Goal: Task Accomplishment & Management: Manage account settings

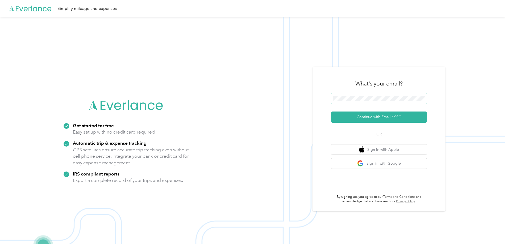
click at [331, 112] on button "Continue with Email / SSO" at bounding box center [379, 117] width 96 height 11
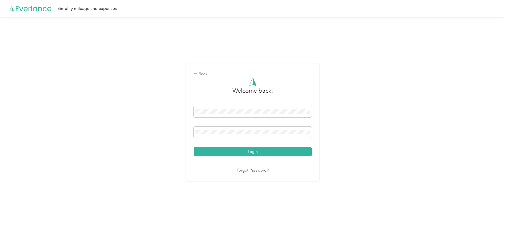
click at [194, 147] on button "Login" at bounding box center [253, 151] width 118 height 9
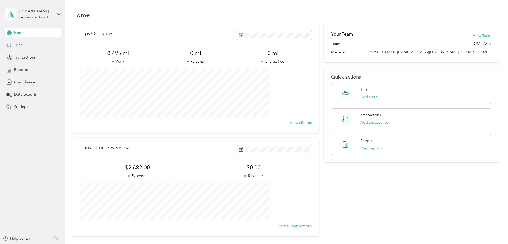
click at [22, 44] on span "Trips" at bounding box center [18, 45] width 8 height 6
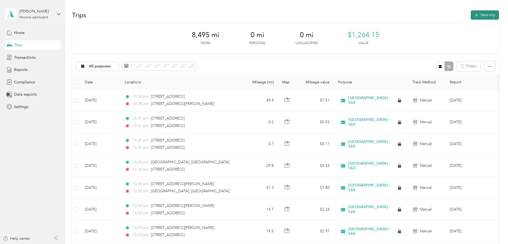
click at [470, 19] on button "New trip" at bounding box center [484, 14] width 28 height 9
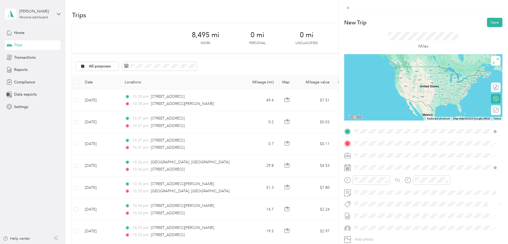
click at [394, 150] on span "[STREET_ADDRESS][PERSON_NAME][US_STATE]" at bounding box center [405, 150] width 83 height 5
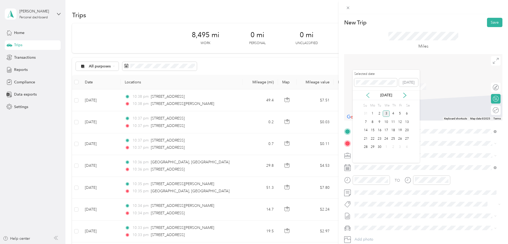
click at [369, 98] on icon at bounding box center [367, 95] width 3 height 5
click at [400, 115] on div "1" at bounding box center [399, 114] width 7 height 7
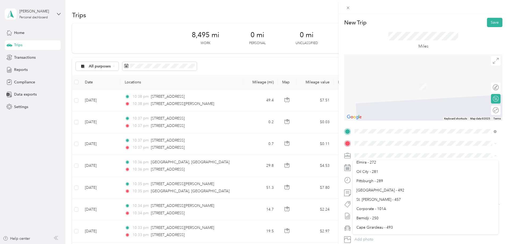
scroll to position [80, 0]
click at [385, 225] on div "[GEOGRAPHIC_DATA] - 560" at bounding box center [425, 225] width 138 height 6
click at [373, 211] on li "Kia Forte" at bounding box center [425, 209] width 146 height 9
click at [393, 164] on span "[STREET_ADDRESS][US_STATE]" at bounding box center [390, 162] width 53 height 5
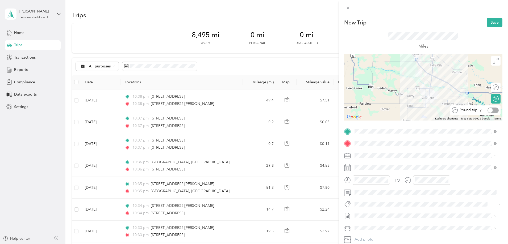
click at [488, 110] on div at bounding box center [490, 110] width 5 height 5
click at [487, 24] on button "Save" at bounding box center [494, 22] width 15 height 9
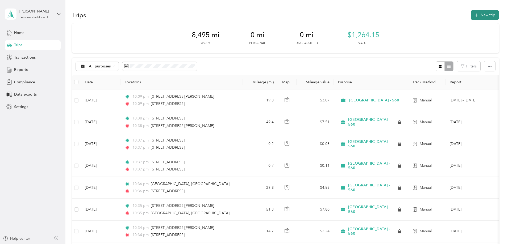
click at [470, 15] on button "New trip" at bounding box center [484, 14] width 28 height 9
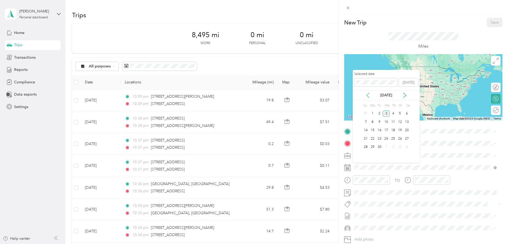
click at [367, 94] on icon at bounding box center [367, 95] width 5 height 5
click at [373, 123] on div "4" at bounding box center [372, 122] width 7 height 7
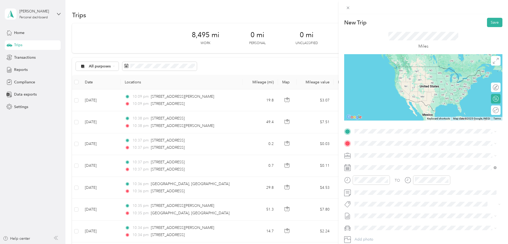
scroll to position [53, 0]
click at [370, 225] on ol "Butte Culligan Bozeman [PERSON_NAME][GEOGRAPHIC_DATA] - 394 [GEOGRAPHIC_DATA] -…" at bounding box center [425, 197] width 146 height 74
click at [368, 158] on span at bounding box center [427, 156] width 150 height 9
click at [372, 224] on span "[GEOGRAPHIC_DATA] - 560" at bounding box center [380, 224] width 48 height 5
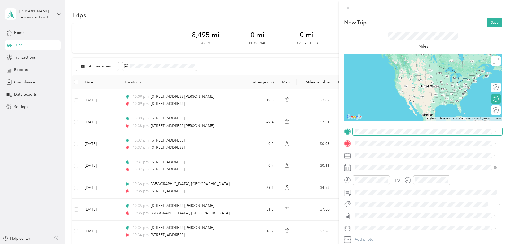
click at [354, 131] on span at bounding box center [427, 131] width 150 height 9
click at [384, 152] on span "[STREET_ADDRESS][PERSON_NAME][US_STATE]" at bounding box center [405, 150] width 83 height 5
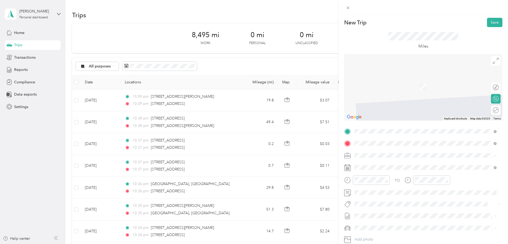
click at [384, 162] on span "[STREET_ADDRESS][PERSON_NAME][US_STATE]" at bounding box center [405, 162] width 83 height 5
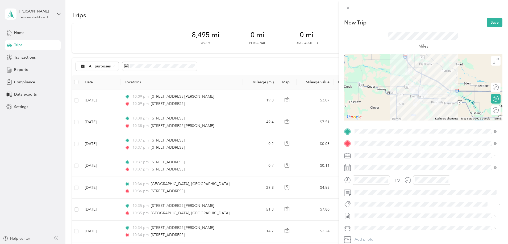
click at [466, 136] on div "TO Add photo" at bounding box center [423, 191] width 158 height 128
click at [369, 209] on span "Kia Forte" at bounding box center [363, 208] width 15 height 5
click at [487, 20] on button "Save" at bounding box center [494, 22] width 15 height 9
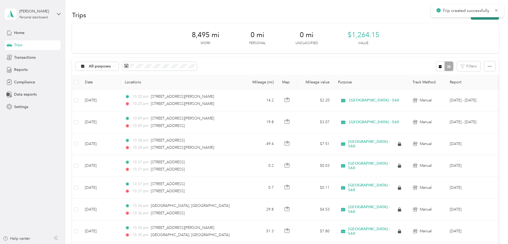
click at [470, 18] on button "New trip" at bounding box center [484, 14] width 28 height 9
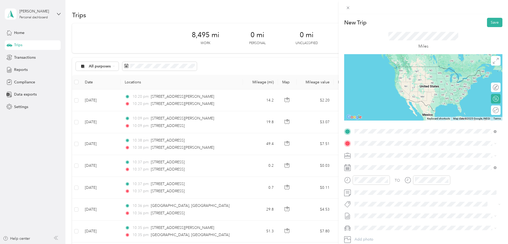
click at [392, 153] on span "[STREET_ADDRESS][PERSON_NAME][US_STATE]" at bounding box center [405, 150] width 83 height 5
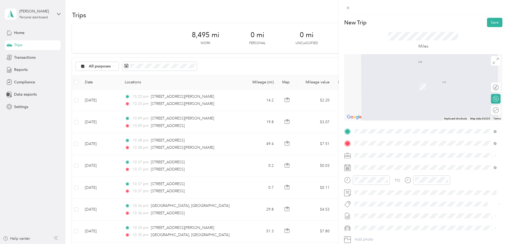
click at [380, 162] on span "[STREET_ADDRESS][US_STATE]" at bounding box center [390, 162] width 53 height 5
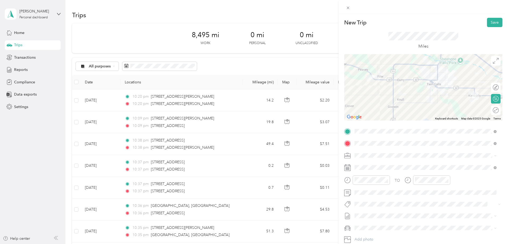
click at [383, 162] on span "[STREET_ADDRESS][US_STATE]" at bounding box center [390, 162] width 53 height 5
click at [365, 222] on div "[GEOGRAPHIC_DATA] - 560" at bounding box center [425, 225] width 138 height 6
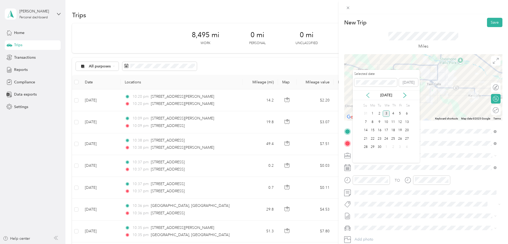
click at [367, 94] on icon at bounding box center [367, 95] width 5 height 5
click at [372, 121] on div "4" at bounding box center [372, 122] width 7 height 7
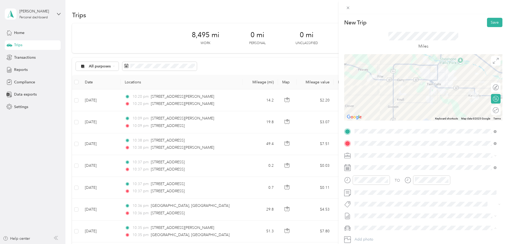
click at [372, 211] on div "Kia Forte" at bounding box center [425, 210] width 138 height 6
click at [487, 24] on button "Save" at bounding box center [494, 22] width 15 height 9
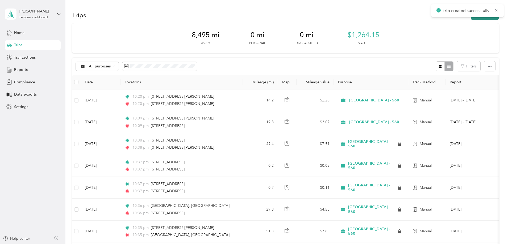
click at [470, 18] on button "New trip" at bounding box center [484, 14] width 28 height 9
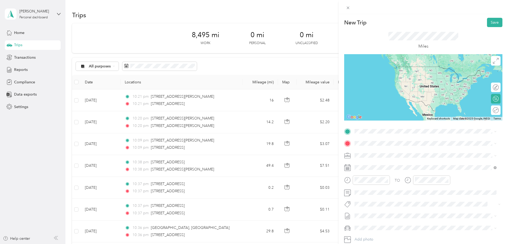
click at [374, 150] on span "[STREET_ADDRESS][US_STATE]" at bounding box center [390, 150] width 53 height 5
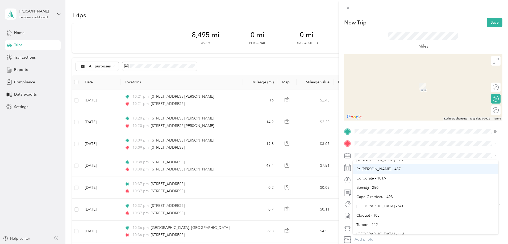
scroll to position [106, 0]
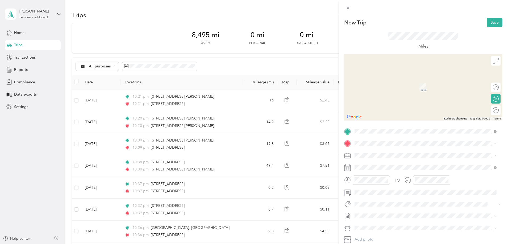
click at [368, 199] on div "[GEOGRAPHIC_DATA] - 560" at bounding box center [425, 198] width 138 height 6
click at [365, 165] on span at bounding box center [427, 167] width 150 height 9
click at [351, 167] on div at bounding box center [423, 167] width 158 height 9
click at [350, 167] on icon at bounding box center [347, 168] width 7 height 7
click at [367, 171] on span at bounding box center [427, 167] width 150 height 9
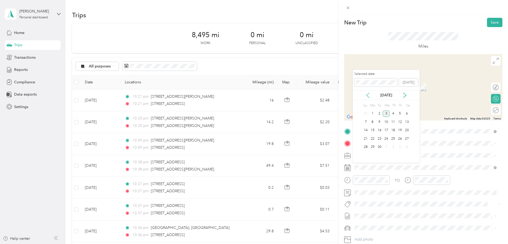
click at [367, 93] on icon at bounding box center [367, 95] width 5 height 5
click at [374, 123] on div "4" at bounding box center [372, 122] width 7 height 7
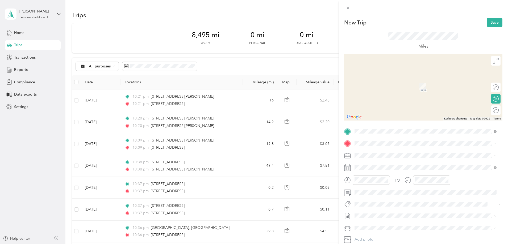
click at [369, 210] on div "Kia Forte" at bounding box center [425, 210] width 138 height 6
click at [366, 140] on span at bounding box center [427, 143] width 150 height 9
click at [376, 165] on span "[STREET_ADDRESS][PERSON_NAME][US_STATE]" at bounding box center [405, 162] width 83 height 5
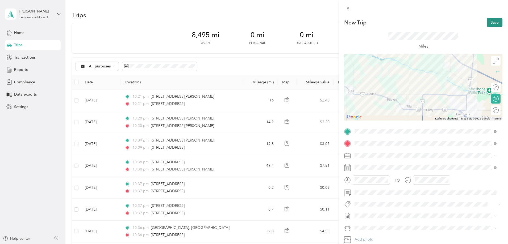
click at [495, 20] on button "Save" at bounding box center [494, 22] width 15 height 9
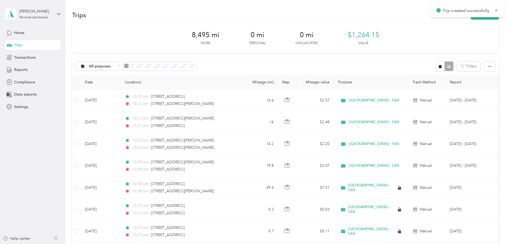
click at [443, 20] on div "Trips New trip" at bounding box center [285, 14] width 427 height 11
click at [470, 18] on button "New trip" at bounding box center [484, 14] width 28 height 9
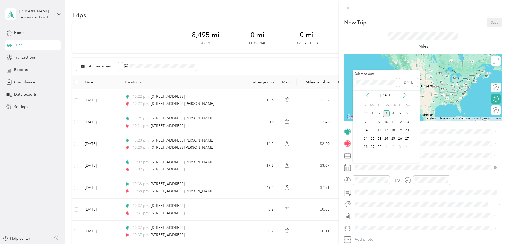
click at [368, 95] on icon at bounding box center [367, 95] width 5 height 5
click at [379, 124] on div "5" at bounding box center [379, 122] width 7 height 7
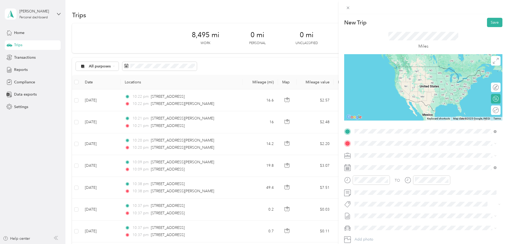
click at [370, 150] on span "[STREET_ADDRESS][PERSON_NAME][US_STATE]" at bounding box center [405, 150] width 83 height 5
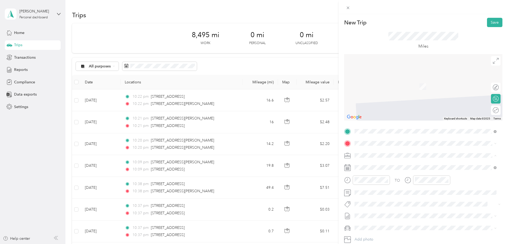
scroll to position [84, 0]
click at [367, 194] on ol "Butte Culligan Bozeman [PERSON_NAME][GEOGRAPHIC_DATA] - 394 [GEOGRAPHIC_DATA] -…" at bounding box center [425, 197] width 146 height 74
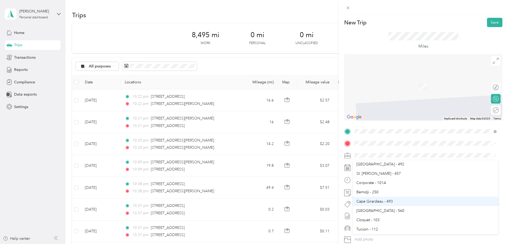
scroll to position [106, 0]
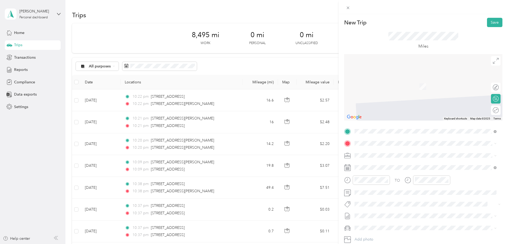
click at [375, 197] on span "[GEOGRAPHIC_DATA] - 560" at bounding box center [380, 198] width 48 height 5
click at [369, 211] on li "Kia Forte" at bounding box center [425, 209] width 146 height 9
click at [376, 162] on span "[STREET_ADDRESS][US_STATE]" at bounding box center [390, 162] width 53 height 5
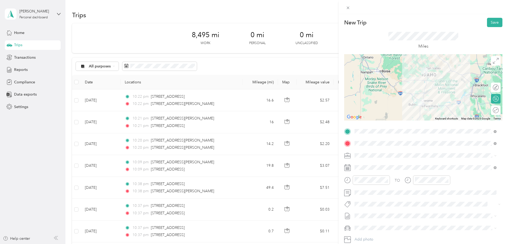
click at [373, 162] on span "[STREET_ADDRESS][US_STATE]" at bounding box center [390, 162] width 53 height 5
click at [487, 20] on button "Save" at bounding box center [494, 22] width 15 height 9
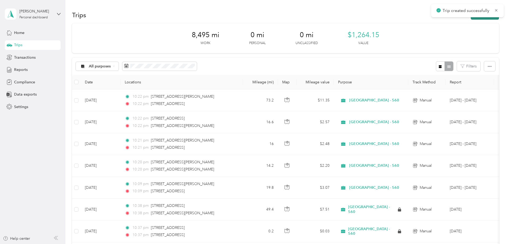
click at [470, 19] on button "New trip" at bounding box center [484, 14] width 28 height 9
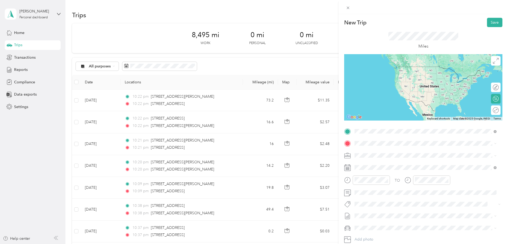
click at [372, 150] on span "[STREET_ADDRESS][US_STATE]" at bounding box center [390, 150] width 53 height 5
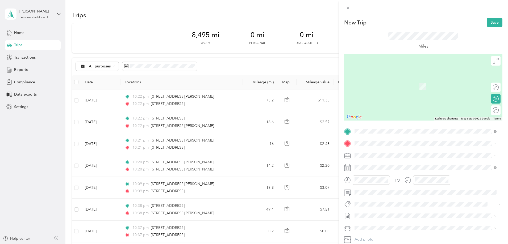
click at [373, 163] on span "[STREET_ADDRESS][US_STATE]" at bounding box center [390, 162] width 53 height 5
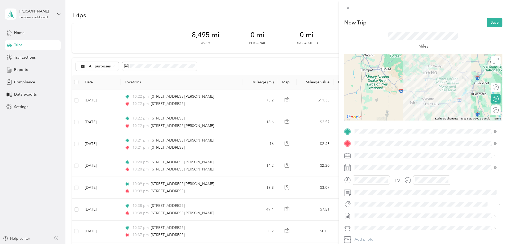
click at [373, 200] on li "[GEOGRAPHIC_DATA] - 560" at bounding box center [425, 197] width 146 height 9
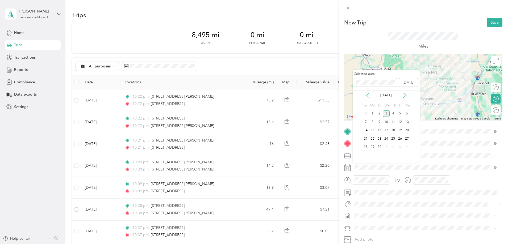
click at [366, 95] on icon at bounding box center [367, 95] width 3 height 5
click at [377, 123] on div "5" at bounding box center [379, 122] width 7 height 7
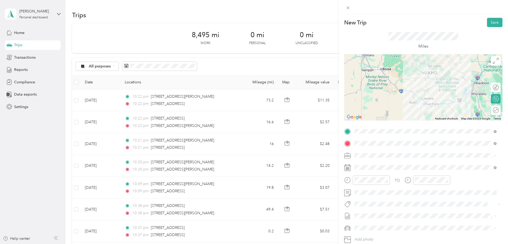
click at [377, 164] on span "[STREET_ADDRESS][US_STATE]" at bounding box center [390, 162] width 53 height 5
click at [373, 215] on li "kia forte" at bounding box center [425, 218] width 146 height 9
click at [489, 24] on button "Save" at bounding box center [494, 22] width 15 height 9
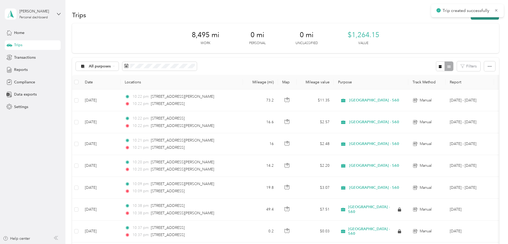
click at [470, 19] on button "New trip" at bounding box center [484, 14] width 28 height 9
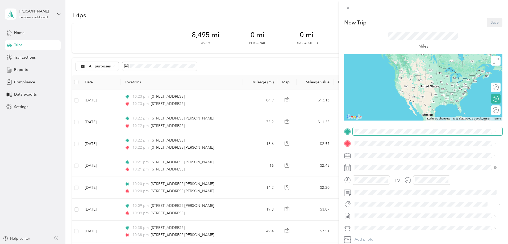
click at [385, 134] on span at bounding box center [427, 131] width 150 height 9
click at [386, 152] on span "[STREET_ADDRESS][US_STATE]" at bounding box center [390, 150] width 53 height 5
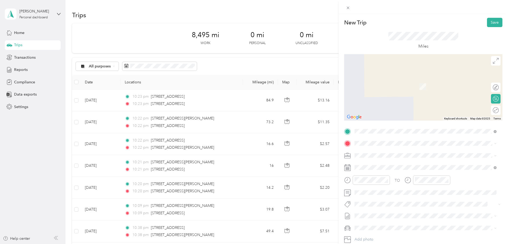
click at [380, 161] on span "[STREET_ADDRESS][PERSON_NAME][US_STATE]" at bounding box center [405, 160] width 83 height 5
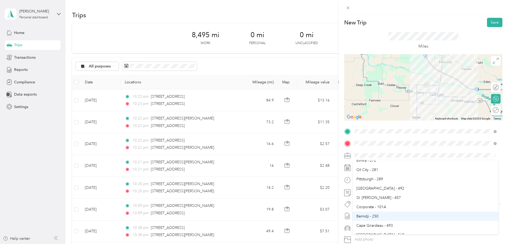
scroll to position [80, 0]
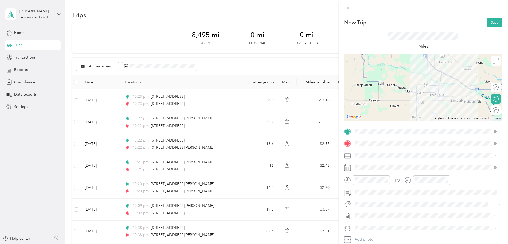
click at [364, 225] on span "[GEOGRAPHIC_DATA] - 560" at bounding box center [380, 224] width 48 height 5
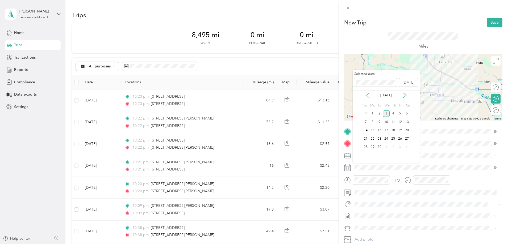
click at [366, 95] on icon at bounding box center [367, 95] width 3 height 5
click at [379, 123] on div "5" at bounding box center [379, 122] width 7 height 7
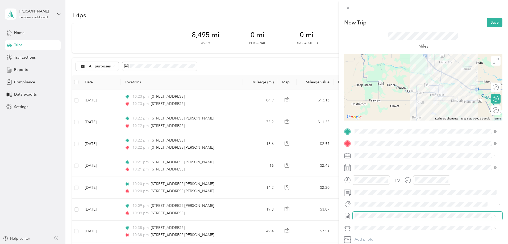
click at [384, 213] on span at bounding box center [427, 216] width 150 height 9
click at [372, 210] on div "Kia Forte" at bounding box center [425, 210] width 138 height 6
click at [495, 26] on button "Save" at bounding box center [494, 22] width 15 height 9
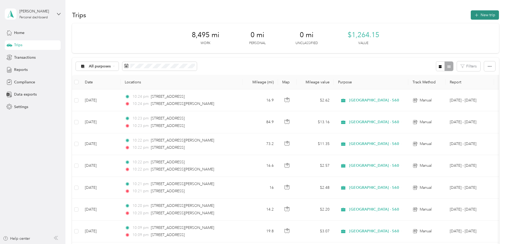
click at [470, 13] on button "New trip" at bounding box center [484, 14] width 28 height 9
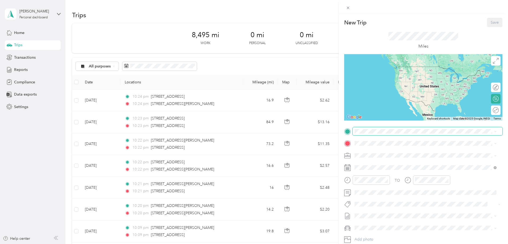
click at [369, 128] on span at bounding box center [427, 131] width 150 height 9
click at [385, 152] on span "[STREET_ADDRESS][PERSON_NAME][US_STATE]" at bounding box center [405, 150] width 83 height 5
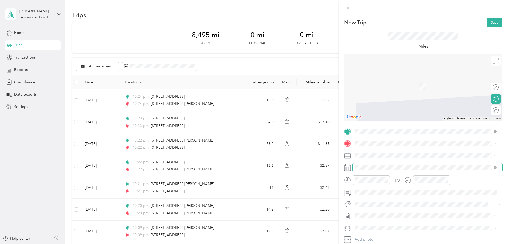
click at [367, 165] on span at bounding box center [427, 167] width 150 height 9
click at [365, 95] on icon at bounding box center [367, 95] width 5 height 5
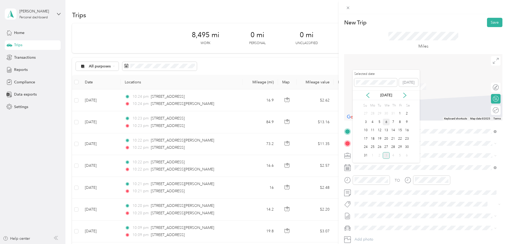
click at [387, 125] on div "6" at bounding box center [386, 122] width 7 height 7
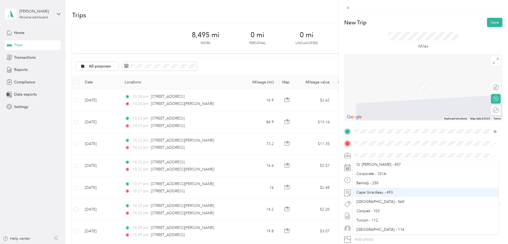
scroll to position [106, 0]
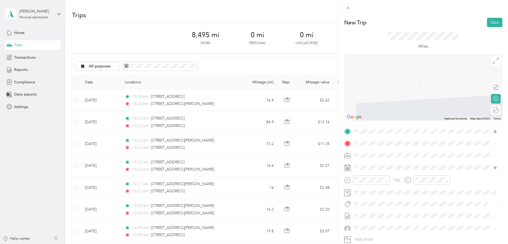
click at [378, 196] on span "[GEOGRAPHIC_DATA] - 560" at bounding box center [380, 198] width 48 height 5
click at [371, 146] on span at bounding box center [427, 143] width 150 height 9
click at [402, 161] on span "[GEOGRAPHIC_DATA][US_STATE]" at bounding box center [393, 162] width 58 height 5
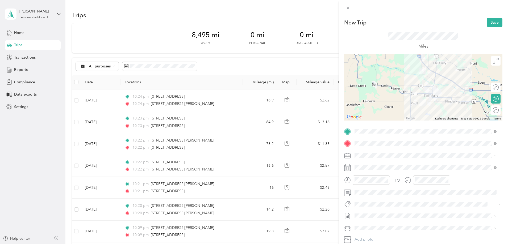
click at [368, 210] on span "Kia Forte" at bounding box center [363, 209] width 15 height 5
click at [491, 25] on button "Save" at bounding box center [494, 22] width 15 height 9
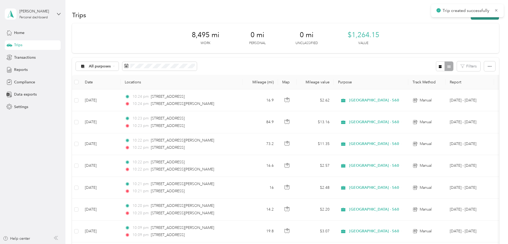
click at [470, 19] on button "New trip" at bounding box center [484, 14] width 28 height 9
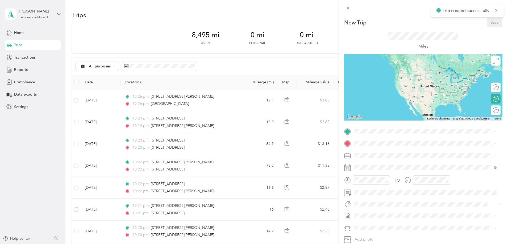
click at [372, 139] on div "TO Add photo" at bounding box center [423, 191] width 158 height 128
click at [395, 156] on li "[GEOGRAPHIC_DATA][US_STATE]" at bounding box center [425, 150] width 146 height 11
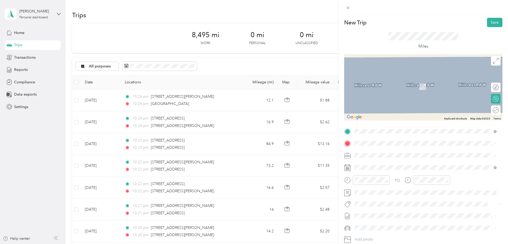
click at [376, 162] on span "[STREET_ADDRESS][US_STATE]" at bounding box center [390, 162] width 53 height 5
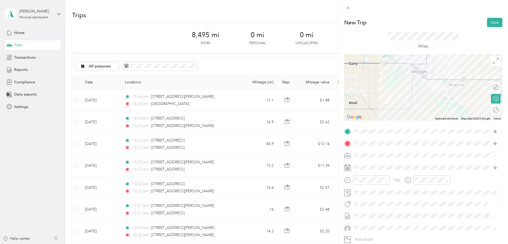
click at [371, 163] on span "[STREET_ADDRESS][US_STATE]" at bounding box center [390, 162] width 53 height 5
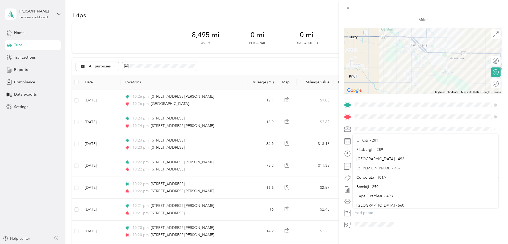
scroll to position [80, 0]
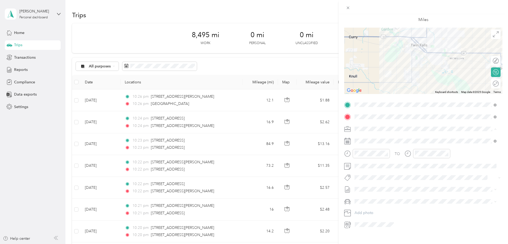
click at [368, 197] on span "[GEOGRAPHIC_DATA] - 560" at bounding box center [380, 198] width 48 height 5
click at [367, 171] on icon at bounding box center [367, 171] width 5 height 5
click at [385, 198] on div "6" at bounding box center [386, 198] width 7 height 7
click at [370, 208] on div "Kia Forte" at bounding box center [425, 211] width 138 height 6
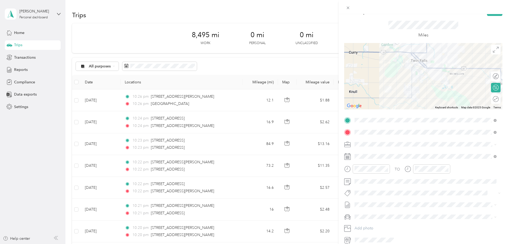
scroll to position [0, 0]
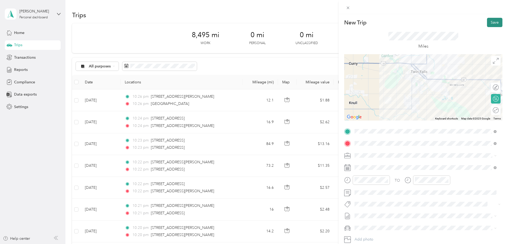
click at [487, 22] on button "Save" at bounding box center [494, 22] width 15 height 9
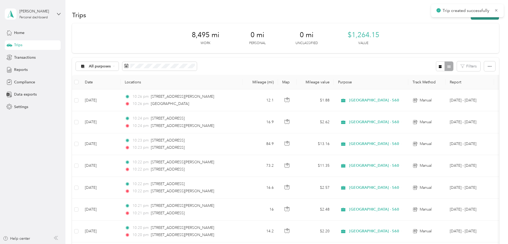
click at [470, 17] on button "New trip" at bounding box center [484, 14] width 28 height 9
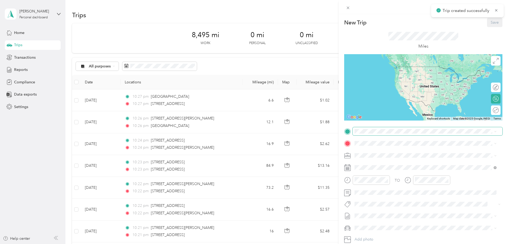
click at [369, 135] on span at bounding box center [427, 131] width 150 height 9
click at [380, 149] on span "[STREET_ADDRESS][US_STATE]" at bounding box center [390, 149] width 53 height 5
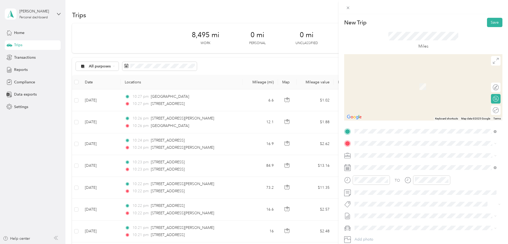
click at [389, 161] on span "[STREET_ADDRESS][US_STATE]" at bounding box center [390, 162] width 53 height 5
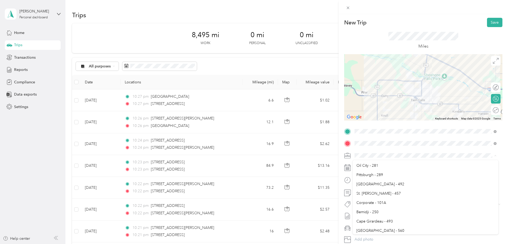
scroll to position [80, 0]
click at [374, 225] on div "[GEOGRAPHIC_DATA] - 560" at bounding box center [425, 225] width 138 height 6
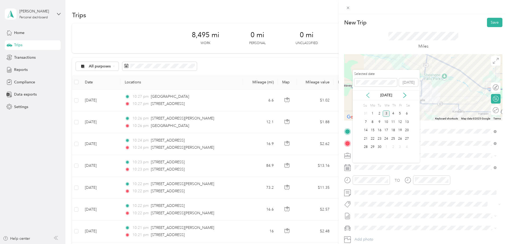
click at [369, 94] on icon at bounding box center [367, 95] width 5 height 5
click at [385, 121] on div "6" at bounding box center [386, 122] width 7 height 7
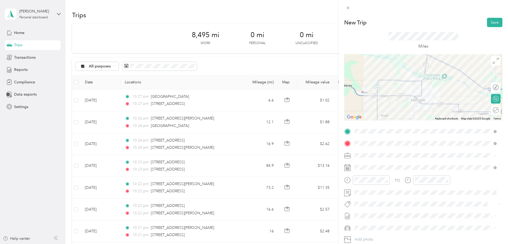
click at [368, 209] on span "Kia Forte" at bounding box center [363, 209] width 15 height 5
click at [385, 165] on span "[STREET_ADDRESS][US_STATE]" at bounding box center [390, 162] width 53 height 5
click at [487, 23] on button "Save" at bounding box center [494, 22] width 15 height 9
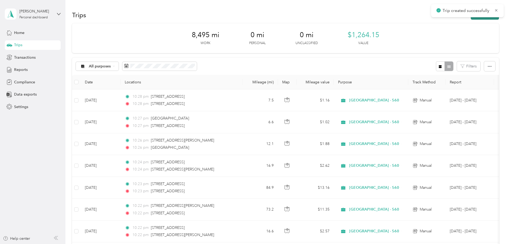
click at [470, 19] on button "New trip" at bounding box center [484, 14] width 28 height 9
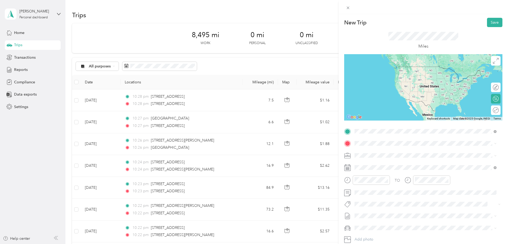
click at [379, 150] on span "[STREET_ADDRESS][US_STATE]" at bounding box center [390, 150] width 53 height 5
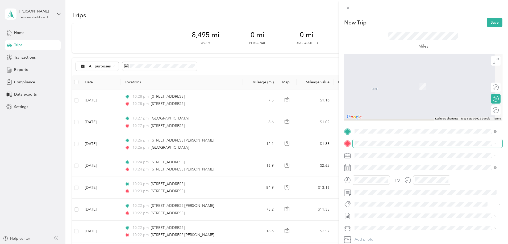
click at [381, 146] on span at bounding box center [427, 143] width 150 height 9
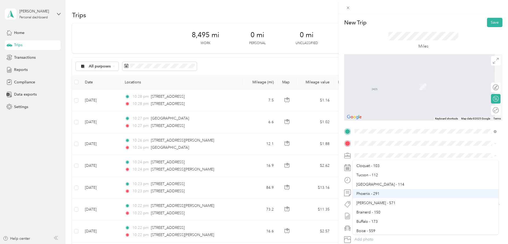
scroll to position [137, 0]
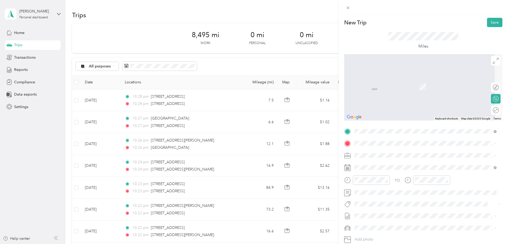
click at [373, 170] on ol "Butte Culligan Bozeman [PERSON_NAME][GEOGRAPHIC_DATA] - 394 [GEOGRAPHIC_DATA] -…" at bounding box center [425, 197] width 146 height 74
click at [371, 173] on ol "Butte Culligan Bozeman [PERSON_NAME][GEOGRAPHIC_DATA] - 394 [GEOGRAPHIC_DATA] -…" at bounding box center [425, 197] width 146 height 74
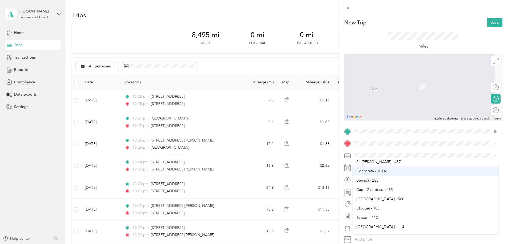
scroll to position [106, 0]
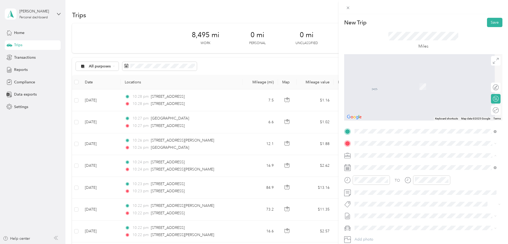
click at [371, 197] on span "[GEOGRAPHIC_DATA] - 560" at bounding box center [380, 198] width 48 height 5
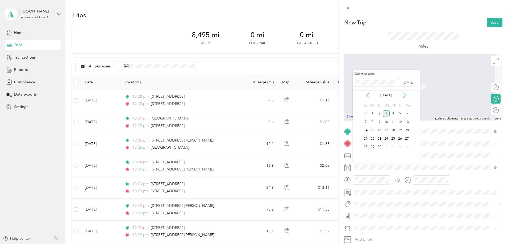
click at [366, 96] on icon at bounding box center [367, 95] width 5 height 5
click at [385, 121] on div "6" at bounding box center [386, 122] width 7 height 7
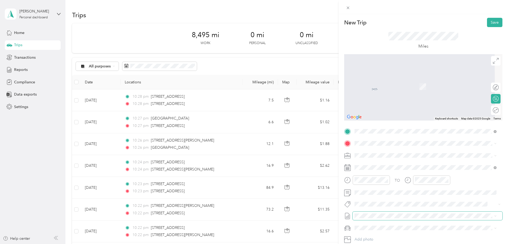
drag, startPoint x: 373, startPoint y: 199, endPoint x: 363, endPoint y: 219, distance: 22.7
click at [363, 219] on span at bounding box center [427, 216] width 150 height 9
click at [373, 211] on li "Kia Forte" at bounding box center [425, 209] width 146 height 9
click at [376, 163] on span "[STREET_ADDRESS][US_STATE]" at bounding box center [390, 162] width 53 height 5
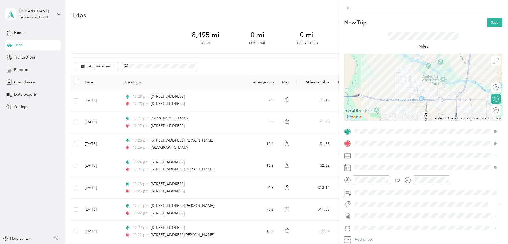
click at [371, 164] on span "[STREET_ADDRESS][US_STATE]" at bounding box center [390, 162] width 53 height 5
click at [489, 22] on button "Save" at bounding box center [494, 22] width 15 height 9
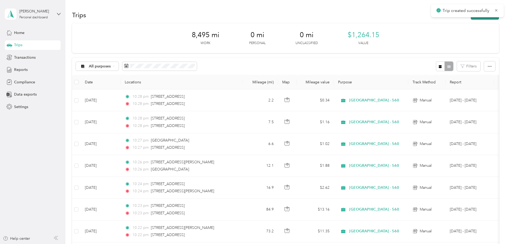
click at [470, 18] on button "New trip" at bounding box center [484, 14] width 28 height 9
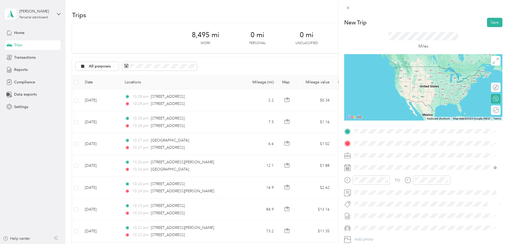
click at [388, 153] on div "[STREET_ADDRESS][US_STATE]" at bounding box center [425, 149] width 138 height 7
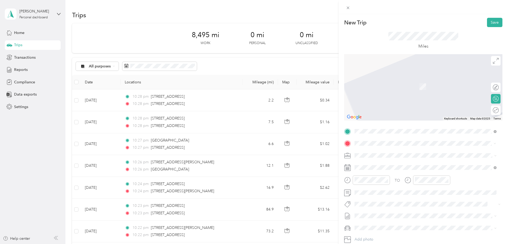
click at [388, 165] on span "[STREET_ADDRESS][PERSON_NAME][US_STATE]" at bounding box center [405, 162] width 83 height 5
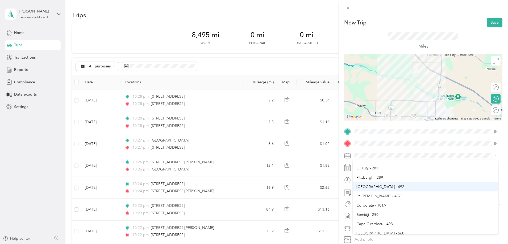
scroll to position [80, 0]
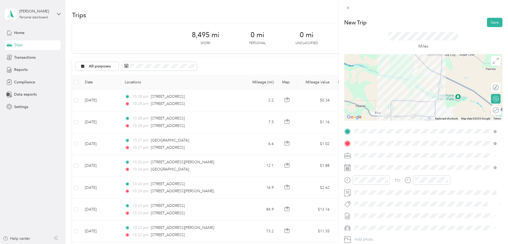
click at [370, 224] on span "[GEOGRAPHIC_DATA] - 560" at bounding box center [380, 224] width 48 height 5
click at [367, 170] on span at bounding box center [427, 167] width 150 height 9
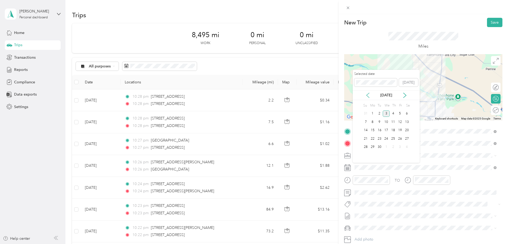
click at [366, 97] on icon at bounding box center [367, 95] width 5 height 5
click at [387, 124] on div "6" at bounding box center [386, 122] width 7 height 7
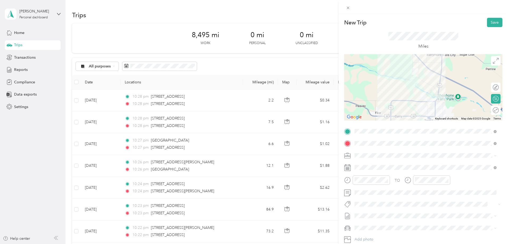
click at [383, 232] on span "[DATE] - [DATE] Draft" at bounding box center [425, 233] width 138 height 5
click at [375, 210] on div "Kia Forte" at bounding box center [425, 210] width 138 height 6
click at [491, 23] on button "Save" at bounding box center [494, 22] width 15 height 9
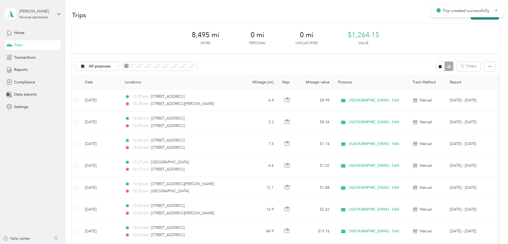
click at [470, 18] on button "New trip" at bounding box center [484, 14] width 28 height 9
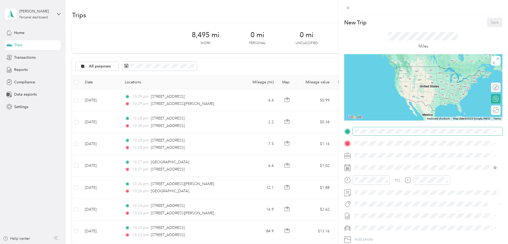
click at [392, 134] on span at bounding box center [427, 131] width 150 height 9
click at [383, 153] on span "[STREET_ADDRESS][PERSON_NAME][US_STATE]" at bounding box center [405, 150] width 83 height 5
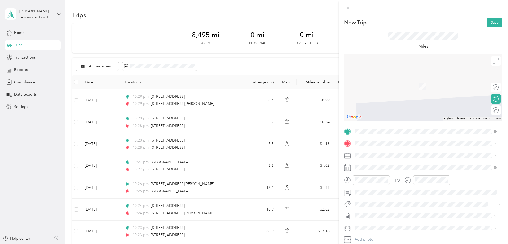
click at [376, 225] on span "[GEOGRAPHIC_DATA] - 560" at bounding box center [380, 224] width 48 height 5
click at [368, 97] on icon at bounding box center [367, 95] width 3 height 5
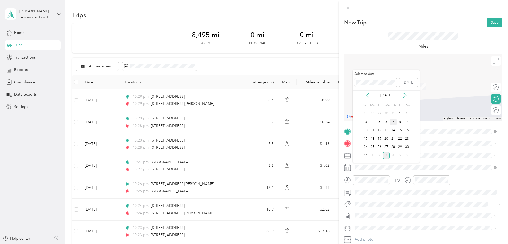
click at [391, 122] on div "7" at bounding box center [392, 122] width 7 height 7
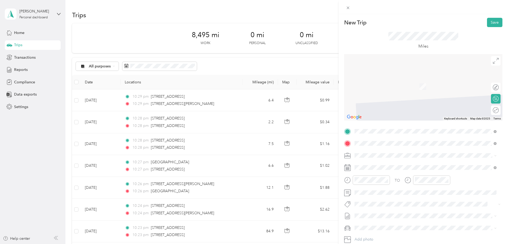
click at [369, 163] on span "[STREET_ADDRESS][PERSON_NAME][US_STATE]" at bounding box center [405, 162] width 83 height 5
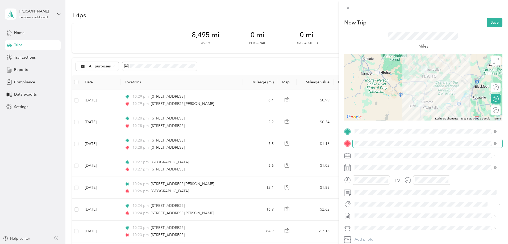
click at [374, 147] on span at bounding box center [427, 143] width 150 height 9
click at [482, 30] on div "Miles" at bounding box center [423, 40] width 158 height 27
click at [491, 111] on div "Round trip" at bounding box center [496, 111] width 10 height 10
click at [363, 232] on span "[DATE] - [DATE]" at bounding box center [367, 234] width 27 height 6
click at [368, 212] on ol "Kia Forte kia forte" at bounding box center [425, 214] width 146 height 19
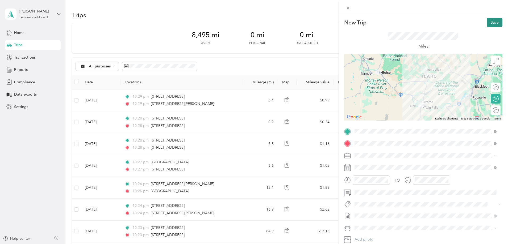
click at [491, 23] on button "Save" at bounding box center [494, 22] width 15 height 9
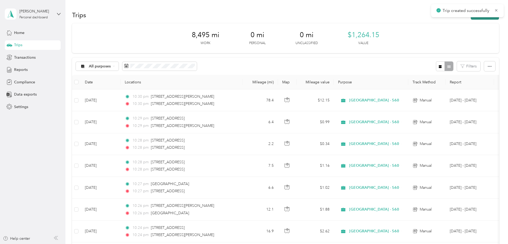
click at [470, 19] on button "New trip" at bounding box center [484, 14] width 28 height 9
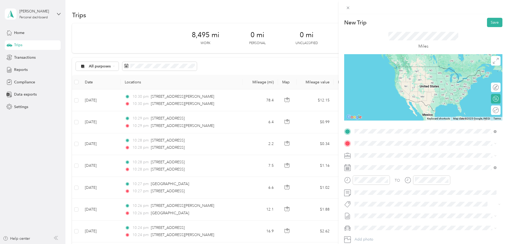
click at [386, 152] on span "[STREET_ADDRESS][PERSON_NAME][US_STATE]" at bounding box center [405, 150] width 83 height 5
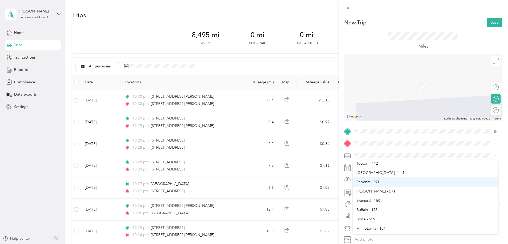
scroll to position [133, 0]
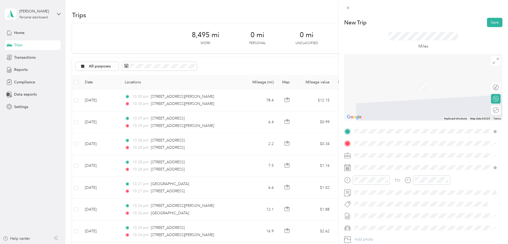
click at [371, 172] on div "[GEOGRAPHIC_DATA] - 560" at bounding box center [425, 172] width 138 height 6
click at [368, 93] on icon at bounding box center [367, 95] width 5 height 5
click at [401, 121] on div "8" at bounding box center [399, 122] width 7 height 7
click at [370, 208] on span "Kia Forte" at bounding box center [363, 209] width 15 height 5
click at [381, 162] on span "[STREET_ADDRESS][PERSON_NAME][US_STATE]" at bounding box center [405, 160] width 83 height 5
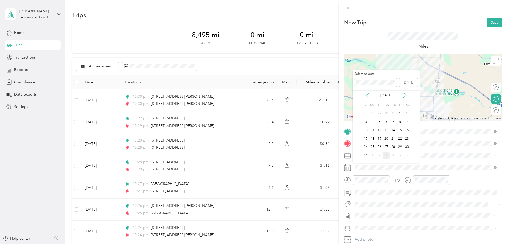
click at [369, 95] on icon at bounding box center [367, 95] width 5 height 5
click at [405, 97] on icon at bounding box center [404, 95] width 5 height 5
click at [375, 129] on div "11" at bounding box center [372, 130] width 7 height 7
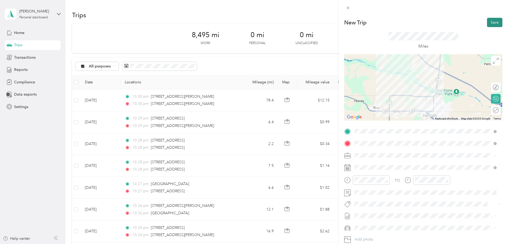
click at [488, 26] on button "Save" at bounding box center [494, 22] width 15 height 9
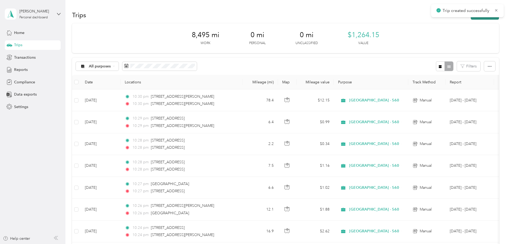
click at [470, 19] on button "New trip" at bounding box center [484, 14] width 28 height 9
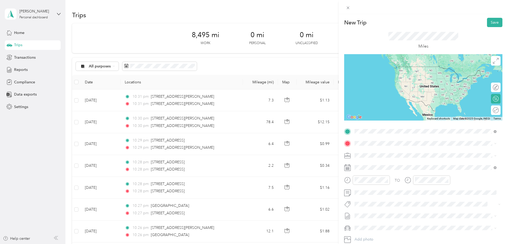
click at [381, 150] on span "[STREET_ADDRESS][PERSON_NAME][US_STATE]" at bounding box center [405, 150] width 83 height 5
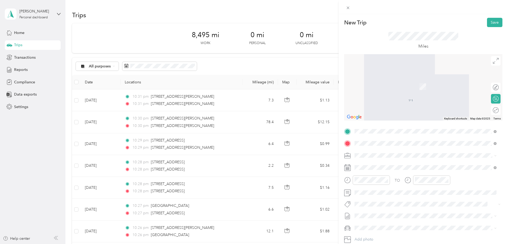
click at [376, 162] on span "[STREET_ADDRESS][US_STATE]" at bounding box center [390, 162] width 53 height 5
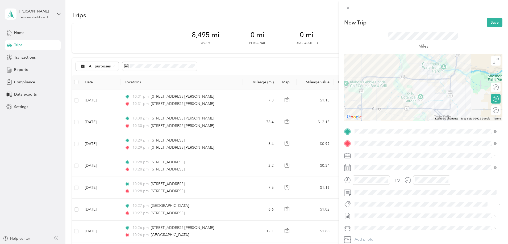
click at [371, 152] on span at bounding box center [427, 156] width 150 height 9
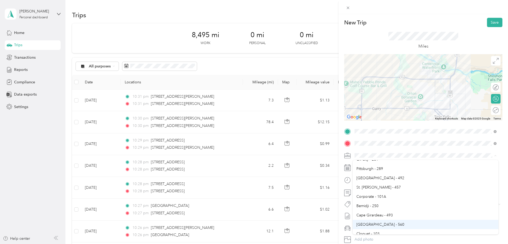
scroll to position [53, 0]
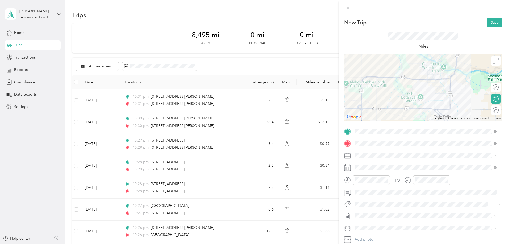
click at [369, 226] on ol "Butte Culligan Bozeman [PERSON_NAME][GEOGRAPHIC_DATA] - 394 [GEOGRAPHIC_DATA] -…" at bounding box center [425, 197] width 146 height 74
click at [377, 173] on li "[GEOGRAPHIC_DATA] - 560" at bounding box center [425, 171] width 146 height 9
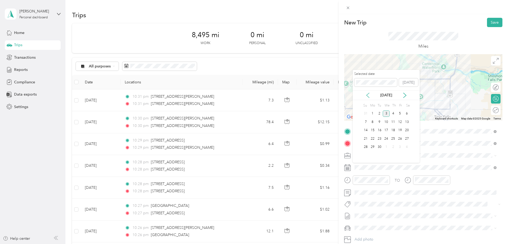
click at [366, 94] on icon at bounding box center [367, 95] width 5 height 5
click at [373, 130] on div "11" at bounding box center [372, 130] width 7 height 7
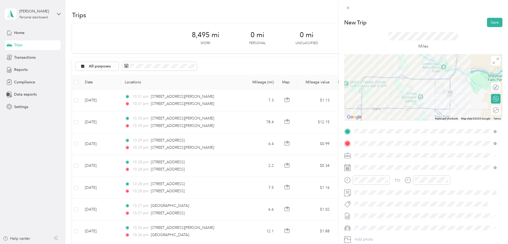
click at [368, 162] on span "[STREET_ADDRESS][US_STATE]" at bounding box center [390, 162] width 53 height 5
click at [370, 225] on span at bounding box center [427, 228] width 150 height 9
click at [372, 212] on li "Kia Forte" at bounding box center [425, 207] width 146 height 9
click at [490, 22] on button "Save" at bounding box center [494, 22] width 15 height 9
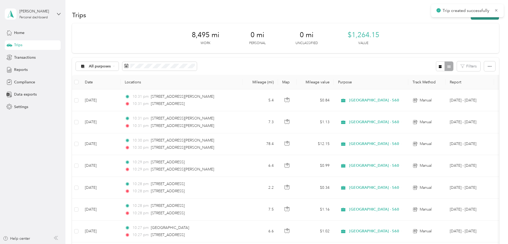
click at [470, 18] on button "New trip" at bounding box center [484, 14] width 28 height 9
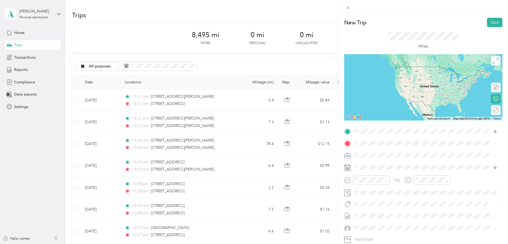
click at [385, 153] on span "[STREET_ADDRESS][US_STATE]" at bounding box center [390, 150] width 53 height 5
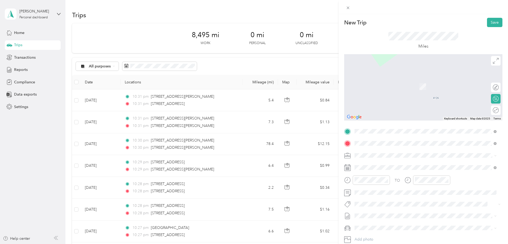
click at [374, 165] on span "[STREET_ADDRESS][PERSON_NAME][US_STATE]" at bounding box center [405, 162] width 83 height 5
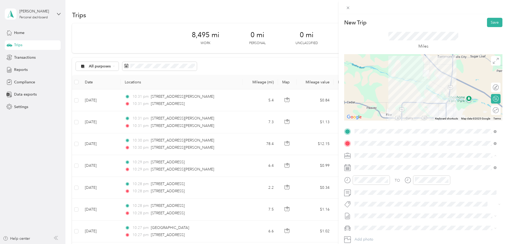
click at [375, 170] on span "[GEOGRAPHIC_DATA] - 560" at bounding box center [380, 171] width 48 height 5
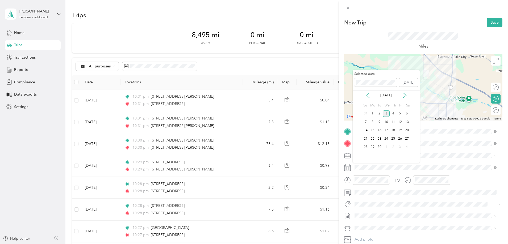
click at [369, 95] on icon at bounding box center [367, 95] width 5 height 5
click at [372, 129] on div "11" at bounding box center [372, 130] width 7 height 7
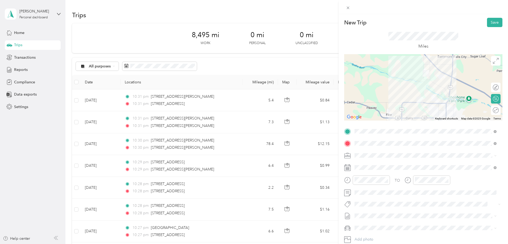
click at [374, 212] on li "Kia Forte" at bounding box center [425, 209] width 146 height 9
click at [491, 24] on button "Save" at bounding box center [494, 22] width 15 height 9
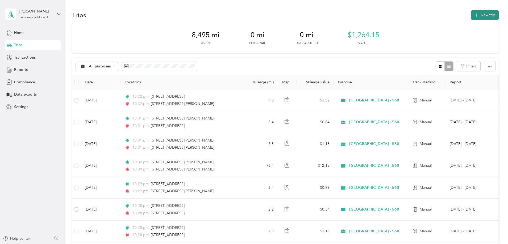
click at [470, 12] on button "New trip" at bounding box center [484, 14] width 28 height 9
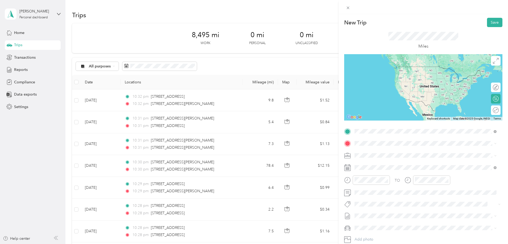
click at [383, 150] on span "[STREET_ADDRESS][PERSON_NAME][US_STATE]" at bounding box center [405, 150] width 83 height 5
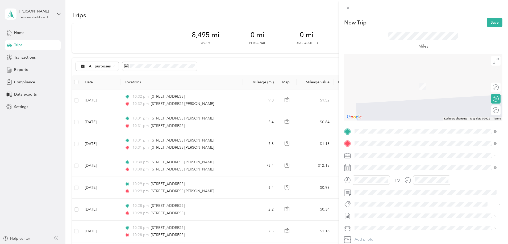
click at [393, 162] on span "Hollister [US_STATE], [GEOGRAPHIC_DATA]" at bounding box center [394, 164] width 60 height 9
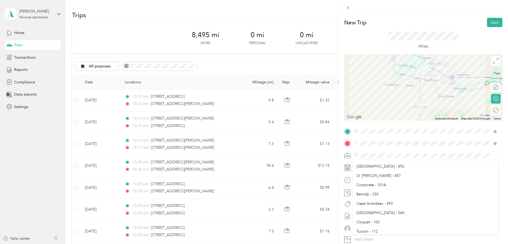
scroll to position [106, 0]
click at [374, 196] on span "[GEOGRAPHIC_DATA] - 560" at bounding box center [380, 198] width 48 height 5
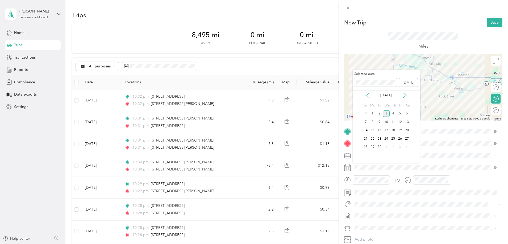
click at [368, 97] on icon at bounding box center [367, 95] width 3 height 5
click at [382, 130] on div "12" at bounding box center [379, 130] width 7 height 7
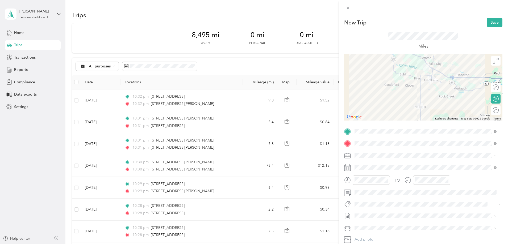
click at [381, 211] on li "Kia Forte" at bounding box center [425, 209] width 146 height 9
click at [492, 26] on button "Save" at bounding box center [494, 22] width 15 height 9
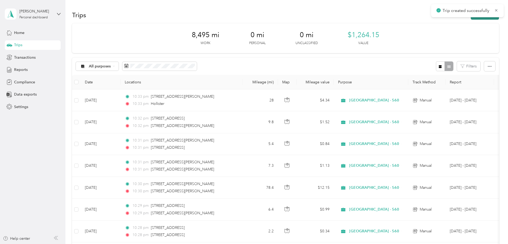
click at [470, 18] on button "New trip" at bounding box center [484, 14] width 28 height 9
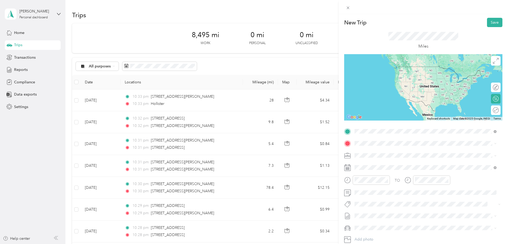
click at [385, 154] on span "Hollister [US_STATE], [GEOGRAPHIC_DATA]" at bounding box center [394, 152] width 60 height 9
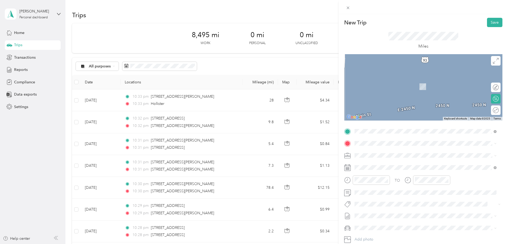
click at [381, 160] on div "[STREET_ADDRESS][PERSON_NAME][US_STATE]" at bounding box center [425, 160] width 138 height 7
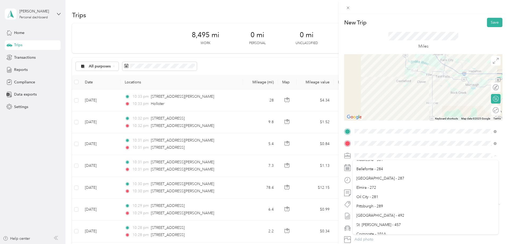
scroll to position [80, 0]
click at [382, 224] on div "[GEOGRAPHIC_DATA] - 560" at bounding box center [425, 223] width 138 height 6
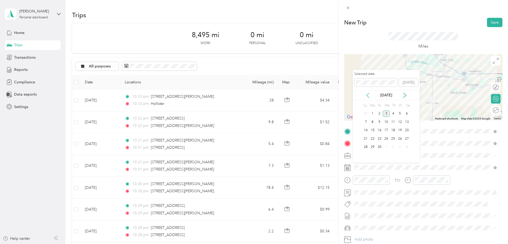
click at [366, 95] on icon at bounding box center [367, 95] width 5 height 5
click at [382, 130] on div "12" at bounding box center [379, 130] width 7 height 7
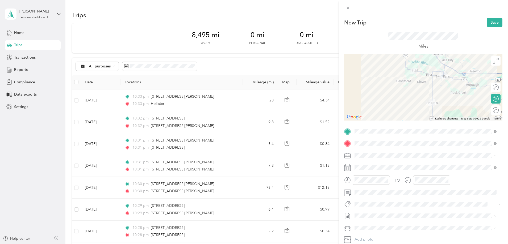
click at [374, 210] on li "Kia Forte" at bounding box center [425, 209] width 146 height 9
click at [490, 24] on button "Save" at bounding box center [494, 22] width 15 height 9
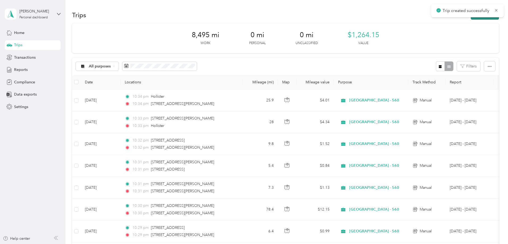
click at [470, 19] on button "New trip" at bounding box center [484, 14] width 28 height 9
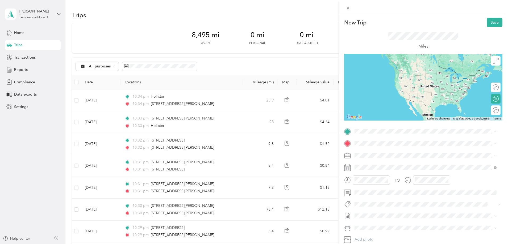
click at [378, 153] on span "[STREET_ADDRESS][PERSON_NAME][US_STATE]" at bounding box center [405, 150] width 83 height 5
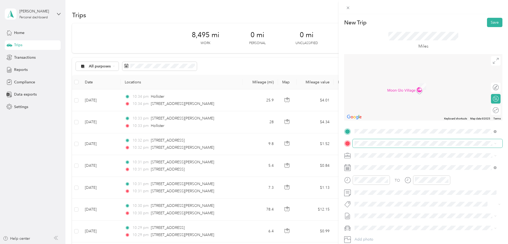
click at [368, 141] on span at bounding box center [427, 143] width 150 height 9
click at [385, 170] on ol "From search results [GEOGRAPHIC_DATA] [US_STATE], [GEOGRAPHIC_DATA] [GEOGRAPHIC…" at bounding box center [425, 184] width 146 height 72
click at [383, 161] on span "[PERSON_NAME] [US_STATE], [GEOGRAPHIC_DATA]" at bounding box center [394, 164] width 60 height 9
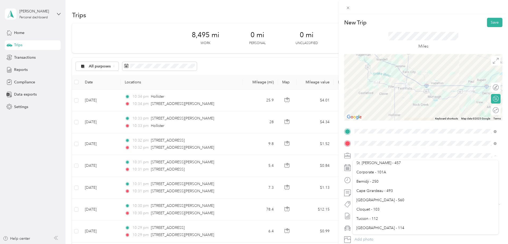
scroll to position [106, 0]
click at [383, 197] on div "[GEOGRAPHIC_DATA] - 560" at bounding box center [425, 198] width 138 height 6
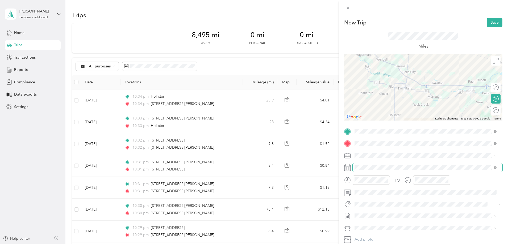
click at [367, 170] on span at bounding box center [427, 167] width 150 height 9
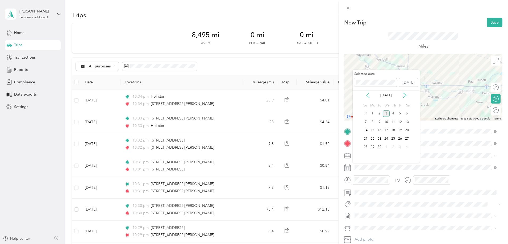
click at [366, 95] on icon at bounding box center [367, 95] width 5 height 5
click at [381, 130] on div "12" at bounding box center [379, 130] width 7 height 7
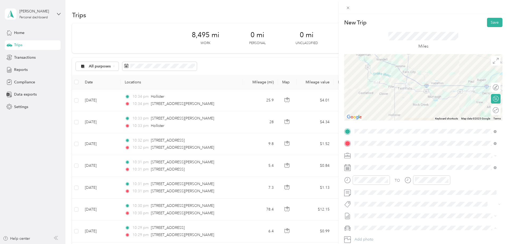
click at [367, 207] on div "Kia Forte" at bounding box center [425, 210] width 138 height 6
click at [491, 23] on button "Save" at bounding box center [494, 22] width 15 height 9
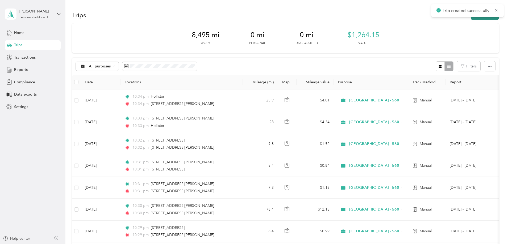
click at [470, 17] on button "New trip" at bounding box center [484, 14] width 28 height 9
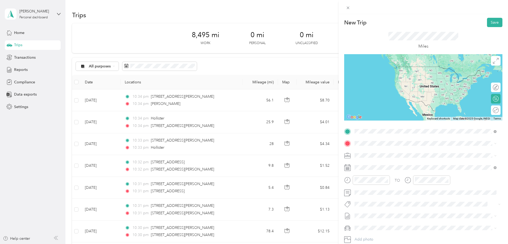
click at [373, 180] on span "[PERSON_NAME] [US_STATE], [GEOGRAPHIC_DATA]" at bounding box center [394, 182] width 60 height 9
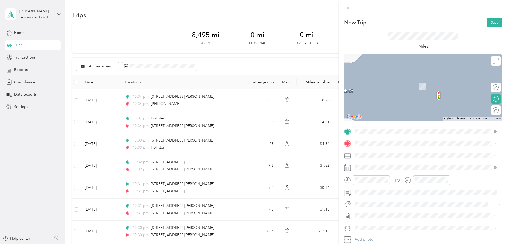
click at [398, 163] on span "[STREET_ADDRESS][PERSON_NAME][US_STATE]" at bounding box center [405, 160] width 83 height 5
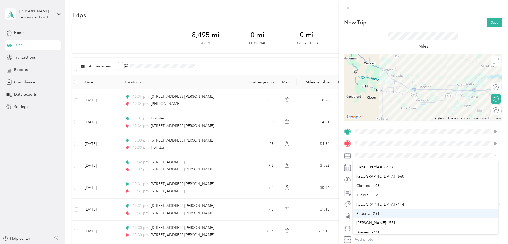
scroll to position [133, 0]
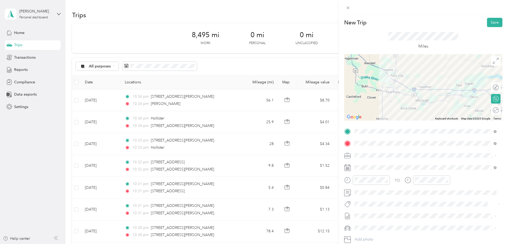
click at [376, 173] on div "[GEOGRAPHIC_DATA] - 560" at bounding box center [425, 172] width 138 height 6
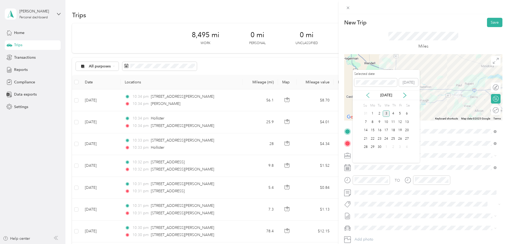
click at [369, 98] on icon at bounding box center [367, 95] width 5 height 5
click at [381, 130] on div "12" at bounding box center [379, 130] width 7 height 7
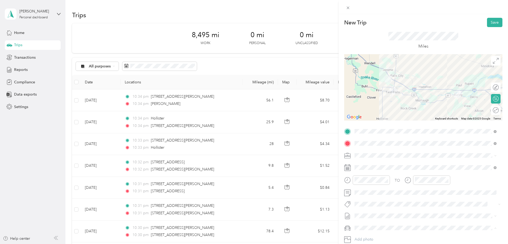
click at [375, 206] on li "Kia Forte" at bounding box center [425, 209] width 146 height 9
click at [492, 22] on button "Save" at bounding box center [494, 22] width 15 height 9
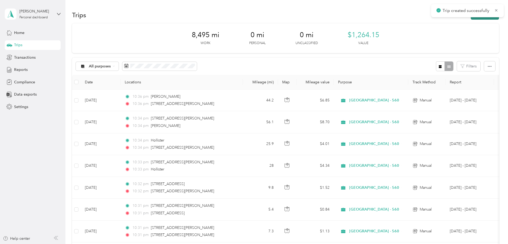
click at [470, 18] on button "New trip" at bounding box center [484, 14] width 28 height 9
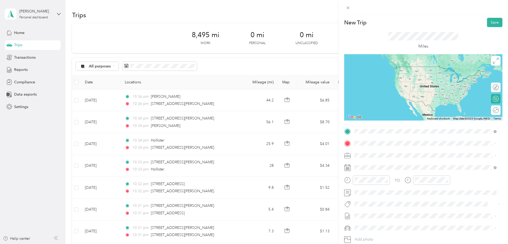
click at [386, 153] on span "[STREET_ADDRESS][PERSON_NAME][US_STATE]" at bounding box center [405, 150] width 83 height 5
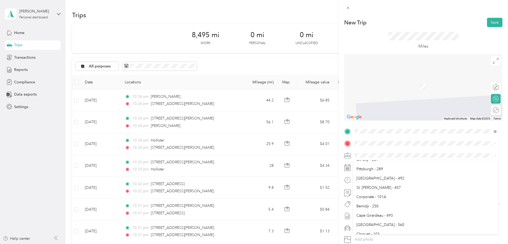
scroll to position [80, 0]
click at [376, 224] on span "[GEOGRAPHIC_DATA] - 560" at bounding box center [380, 224] width 48 height 5
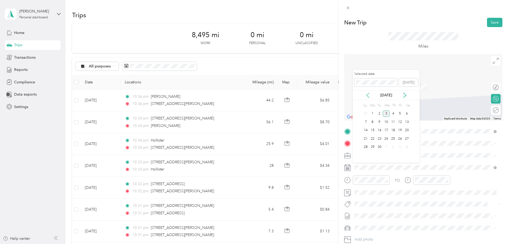
click at [366, 94] on icon at bounding box center [367, 95] width 5 height 5
click at [388, 130] on div "13" at bounding box center [386, 130] width 7 height 7
click at [377, 209] on div "Kia Forte" at bounding box center [425, 210] width 138 height 6
click at [380, 164] on span "[STREET_ADDRESS][US_STATE]" at bounding box center [390, 161] width 53 height 5
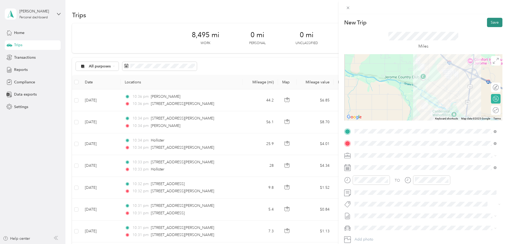
click at [488, 22] on button "Save" at bounding box center [494, 22] width 15 height 9
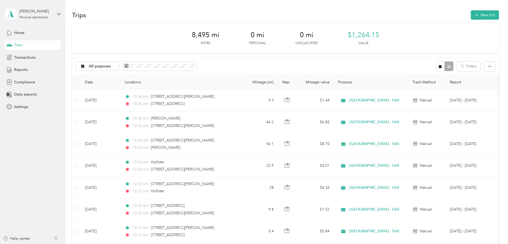
click at [448, 20] on div "Trips New trip" at bounding box center [285, 14] width 427 height 11
click at [470, 13] on button "New trip" at bounding box center [484, 14] width 28 height 9
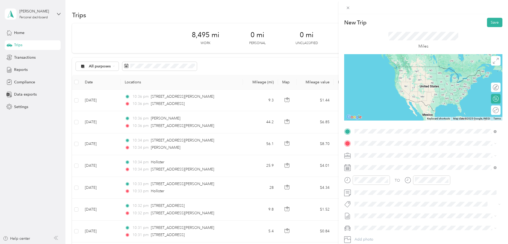
click at [377, 149] on span "[STREET_ADDRESS][US_STATE]" at bounding box center [390, 150] width 53 height 5
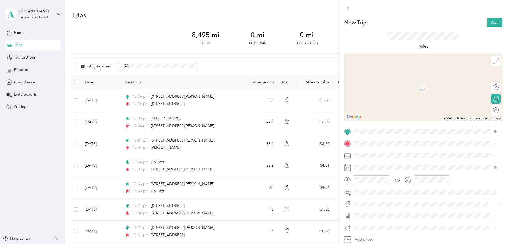
click at [396, 176] on span "E [STREET_ADDRESS][US_STATE]" at bounding box center [392, 173] width 56 height 5
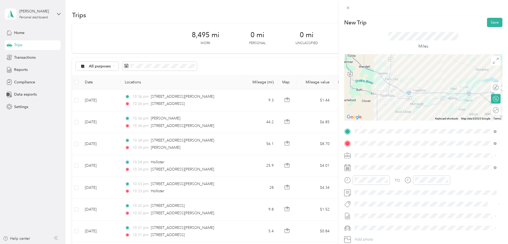
click at [395, 176] on span "E [STREET_ADDRESS][US_STATE]" at bounding box center [392, 173] width 56 height 5
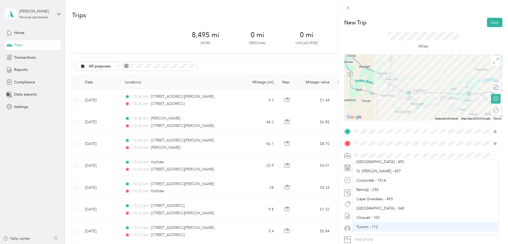
scroll to position [106, 0]
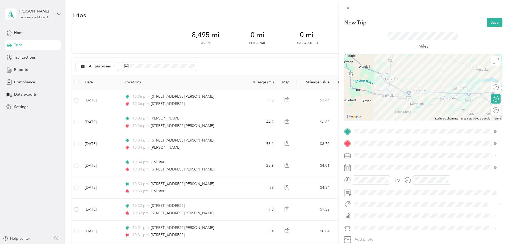
click at [375, 199] on li "[GEOGRAPHIC_DATA] - 560" at bounding box center [425, 198] width 146 height 9
click at [371, 171] on span at bounding box center [427, 167] width 150 height 9
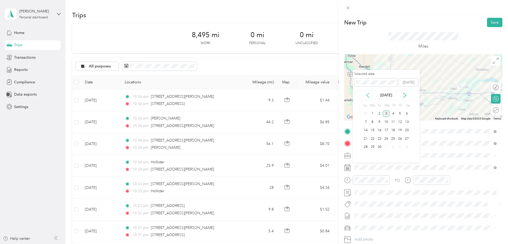
click at [367, 95] on icon at bounding box center [367, 95] width 3 height 5
click at [385, 131] on div "13" at bounding box center [386, 130] width 7 height 7
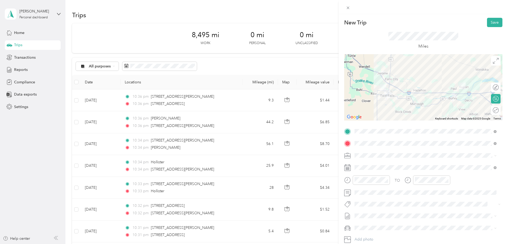
click at [369, 207] on div "Kia Forte" at bounding box center [425, 210] width 138 height 6
click at [487, 24] on button "Save" at bounding box center [494, 22] width 15 height 9
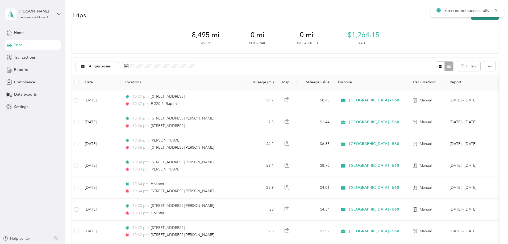
click at [470, 19] on button "New trip" at bounding box center [484, 14] width 28 height 9
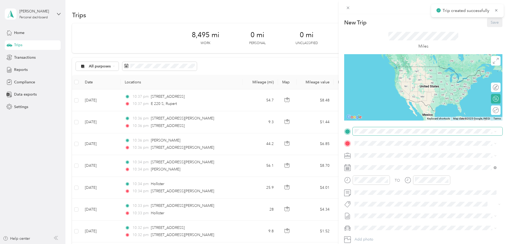
click at [367, 134] on span at bounding box center [427, 131] width 150 height 9
click at [390, 153] on span "E [STREET_ADDRESS][US_STATE]" at bounding box center [392, 150] width 56 height 5
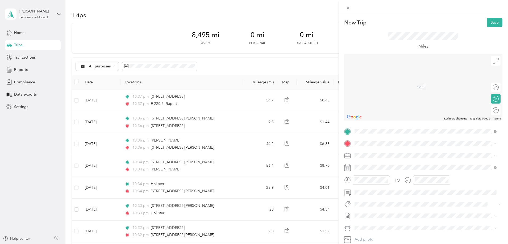
click at [405, 160] on div "[STREET_ADDRESS][PERSON_NAME][US_STATE]" at bounding box center [425, 162] width 138 height 7
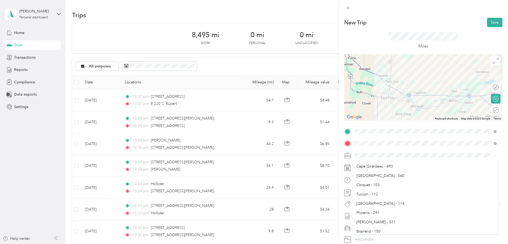
scroll to position [133, 0]
click at [381, 173] on li "[GEOGRAPHIC_DATA] - 560" at bounding box center [425, 171] width 146 height 9
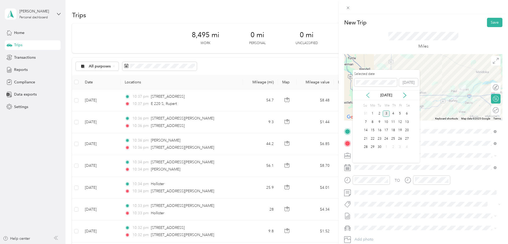
click at [367, 94] on icon at bounding box center [367, 95] width 5 height 5
click at [386, 129] on div "13" at bounding box center [386, 130] width 7 height 7
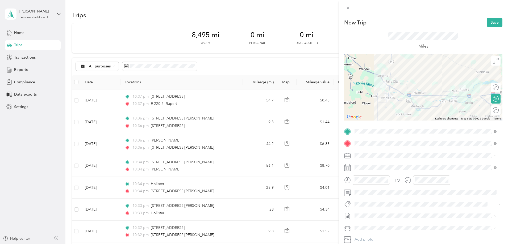
click at [380, 211] on div "Kia Forte" at bounding box center [425, 210] width 138 height 6
click at [491, 23] on button "Save" at bounding box center [494, 22] width 15 height 9
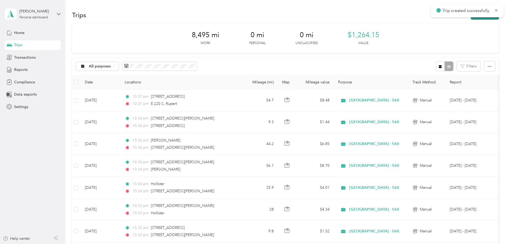
click at [470, 18] on button "New trip" at bounding box center [484, 14] width 28 height 9
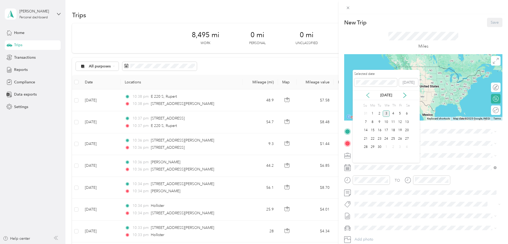
click at [366, 96] on icon at bounding box center [367, 95] width 5 height 5
click at [395, 132] on div "14" at bounding box center [392, 130] width 7 height 7
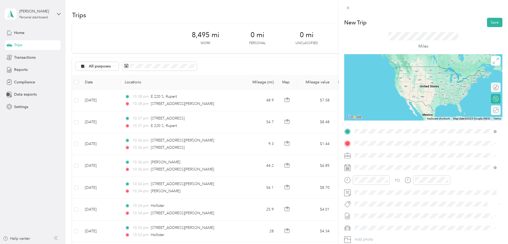
click at [384, 149] on span "[STREET_ADDRESS][PERSON_NAME][US_STATE]" at bounding box center [405, 150] width 83 height 5
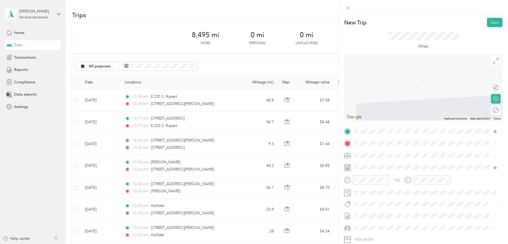
click at [377, 167] on span "[PERSON_NAME] [US_STATE], [GEOGRAPHIC_DATA]" at bounding box center [394, 164] width 60 height 9
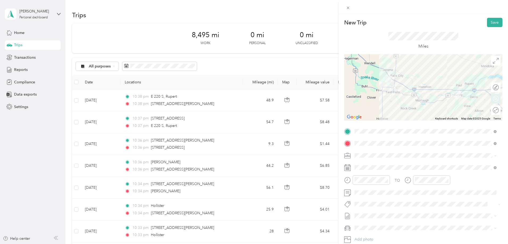
click at [498, 109] on div "Round trip" at bounding box center [498, 111] width 0 height 6
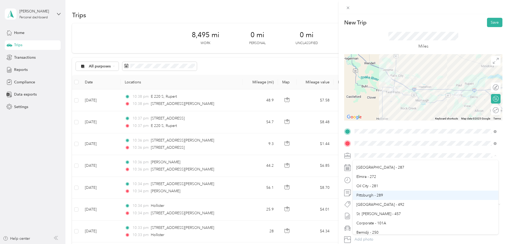
scroll to position [80, 0]
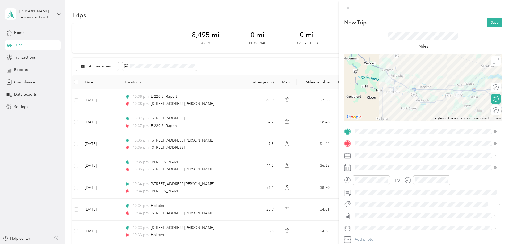
click at [370, 225] on span "[GEOGRAPHIC_DATA] - 560" at bounding box center [380, 224] width 48 height 5
click at [376, 209] on div "Kia Forte" at bounding box center [425, 210] width 138 height 6
click at [487, 23] on button "Save" at bounding box center [494, 22] width 15 height 9
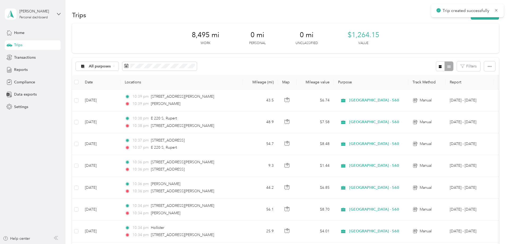
click at [439, 20] on div "Trips New trip" at bounding box center [285, 14] width 427 height 11
click at [470, 19] on button "New trip" at bounding box center [484, 14] width 28 height 9
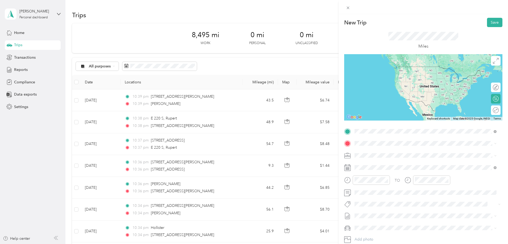
click at [398, 153] on span "[STREET_ADDRESS][PERSON_NAME][US_STATE]" at bounding box center [405, 150] width 83 height 5
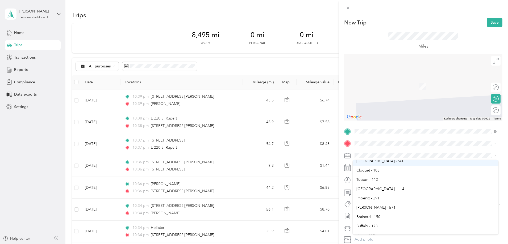
scroll to position [133, 0]
click at [368, 173] on li "[GEOGRAPHIC_DATA] - 560" at bounding box center [425, 171] width 146 height 9
click at [384, 166] on span "[PERSON_NAME] [US_STATE], [GEOGRAPHIC_DATA]" at bounding box center [394, 164] width 60 height 9
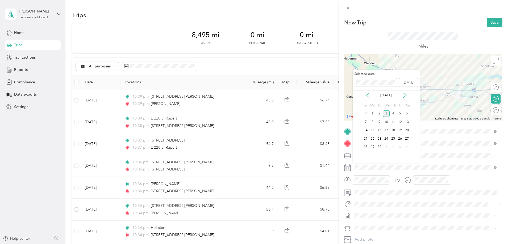
click at [370, 93] on icon at bounding box center [367, 95] width 5 height 5
click at [398, 128] on div "15" at bounding box center [399, 130] width 7 height 7
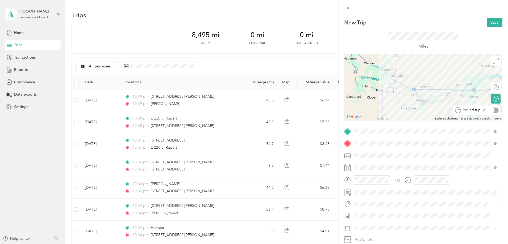
click at [490, 111] on div "Round trip" at bounding box center [480, 111] width 38 height 6
click at [488, 109] on div at bounding box center [490, 110] width 5 height 5
click at [374, 209] on div "Kia Forte" at bounding box center [425, 210] width 138 height 6
click at [490, 23] on button "Save" at bounding box center [494, 22] width 15 height 9
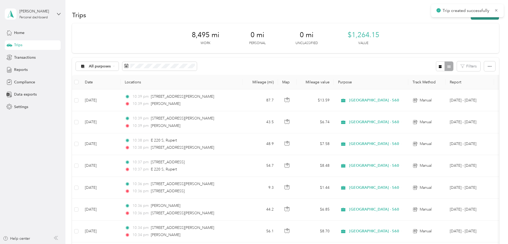
click at [470, 19] on button "New trip" at bounding box center [484, 14] width 28 height 9
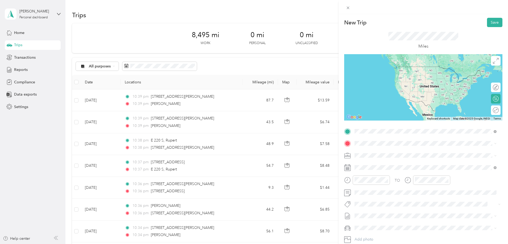
click at [393, 150] on span "[STREET_ADDRESS][PERSON_NAME][US_STATE]" at bounding box center [405, 150] width 83 height 5
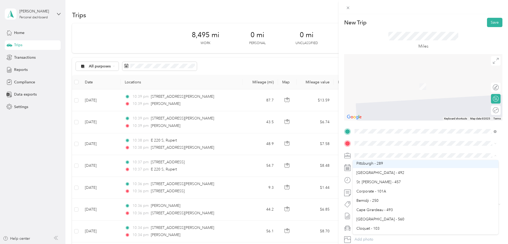
scroll to position [106, 0]
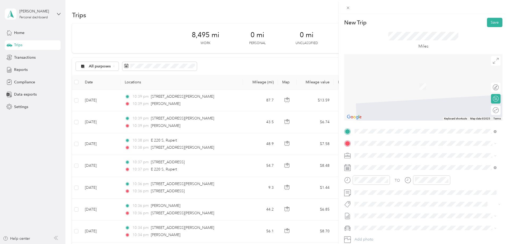
click at [379, 198] on span "[GEOGRAPHIC_DATA] - 560" at bounding box center [380, 197] width 48 height 5
click at [366, 94] on icon at bounding box center [367, 95] width 5 height 5
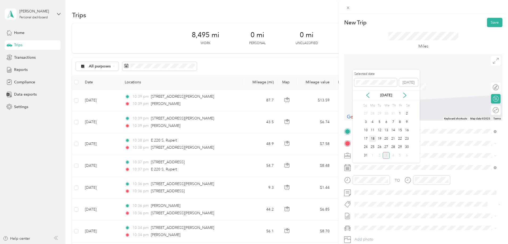
click at [375, 141] on div "18" at bounding box center [372, 139] width 7 height 7
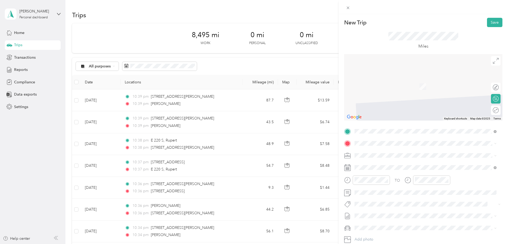
click at [380, 164] on span "[STREET_ADDRESS][PERSON_NAME][PERSON_NAME][US_STATE]" at bounding box center [420, 162] width 112 height 5
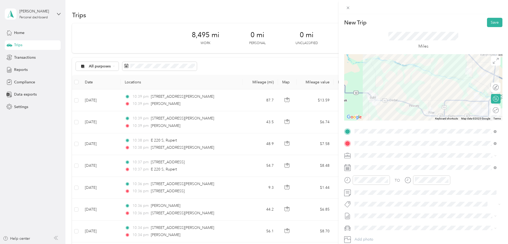
click at [367, 162] on span "[STREET_ADDRESS][PERSON_NAME][PERSON_NAME][US_STATE]" at bounding box center [420, 162] width 112 height 5
click at [373, 209] on div "Kia Forte" at bounding box center [425, 208] width 138 height 6
click at [487, 23] on button "Save" at bounding box center [494, 22] width 15 height 9
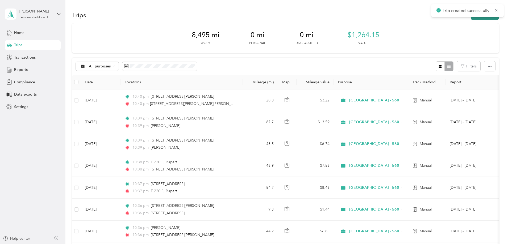
click at [470, 19] on button "New trip" at bounding box center [484, 14] width 28 height 9
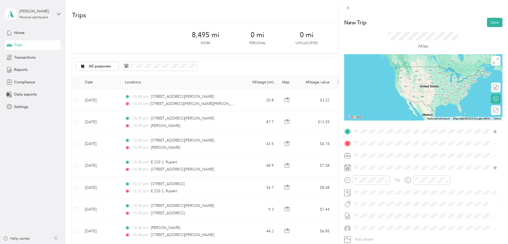
click at [375, 152] on span "[STREET_ADDRESS][PERSON_NAME][PERSON_NAME][US_STATE]" at bounding box center [420, 150] width 112 height 5
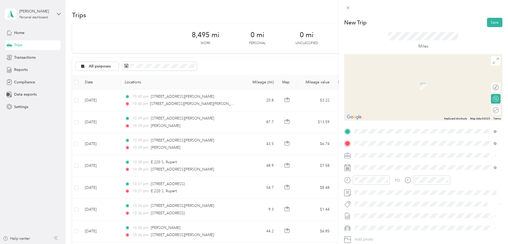
click at [383, 165] on span "[STREET_ADDRESS][PERSON_NAME][US_STATE]" at bounding box center [405, 162] width 83 height 5
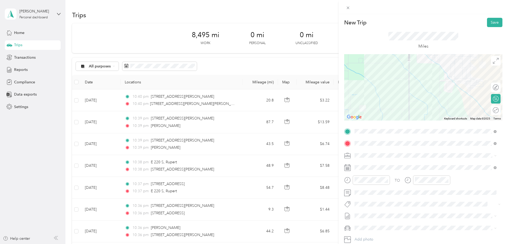
click at [380, 164] on span "[STREET_ADDRESS][PERSON_NAME][US_STATE]" at bounding box center [405, 162] width 83 height 5
click at [378, 172] on li "[GEOGRAPHIC_DATA] - 560" at bounding box center [425, 171] width 146 height 9
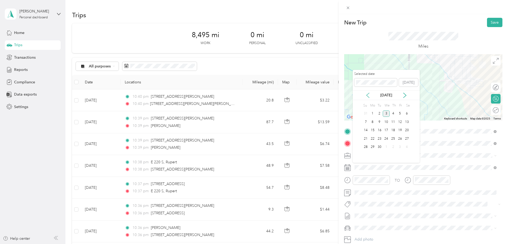
click at [367, 94] on icon at bounding box center [367, 95] width 5 height 5
click at [374, 139] on div "18" at bounding box center [372, 139] width 7 height 7
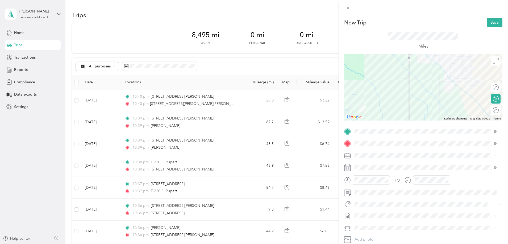
click at [359, 210] on div "Kia Forte" at bounding box center [425, 210] width 138 height 6
click at [480, 22] on div "New Trip Save" at bounding box center [423, 22] width 158 height 9
click at [488, 23] on button "Save" at bounding box center [494, 22] width 15 height 9
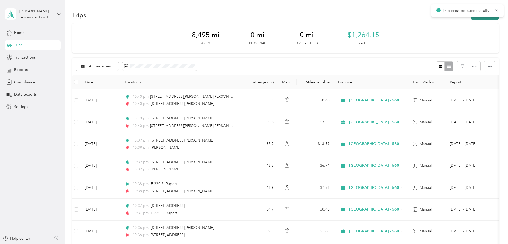
click at [470, 19] on button "New trip" at bounding box center [484, 14] width 28 height 9
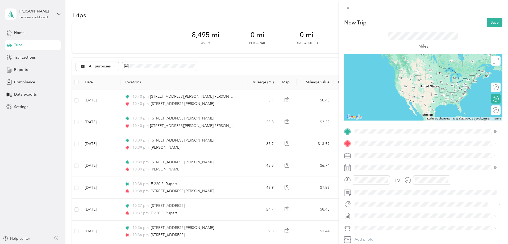
click at [391, 151] on span "[STREET_ADDRESS][PERSON_NAME][US_STATE]" at bounding box center [405, 150] width 83 height 5
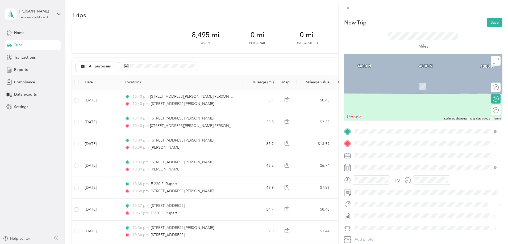
click at [369, 138] on div "TO Add photo" at bounding box center [423, 191] width 158 height 128
click at [407, 167] on div "[STREET_ADDRESS][PERSON_NAME][US_STATE]" at bounding box center [425, 162] width 138 height 7
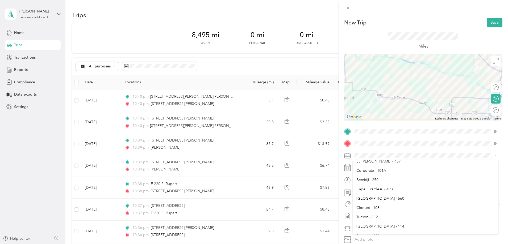
scroll to position [106, 0]
click at [379, 196] on div "[GEOGRAPHIC_DATA] - 560" at bounding box center [425, 198] width 138 height 6
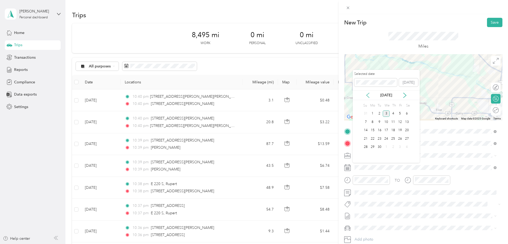
click at [369, 97] on icon at bounding box center [367, 95] width 5 height 5
click at [372, 138] on div "18" at bounding box center [372, 139] width 7 height 7
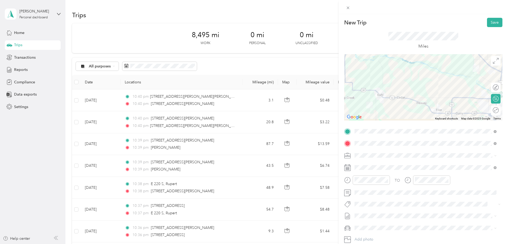
click at [367, 209] on span "Kia Forte" at bounding box center [363, 208] width 15 height 5
click at [490, 23] on button "Save" at bounding box center [494, 22] width 15 height 9
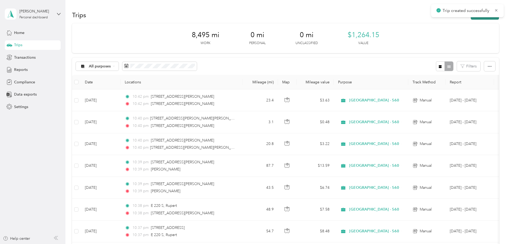
click at [470, 19] on button "New trip" at bounding box center [484, 14] width 28 height 9
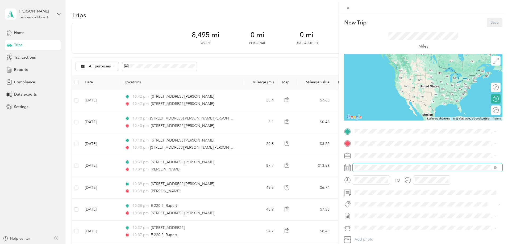
click at [369, 165] on span at bounding box center [427, 167] width 150 height 9
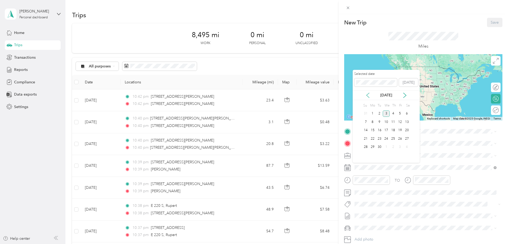
click at [368, 94] on icon at bounding box center [367, 95] width 3 height 5
click at [381, 139] on div "19" at bounding box center [379, 139] width 7 height 7
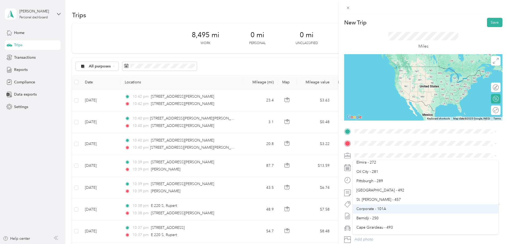
scroll to position [80, 0]
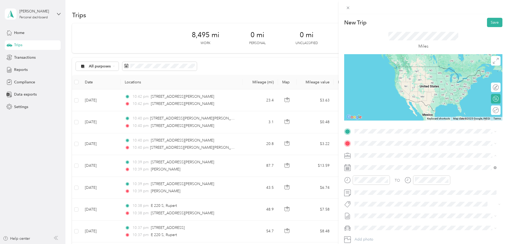
click at [367, 223] on span "[GEOGRAPHIC_DATA] - 560" at bounding box center [380, 224] width 48 height 5
click at [374, 135] on span at bounding box center [427, 131] width 150 height 9
click at [386, 153] on span "[STREET_ADDRESS][PERSON_NAME][US_STATE]" at bounding box center [405, 150] width 83 height 5
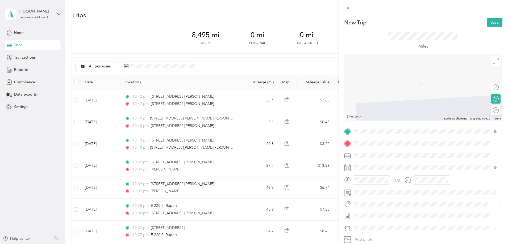
click at [376, 211] on div "Kia Forte" at bounding box center [425, 209] width 138 height 6
click at [381, 165] on span "[STREET_ADDRESS][US_STATE][PERSON_NAME][US_STATE]" at bounding box center [415, 162] width 102 height 5
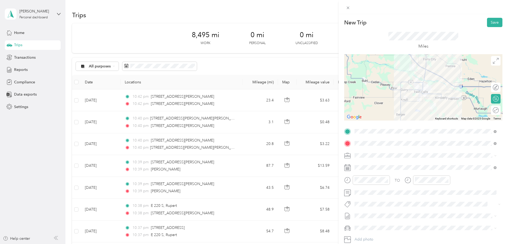
click at [380, 161] on span "[STREET_ADDRESS][US_STATE][PERSON_NAME][US_STATE]" at bounding box center [415, 162] width 102 height 5
click at [489, 27] on button "Save" at bounding box center [494, 22] width 15 height 9
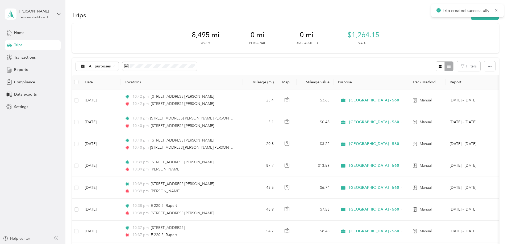
click at [470, 18] on button "New trip" at bounding box center [484, 14] width 28 height 9
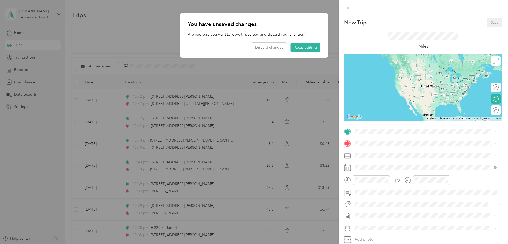
click at [308, 49] on div "New Trip Save This trip cannot be edited because it is either under review, app…" at bounding box center [254, 122] width 508 height 244
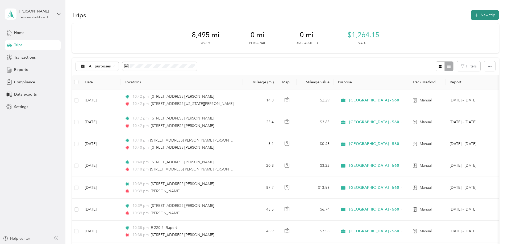
click at [470, 14] on button "New trip" at bounding box center [484, 14] width 28 height 9
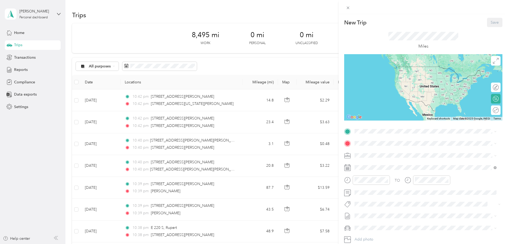
click at [384, 126] on div "New Trip Save This trip cannot be edited because it is either under review, app…" at bounding box center [423, 137] width 158 height 238
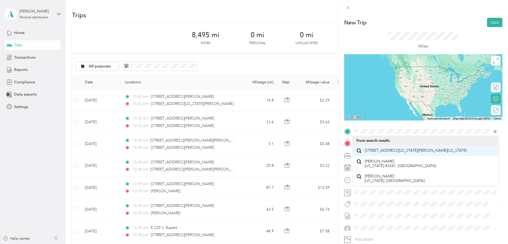
click at [387, 151] on span "[STREET_ADDRESS][US_STATE][PERSON_NAME][US_STATE]" at bounding box center [415, 150] width 102 height 5
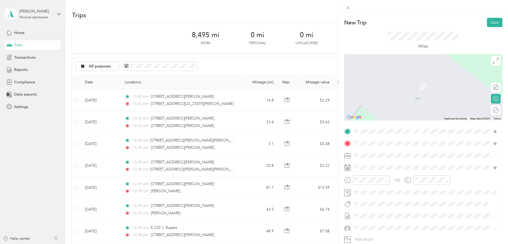
click at [399, 162] on span "[STREET_ADDRESS][PERSON_NAME][US_STATE]" at bounding box center [405, 162] width 83 height 5
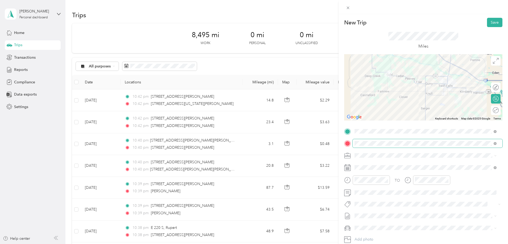
click at [390, 141] on span at bounding box center [427, 143] width 150 height 9
click at [389, 141] on span at bounding box center [427, 143] width 150 height 9
click at [386, 165] on span "[STREET_ADDRESS][PERSON_NAME][US_STATE]" at bounding box center [405, 162] width 83 height 5
click at [373, 225] on span "[GEOGRAPHIC_DATA] - 560" at bounding box center [380, 224] width 48 height 5
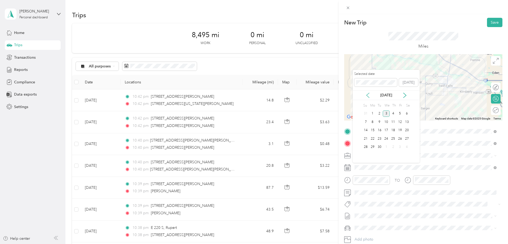
click at [369, 98] on icon at bounding box center [367, 95] width 5 height 5
click at [378, 137] on div "19" at bounding box center [379, 139] width 7 height 7
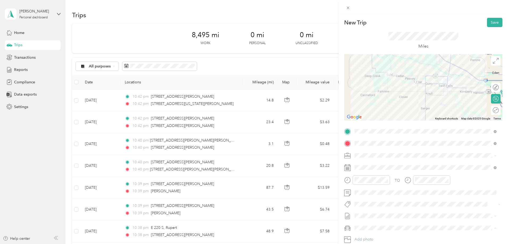
click at [373, 210] on div "Kia Forte" at bounding box center [425, 210] width 138 height 6
click at [489, 23] on button "Save" at bounding box center [494, 22] width 15 height 9
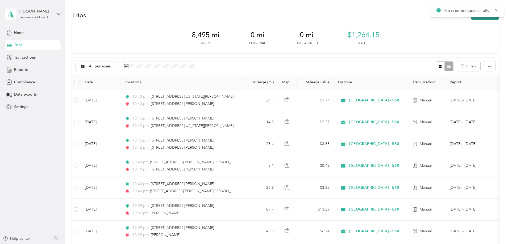
click at [470, 17] on button "New trip" at bounding box center [484, 14] width 28 height 9
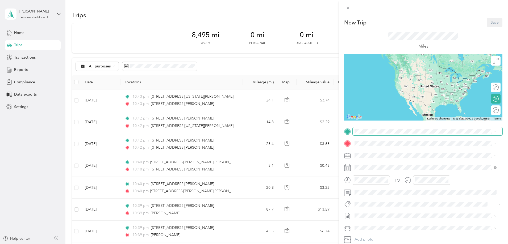
click at [370, 134] on span at bounding box center [427, 131] width 150 height 9
click at [377, 151] on span "[STREET_ADDRESS][PERSON_NAME][US_STATE]" at bounding box center [405, 150] width 83 height 5
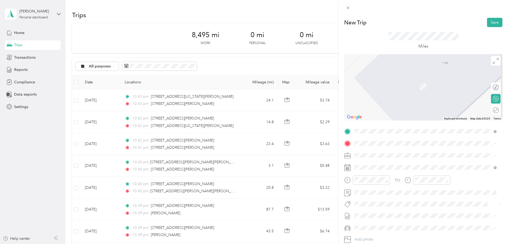
click at [374, 153] on span at bounding box center [427, 156] width 150 height 9
click at [376, 224] on span "[GEOGRAPHIC_DATA] - 560" at bounding box center [380, 224] width 48 height 5
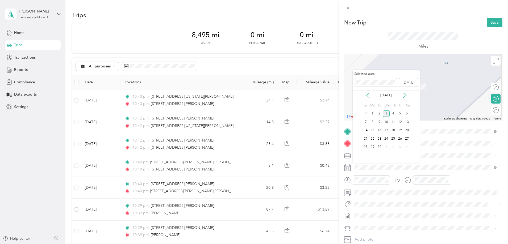
click at [369, 95] on icon at bounding box center [367, 95] width 5 height 5
click at [380, 139] on div "19" at bounding box center [379, 139] width 7 height 7
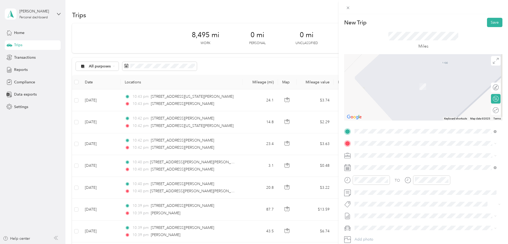
click at [368, 211] on li "Kia Forte" at bounding box center [425, 209] width 146 height 9
click at [388, 164] on span "[STREET_ADDRESS][PERSON_NAME][US_STATE]" at bounding box center [405, 162] width 83 height 5
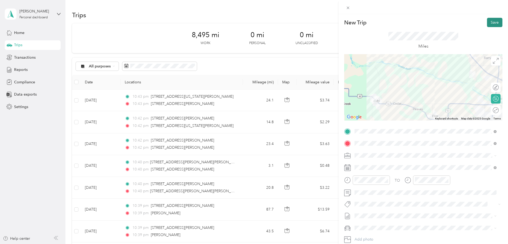
click at [487, 21] on button "Save" at bounding box center [494, 22] width 15 height 9
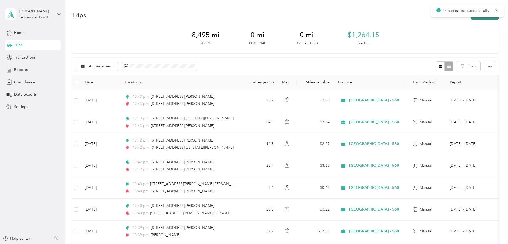
click at [470, 19] on button "New trip" at bounding box center [484, 14] width 28 height 9
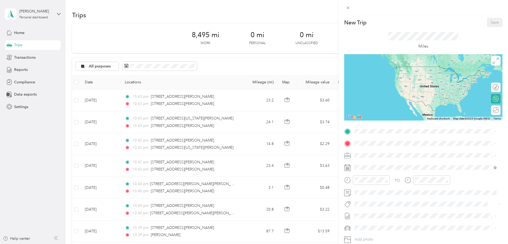
click at [376, 224] on span "[GEOGRAPHIC_DATA] - 560" at bounding box center [380, 224] width 48 height 5
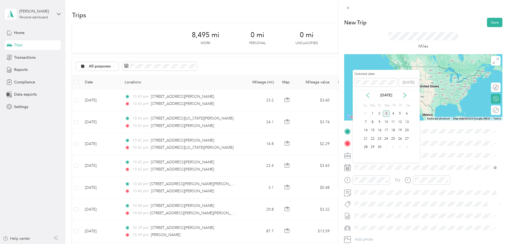
click at [368, 94] on icon at bounding box center [367, 95] width 3 height 5
click at [387, 140] on div "20" at bounding box center [386, 139] width 7 height 7
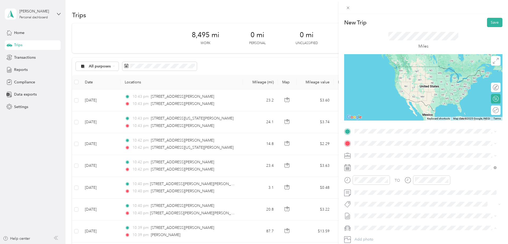
click at [368, 209] on span "Kia Forte" at bounding box center [363, 209] width 15 height 5
click at [372, 148] on span "[STREET_ADDRESS][PERSON_NAME][US_STATE]" at bounding box center [405, 150] width 83 height 5
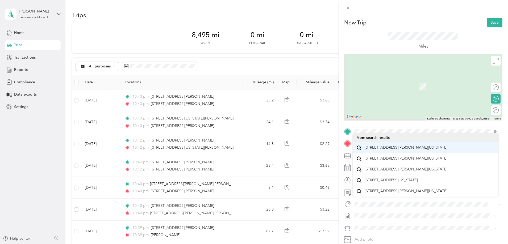
click at [372, 146] on span "[STREET_ADDRESS][PERSON_NAME][US_STATE]" at bounding box center [405, 147] width 83 height 5
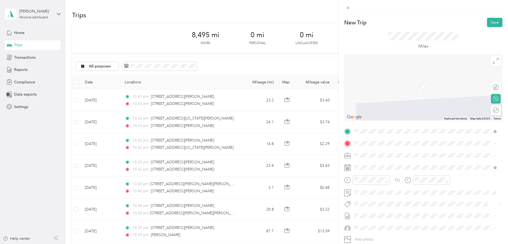
click at [377, 192] on span "[GEOGRAPHIC_DATA][US_STATE], [GEOGRAPHIC_DATA]" at bounding box center [413, 192] width 98 height 5
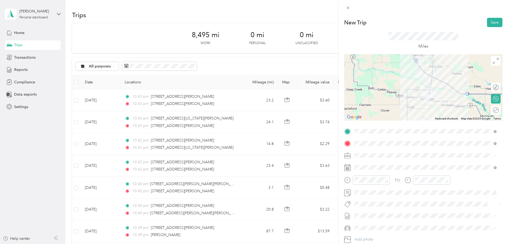
click at [493, 109] on div "Round trip" at bounding box center [496, 111] width 10 height 10
click at [493, 111] on div "Round trip" at bounding box center [496, 111] width 10 height 10
click at [488, 111] on div at bounding box center [490, 110] width 5 height 5
click at [490, 24] on button "Save" at bounding box center [494, 22] width 15 height 9
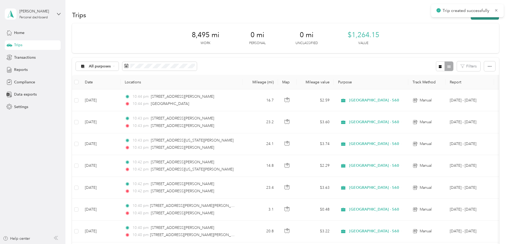
click at [470, 18] on button "New trip" at bounding box center [484, 14] width 28 height 9
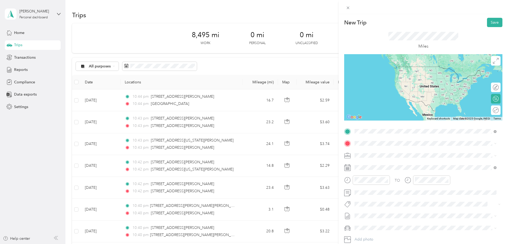
click at [392, 153] on span "[STREET_ADDRESS][PERSON_NAME][US_STATE]" at bounding box center [405, 150] width 83 height 5
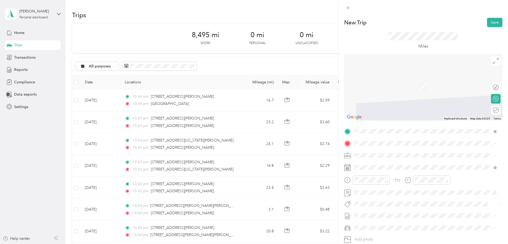
click at [362, 225] on span "[GEOGRAPHIC_DATA] - 560" at bounding box center [380, 224] width 48 height 5
click at [368, 96] on icon at bounding box center [367, 95] width 3 height 5
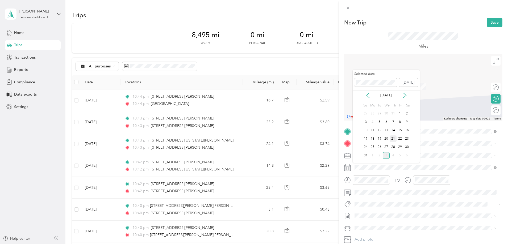
click at [393, 141] on div "21" at bounding box center [392, 139] width 7 height 7
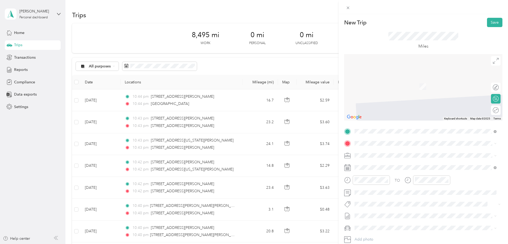
click at [371, 212] on ol "Kia Forte kia forte" at bounding box center [425, 214] width 146 height 19
click at [380, 165] on span "[STREET_ADDRESS][US_STATE]" at bounding box center [390, 162] width 53 height 5
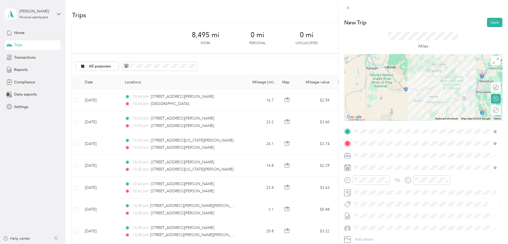
click at [383, 163] on span "[STREET_ADDRESS][US_STATE]" at bounding box center [390, 162] width 53 height 5
click at [377, 225] on span at bounding box center [427, 228] width 150 height 9
click at [378, 208] on div "Kia Forte" at bounding box center [425, 210] width 138 height 6
click at [494, 144] on icon at bounding box center [494, 143] width 3 height 3
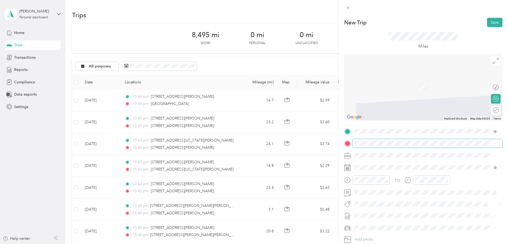
click at [402, 146] on span at bounding box center [427, 143] width 150 height 9
click at [398, 165] on span "[STREET_ADDRESS][PERSON_NAME][PERSON_NAME][US_STATE]" at bounding box center [420, 162] width 112 height 5
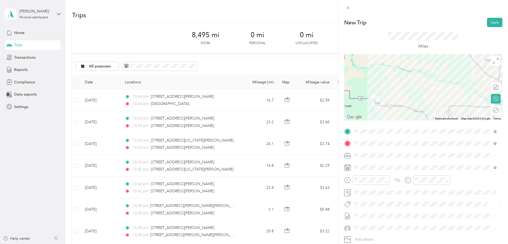
click at [399, 163] on span "[STREET_ADDRESS][PERSON_NAME][PERSON_NAME][US_STATE]" at bounding box center [420, 162] width 112 height 5
click at [490, 22] on button "Save" at bounding box center [494, 22] width 15 height 9
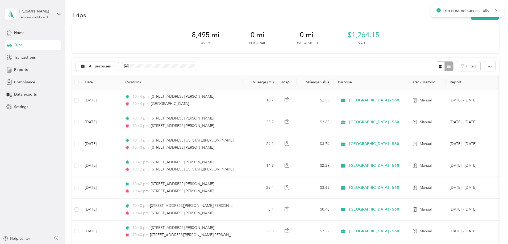
click at [459, 20] on div "Trips New trip" at bounding box center [285, 14] width 427 height 11
click at [470, 18] on button "New trip" at bounding box center [484, 14] width 28 height 9
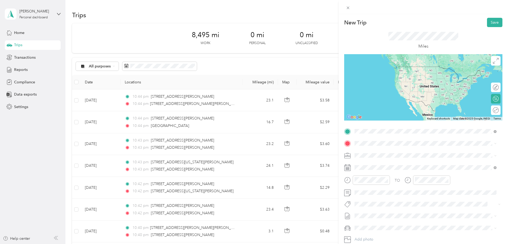
click at [390, 151] on span "[STREET_ADDRESS][PERSON_NAME][PERSON_NAME][US_STATE]" at bounding box center [420, 150] width 112 height 5
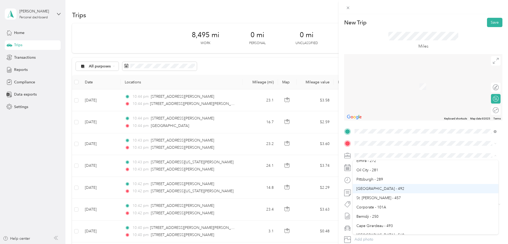
scroll to position [106, 0]
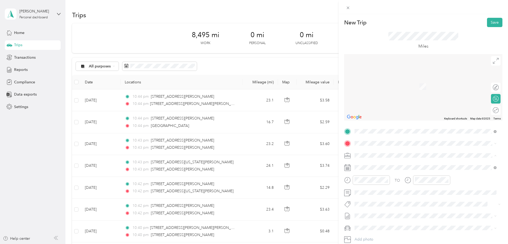
click at [385, 199] on div "[GEOGRAPHIC_DATA] - 560" at bounding box center [425, 198] width 138 height 6
click at [374, 210] on div "Kia Forte" at bounding box center [425, 210] width 138 height 6
click at [368, 96] on icon at bounding box center [367, 95] width 3 height 5
click at [393, 141] on div "21" at bounding box center [392, 139] width 7 height 7
click at [378, 164] on span "[STREET_ADDRESS][PERSON_NAME][US_STATE]" at bounding box center [405, 162] width 83 height 5
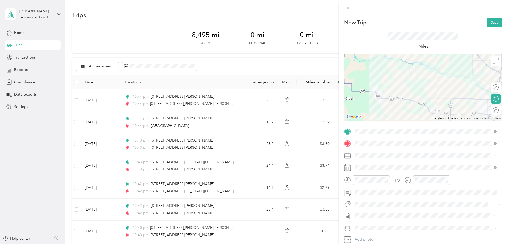
click at [372, 165] on span "[STREET_ADDRESS][PERSON_NAME][US_STATE]" at bounding box center [405, 162] width 83 height 5
click at [487, 24] on button "Save" at bounding box center [494, 22] width 15 height 9
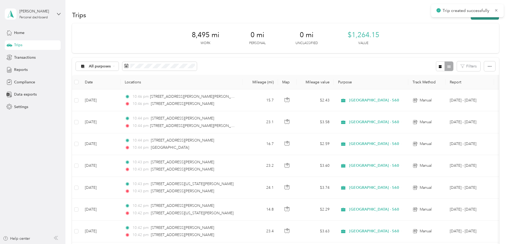
click at [470, 19] on button "New trip" at bounding box center [484, 14] width 28 height 9
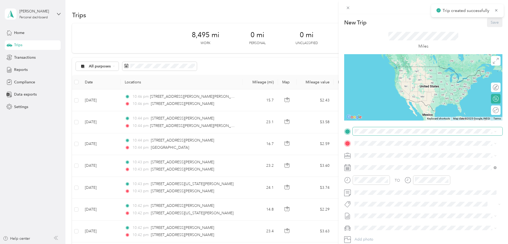
click at [398, 128] on span at bounding box center [427, 131] width 150 height 9
click at [392, 149] on span "[STREET_ADDRESS][PERSON_NAME][US_STATE]" at bounding box center [405, 150] width 83 height 5
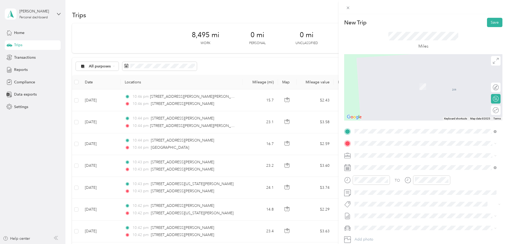
click at [358, 160] on div "TO Add photo" at bounding box center [423, 191] width 158 height 128
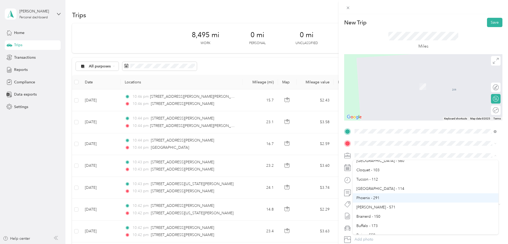
scroll to position [133, 0]
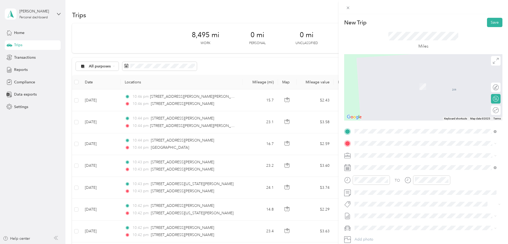
click at [377, 173] on li "[GEOGRAPHIC_DATA] - 560" at bounding box center [425, 171] width 146 height 9
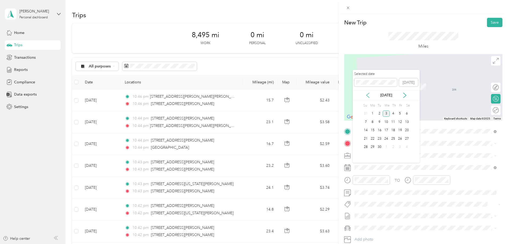
click at [367, 95] on icon at bounding box center [367, 95] width 5 height 5
click at [392, 138] on div "21" at bounding box center [392, 139] width 7 height 7
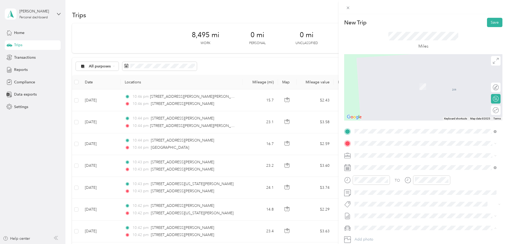
click at [378, 212] on ol "Kia Forte kia forte" at bounding box center [425, 214] width 146 height 19
click at [379, 164] on span "[STREET_ADDRESS][PERSON_NAME][US_STATE]" at bounding box center [405, 162] width 83 height 5
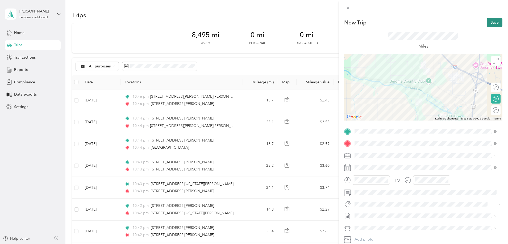
click at [490, 24] on button "Save" at bounding box center [494, 22] width 15 height 9
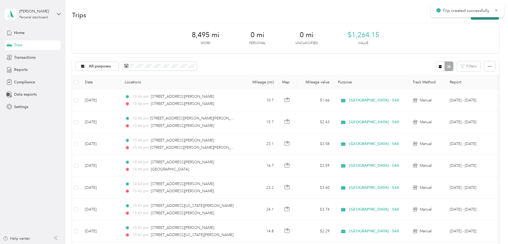
click at [470, 18] on button "New trip" at bounding box center [484, 14] width 28 height 9
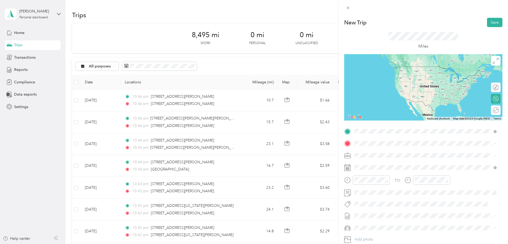
click at [384, 153] on span "[STREET_ADDRESS][PERSON_NAME][US_STATE]" at bounding box center [405, 150] width 83 height 5
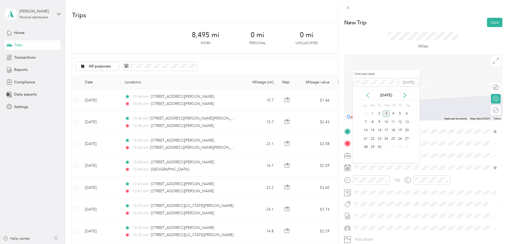
click at [367, 98] on icon at bounding box center [367, 95] width 5 height 5
click at [400, 137] on div "22" at bounding box center [399, 139] width 7 height 7
click at [371, 170] on span "[GEOGRAPHIC_DATA] - 560" at bounding box center [380, 169] width 48 height 5
click at [373, 208] on div "Kia Forte" at bounding box center [425, 209] width 138 height 6
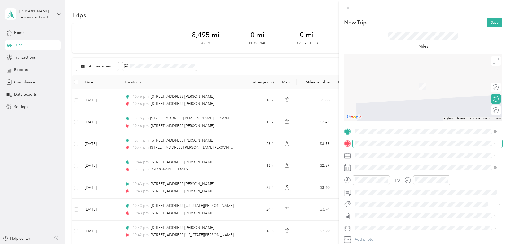
click at [404, 140] on span at bounding box center [427, 143] width 150 height 9
click at [380, 162] on span "[STREET_ADDRESS][US_STATE]" at bounding box center [390, 162] width 53 height 5
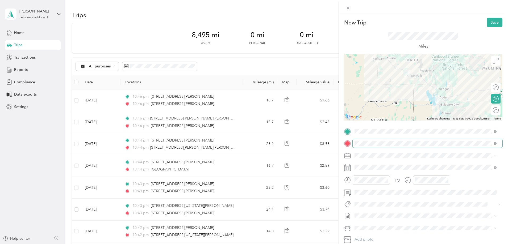
click at [456, 146] on span at bounding box center [427, 143] width 150 height 9
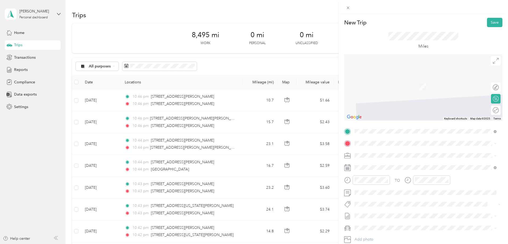
click at [405, 162] on span "[STREET_ADDRESS][PERSON_NAME][US_STATE]" at bounding box center [405, 162] width 83 height 5
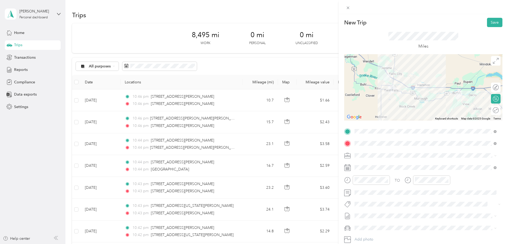
click at [397, 165] on span "[STREET_ADDRESS][PERSON_NAME][US_STATE]" at bounding box center [405, 162] width 83 height 5
click at [493, 20] on button "Save" at bounding box center [494, 22] width 15 height 9
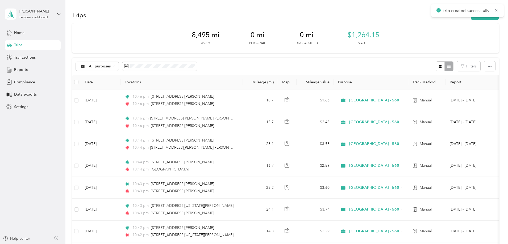
click at [441, 20] on div "Trips New trip" at bounding box center [285, 14] width 427 height 11
click at [470, 18] on button "New trip" at bounding box center [484, 14] width 28 height 9
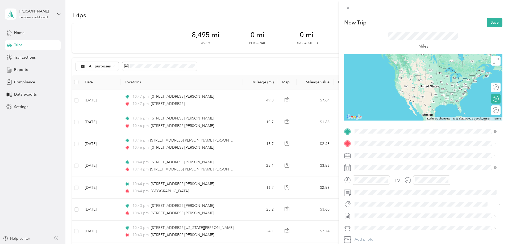
click at [394, 153] on span "[STREET_ADDRESS][PERSON_NAME][US_STATE]" at bounding box center [405, 150] width 83 height 5
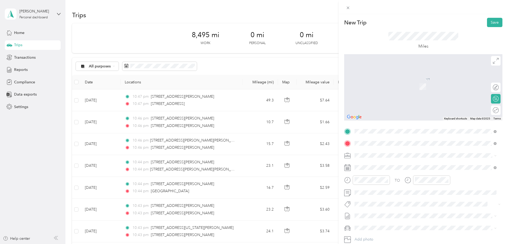
click at [384, 162] on span "[STREET_ADDRESS][PERSON_NAME][US_STATE]" at bounding box center [405, 162] width 83 height 5
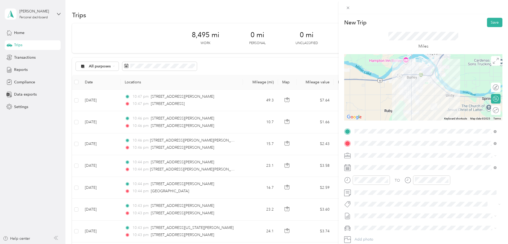
click at [400, 164] on span "[STREET_ADDRESS][PERSON_NAME][US_STATE]" at bounding box center [405, 162] width 83 height 5
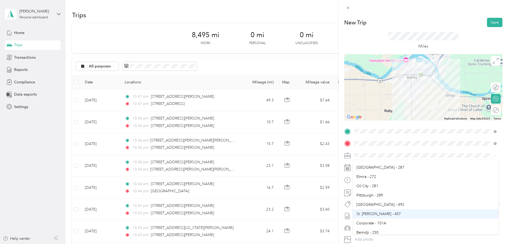
scroll to position [80, 0]
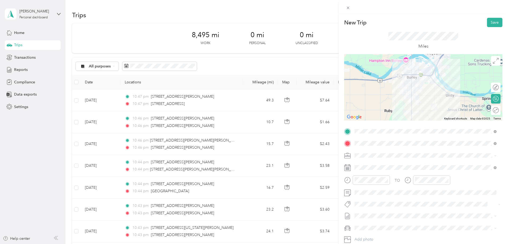
click at [369, 227] on li "[GEOGRAPHIC_DATA] - 560" at bounding box center [425, 224] width 146 height 9
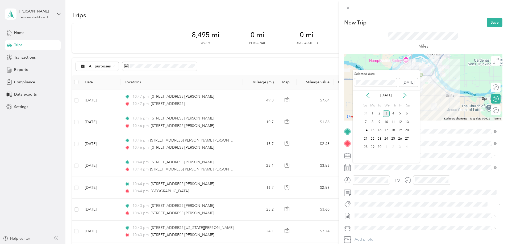
click at [363, 95] on div "[DATE]" at bounding box center [385, 96] width 67 height 6
click at [366, 95] on icon at bounding box center [367, 95] width 5 height 5
click at [399, 138] on div "22" at bounding box center [399, 139] width 7 height 7
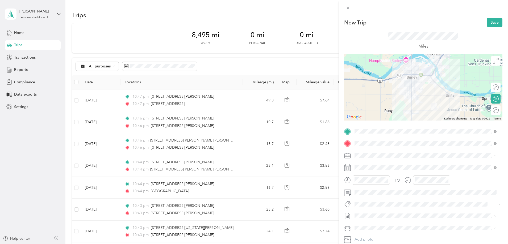
click at [376, 206] on li "Kia Forte" at bounding box center [425, 209] width 146 height 9
click at [488, 21] on button "Save" at bounding box center [494, 22] width 15 height 9
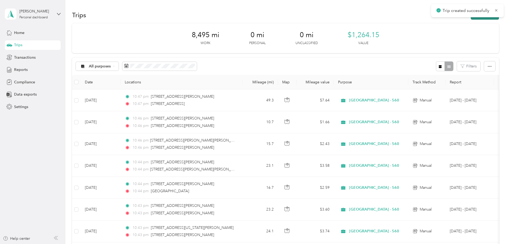
click at [470, 18] on button "New trip" at bounding box center [484, 14] width 28 height 9
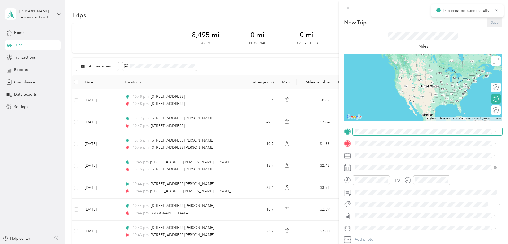
click at [367, 128] on span at bounding box center [427, 131] width 150 height 9
click at [381, 151] on span "[STREET_ADDRESS][PERSON_NAME][US_STATE]" at bounding box center [405, 150] width 83 height 5
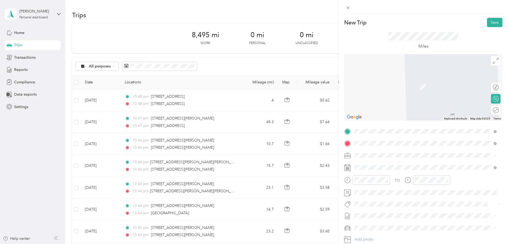
click at [380, 163] on span "[STREET_ADDRESS][US_STATE]" at bounding box center [390, 162] width 53 height 5
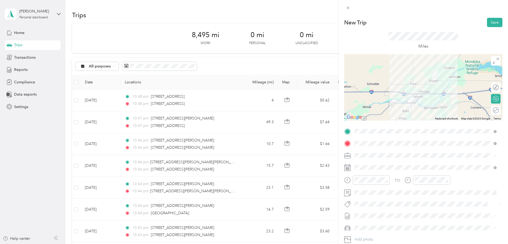
click at [381, 225] on div "[GEOGRAPHIC_DATA] - 560" at bounding box center [425, 225] width 138 height 6
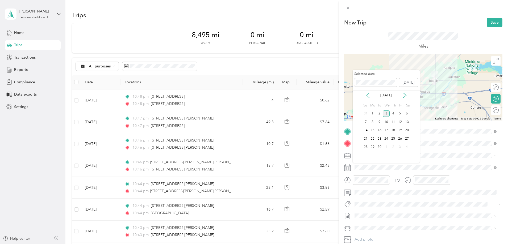
click at [368, 94] on icon at bounding box center [367, 95] width 3 height 5
click at [400, 139] on div "22" at bounding box center [399, 139] width 7 height 7
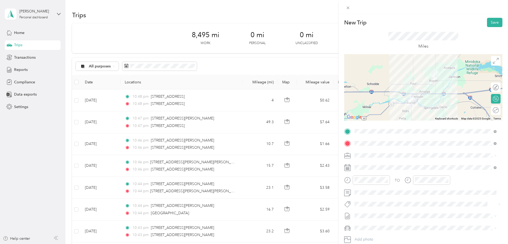
click at [373, 212] on li "Kia Forte" at bounding box center [425, 209] width 146 height 9
click at [373, 163] on span "[STREET_ADDRESS][US_STATE]" at bounding box center [390, 162] width 53 height 5
click at [491, 19] on button "Save" at bounding box center [494, 22] width 15 height 9
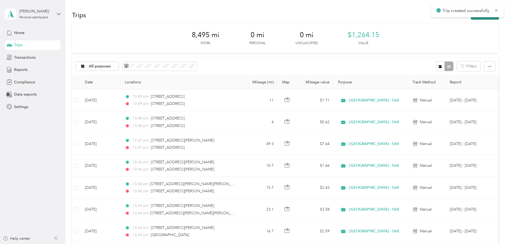
click at [470, 19] on button "New trip" at bounding box center [484, 14] width 28 height 9
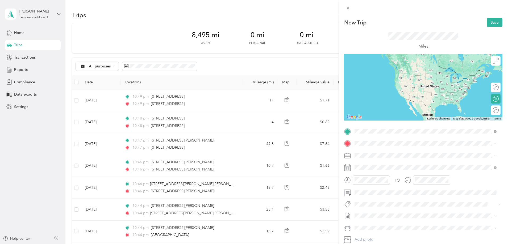
click at [386, 150] on span "[STREET_ADDRESS][US_STATE]" at bounding box center [390, 150] width 53 height 5
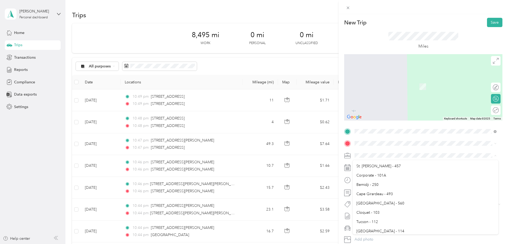
scroll to position [106, 0]
click at [367, 196] on span "[GEOGRAPHIC_DATA] - 560" at bounding box center [380, 198] width 48 height 5
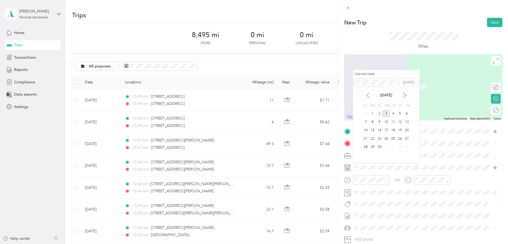
click at [369, 95] on icon at bounding box center [367, 95] width 5 height 5
click at [399, 138] on div "22" at bounding box center [399, 139] width 7 height 7
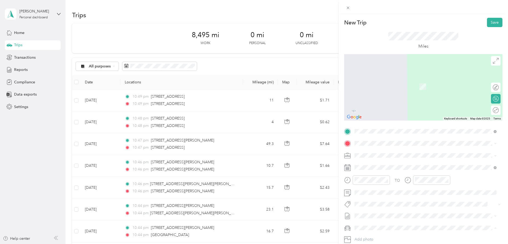
click at [379, 209] on div "Kia Forte" at bounding box center [425, 210] width 138 height 6
click at [391, 164] on span "[STREET_ADDRESS][US_STATE]" at bounding box center [390, 162] width 53 height 5
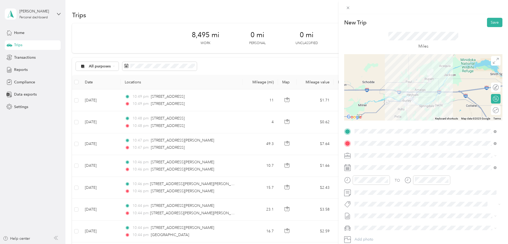
click at [389, 165] on span "[STREET_ADDRESS][US_STATE]" at bounding box center [390, 162] width 53 height 5
click at [487, 25] on button "Save" at bounding box center [494, 22] width 15 height 9
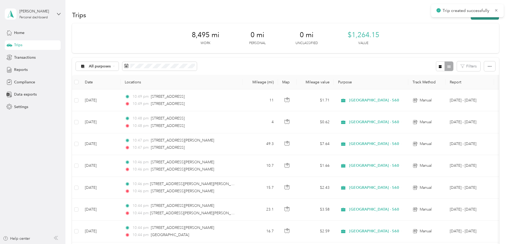
click at [470, 19] on button "New trip" at bounding box center [484, 14] width 28 height 9
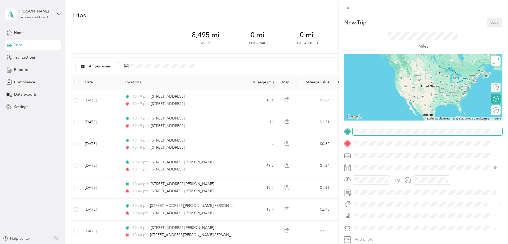
click at [391, 134] on span at bounding box center [427, 131] width 150 height 9
click at [381, 150] on span "[STREET_ADDRESS][US_STATE]" at bounding box center [390, 150] width 53 height 5
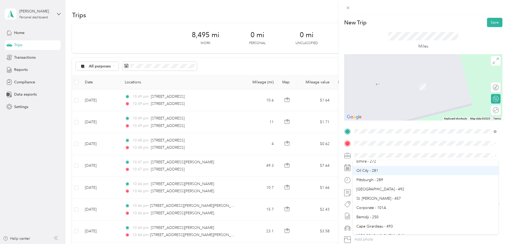
scroll to position [80, 0]
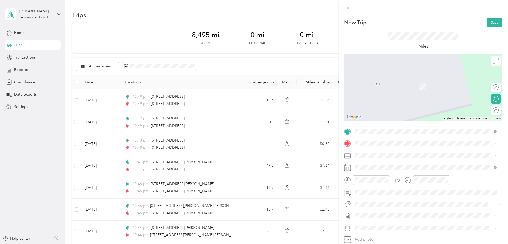
click at [369, 226] on div "[GEOGRAPHIC_DATA] - 560" at bounding box center [425, 225] width 138 height 6
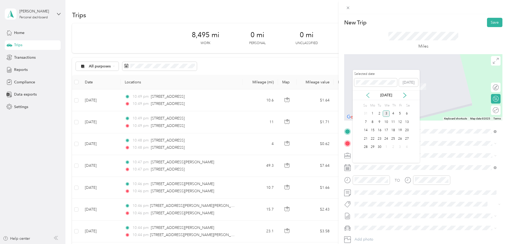
click at [367, 95] on icon at bounding box center [367, 95] width 3 height 5
click at [399, 137] on div "22" at bounding box center [399, 139] width 7 height 7
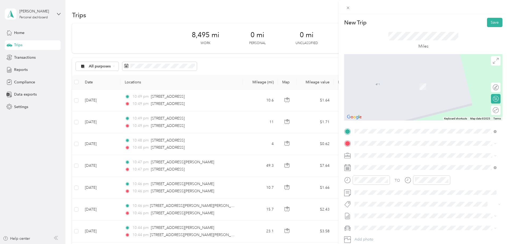
click at [372, 207] on div "Kia Forte" at bounding box center [425, 210] width 138 height 6
click at [392, 165] on span "[STREET_ADDRESS][US_STATE]" at bounding box center [390, 162] width 53 height 5
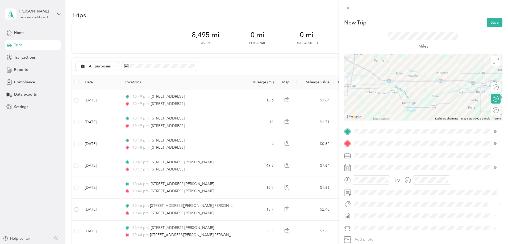
click at [377, 163] on span "[STREET_ADDRESS][US_STATE]" at bounding box center [390, 161] width 53 height 5
click at [487, 26] on button "Save" at bounding box center [494, 22] width 15 height 9
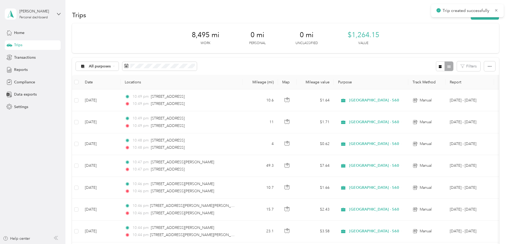
click at [448, 17] on div "Trip created successfully" at bounding box center [467, 10] width 73 height 13
click at [470, 19] on button "New trip" at bounding box center [484, 14] width 28 height 9
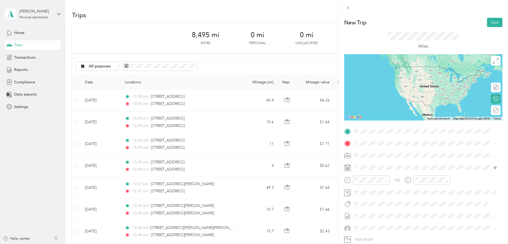
click at [375, 149] on span "[STREET_ADDRESS][US_STATE]" at bounding box center [390, 150] width 53 height 5
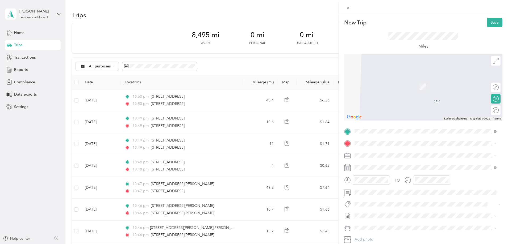
click at [383, 160] on div "[STREET_ADDRESS][PERSON_NAME][US_STATE]" at bounding box center [425, 162] width 138 height 7
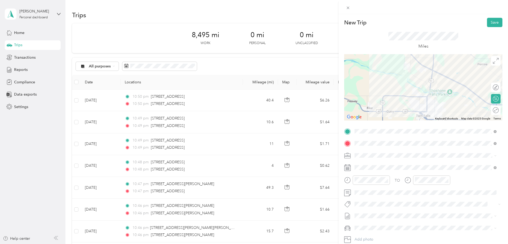
click at [363, 153] on span at bounding box center [427, 156] width 150 height 9
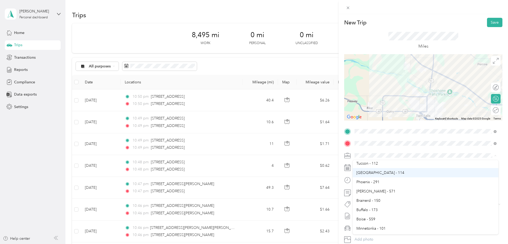
scroll to position [133, 0]
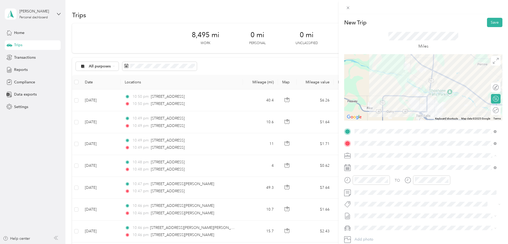
click at [383, 171] on div "[GEOGRAPHIC_DATA] - 560" at bounding box center [425, 172] width 138 height 6
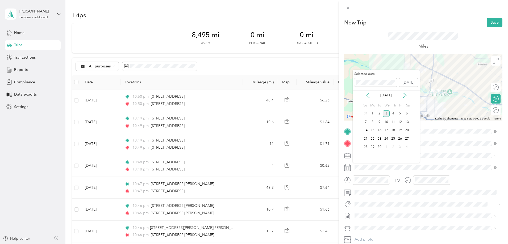
click at [367, 94] on icon at bounding box center [367, 95] width 5 height 5
click at [401, 138] on div "22" at bounding box center [399, 139] width 7 height 7
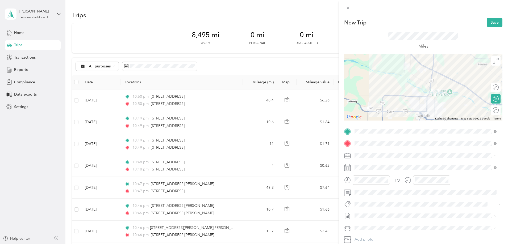
click at [377, 208] on div "Kia Forte" at bounding box center [425, 210] width 138 height 6
click at [487, 21] on button "Save" at bounding box center [494, 22] width 15 height 9
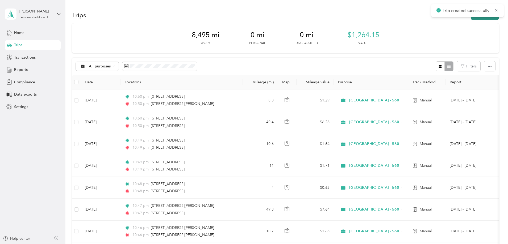
click at [470, 18] on button "New trip" at bounding box center [484, 14] width 28 height 9
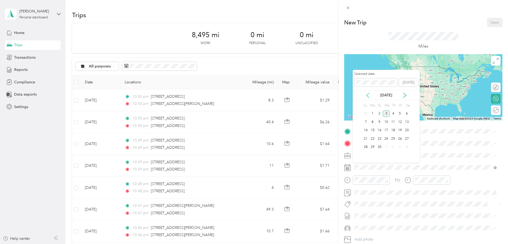
click at [369, 94] on icon at bounding box center [367, 95] width 5 height 5
click at [371, 145] on div "25" at bounding box center [372, 147] width 7 height 7
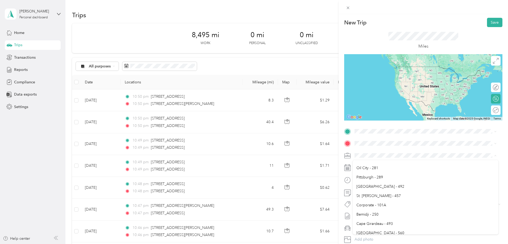
scroll to position [80, 0]
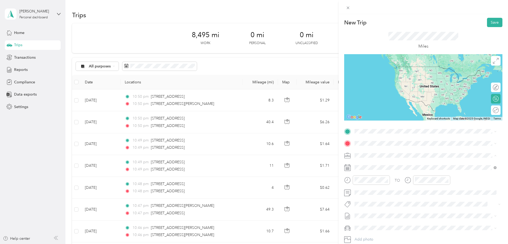
click at [377, 226] on span "[GEOGRAPHIC_DATA] - 560" at bounding box center [380, 224] width 48 height 5
click at [379, 211] on li "Kia Forte" at bounding box center [425, 207] width 146 height 9
click at [393, 151] on span "[STREET_ADDRESS][PERSON_NAME][US_STATE]" at bounding box center [405, 150] width 83 height 5
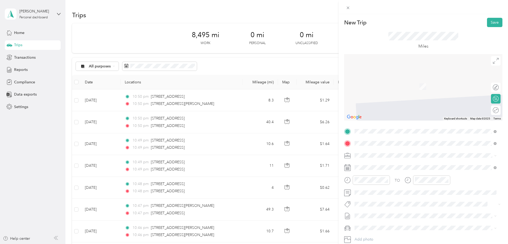
click at [388, 162] on span "[STREET_ADDRESS][US_STATE]" at bounding box center [390, 162] width 53 height 5
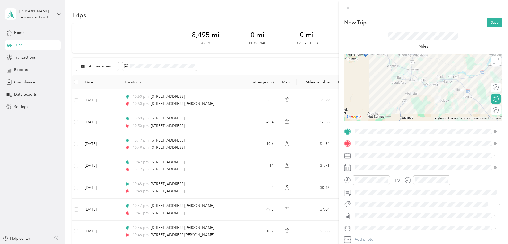
click at [374, 162] on span "[STREET_ADDRESS][US_STATE]" at bounding box center [390, 162] width 53 height 5
click at [493, 20] on button "Save" at bounding box center [494, 22] width 15 height 9
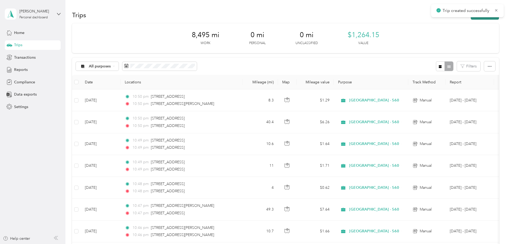
click at [470, 19] on button "New trip" at bounding box center [484, 14] width 28 height 9
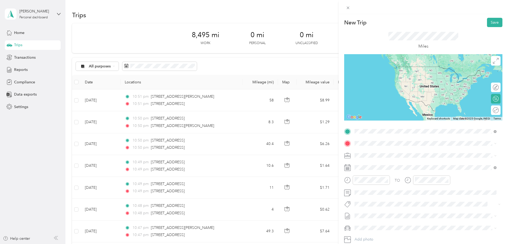
click at [390, 153] on span "[STREET_ADDRESS][US_STATE]" at bounding box center [390, 150] width 53 height 5
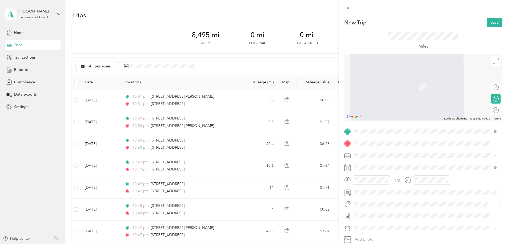
click at [379, 225] on span "[GEOGRAPHIC_DATA] - 560" at bounding box center [380, 224] width 48 height 5
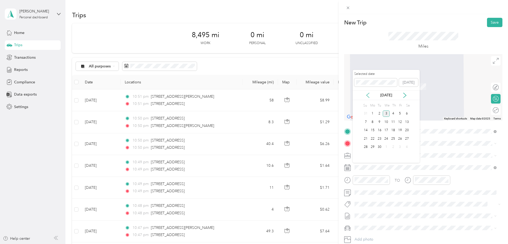
click at [367, 93] on icon at bounding box center [367, 95] width 5 height 5
click at [373, 148] on div "25" at bounding box center [372, 147] width 7 height 7
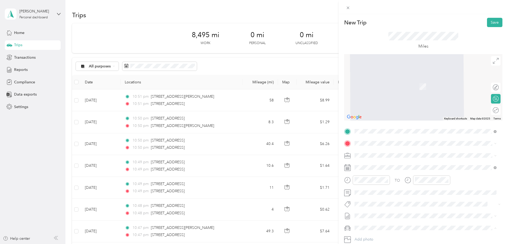
click at [373, 209] on div "Kia Forte" at bounding box center [425, 210] width 138 height 6
click at [364, 164] on div "[STREET_ADDRESS][PERSON_NAME][US_STATE]" at bounding box center [425, 162] width 138 height 7
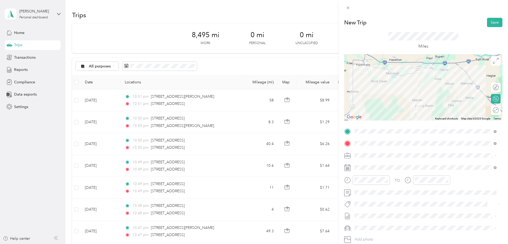
click at [380, 165] on span "[STREET_ADDRESS][PERSON_NAME][US_STATE]" at bounding box center [405, 162] width 83 height 5
click at [487, 22] on button "Save" at bounding box center [494, 22] width 15 height 9
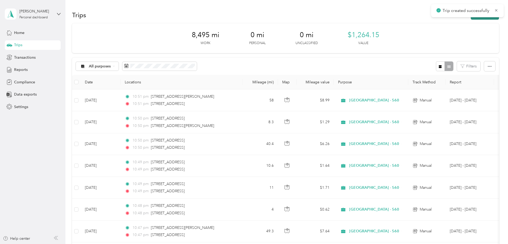
click at [470, 19] on button "New trip" at bounding box center [484, 14] width 28 height 9
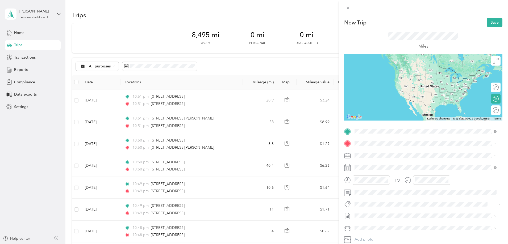
click at [375, 149] on span "[STREET_ADDRESS][PERSON_NAME][US_STATE]" at bounding box center [405, 150] width 83 height 5
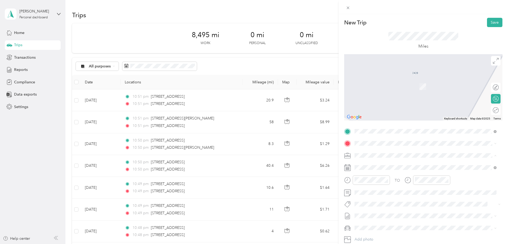
click at [377, 222] on span "[GEOGRAPHIC_DATA] - 560" at bounding box center [380, 224] width 48 height 5
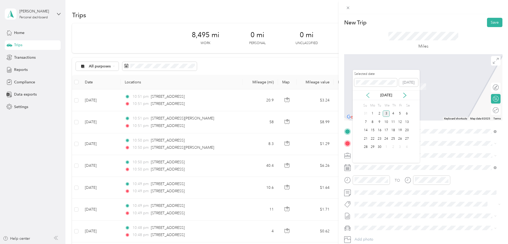
click at [367, 95] on icon at bounding box center [367, 95] width 5 height 5
click at [374, 148] on div "25" at bounding box center [372, 147] width 7 height 7
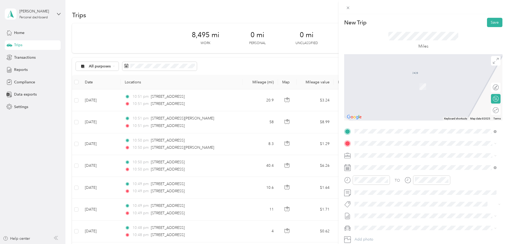
click at [376, 209] on div "Kia Forte" at bounding box center [425, 210] width 138 height 6
click at [375, 165] on span "[STREET_ADDRESS][PERSON_NAME][PERSON_NAME][US_STATE]" at bounding box center [420, 162] width 112 height 5
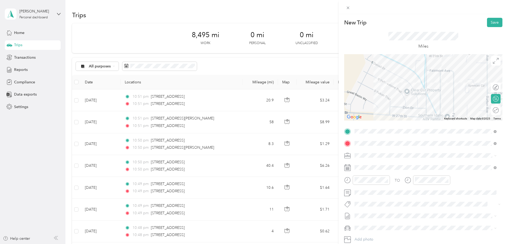
click at [376, 165] on span "[STREET_ADDRESS][PERSON_NAME][PERSON_NAME][US_STATE]" at bounding box center [420, 162] width 112 height 5
click at [488, 22] on button "Save" at bounding box center [494, 22] width 15 height 9
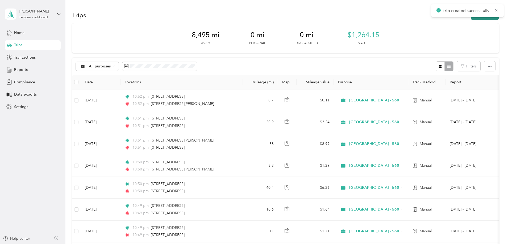
click at [470, 19] on button "New trip" at bounding box center [484, 14] width 28 height 9
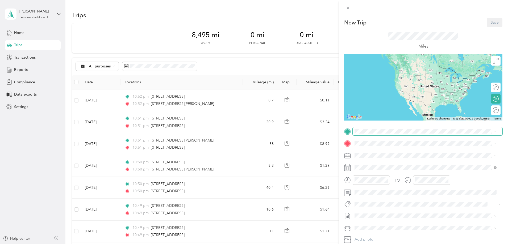
click at [359, 134] on span at bounding box center [427, 131] width 150 height 9
click at [380, 150] on span "[STREET_ADDRESS][PERSON_NAME][PERSON_NAME][US_STATE]" at bounding box center [420, 150] width 112 height 5
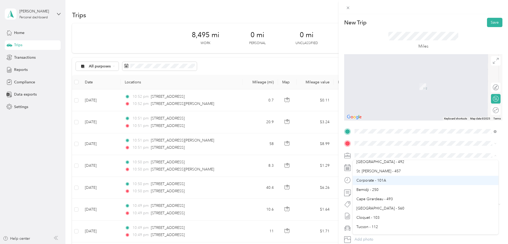
scroll to position [106, 0]
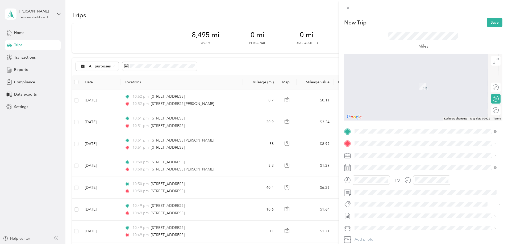
click at [366, 198] on span "[GEOGRAPHIC_DATA] - 560" at bounding box center [380, 198] width 48 height 5
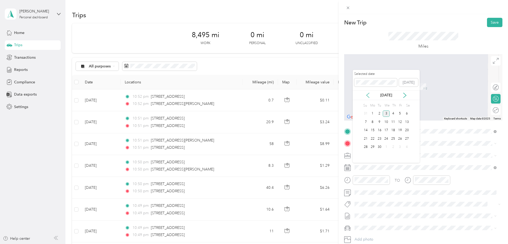
click at [368, 95] on icon at bounding box center [367, 95] width 5 height 5
click at [371, 145] on div "25" at bounding box center [372, 147] width 7 height 7
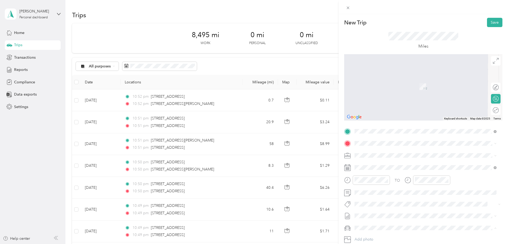
click at [375, 209] on div "Kia Forte" at bounding box center [425, 210] width 138 height 6
click at [393, 164] on span "[STREET_ADDRESS][US_STATE]" at bounding box center [390, 161] width 53 height 5
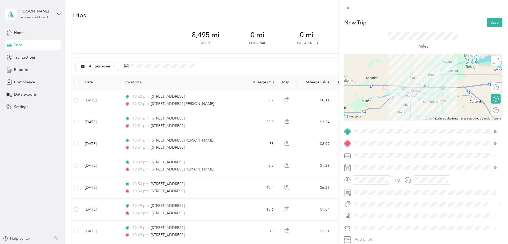
click at [377, 162] on span "[STREET_ADDRESS][US_STATE]" at bounding box center [390, 162] width 53 height 5
click at [487, 21] on button "Save" at bounding box center [494, 22] width 15 height 9
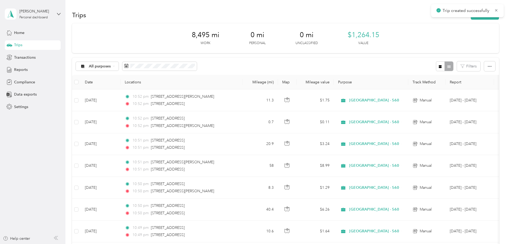
click at [446, 20] on div "Trips New trip" at bounding box center [285, 14] width 427 height 11
click at [470, 18] on button "New trip" at bounding box center [484, 14] width 28 height 9
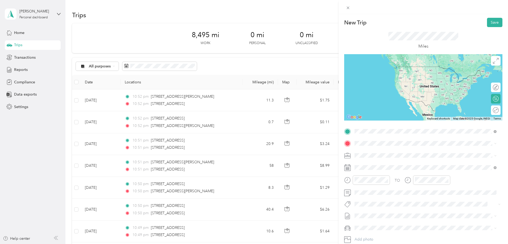
click at [394, 152] on span "[STREET_ADDRESS][US_STATE]" at bounding box center [390, 150] width 53 height 5
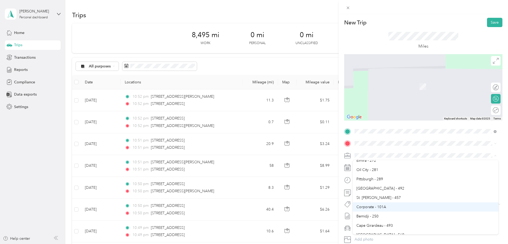
scroll to position [80, 0]
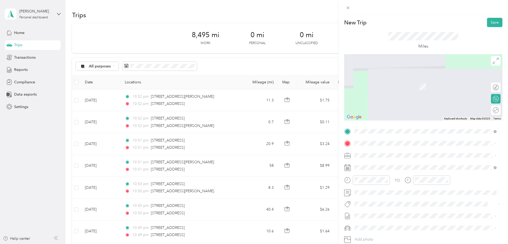
click at [377, 225] on span "[GEOGRAPHIC_DATA] - 560" at bounding box center [380, 224] width 48 height 5
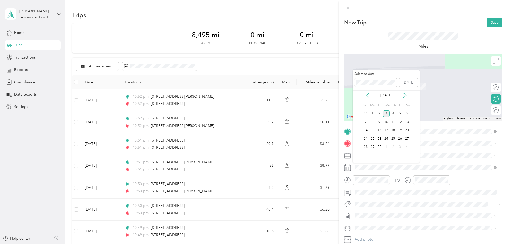
click at [369, 91] on div "[DATE]" at bounding box center [385, 95] width 67 height 10
click at [368, 94] on icon at bounding box center [367, 95] width 3 height 5
click at [373, 147] on div "25" at bounding box center [372, 147] width 7 height 7
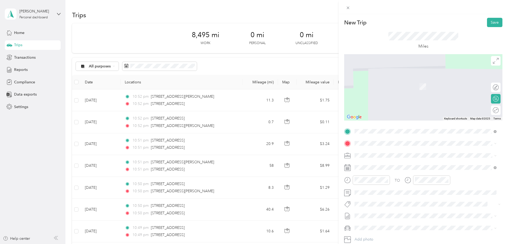
click at [372, 211] on div "Kia Forte" at bounding box center [425, 209] width 138 height 6
click at [392, 160] on div "[STREET_ADDRESS][PERSON_NAME][US_STATE]" at bounding box center [425, 162] width 138 height 7
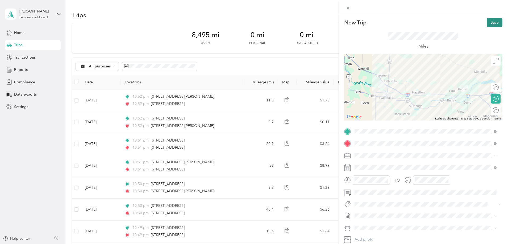
click at [487, 24] on button "Save" at bounding box center [494, 22] width 15 height 9
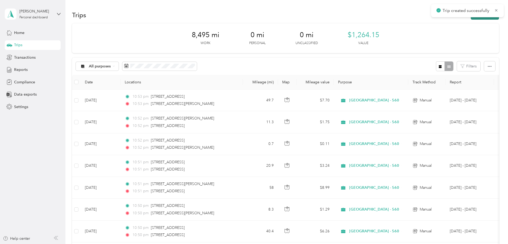
click at [470, 18] on button "New trip" at bounding box center [484, 14] width 28 height 9
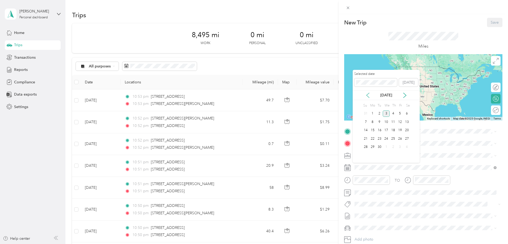
click at [368, 95] on icon at bounding box center [367, 95] width 5 height 5
click at [380, 148] on div "26" at bounding box center [379, 147] width 7 height 7
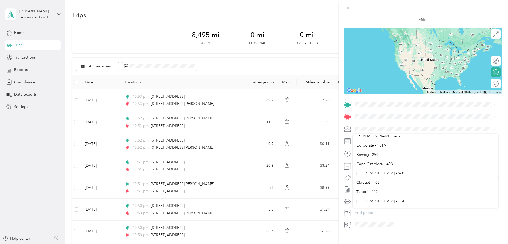
scroll to position [106, 0]
click at [371, 171] on span "[GEOGRAPHIC_DATA] - 560" at bounding box center [380, 170] width 48 height 5
click at [367, 209] on span "Kia Forte" at bounding box center [363, 211] width 15 height 5
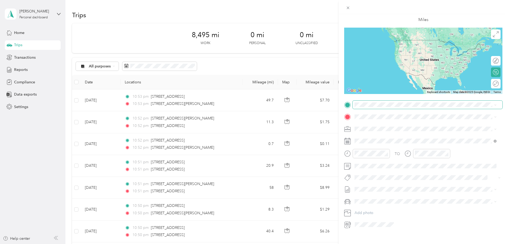
click at [368, 109] on span at bounding box center [427, 105] width 150 height 9
click at [394, 124] on span "[STREET_ADDRESS][PERSON_NAME][US_STATE]" at bounding box center [405, 124] width 83 height 5
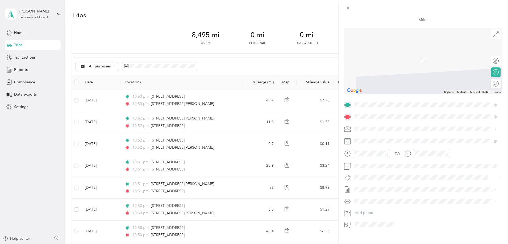
click at [384, 138] on span "[STREET_ADDRESS][PERSON_NAME][US_STATE]" at bounding box center [405, 136] width 83 height 5
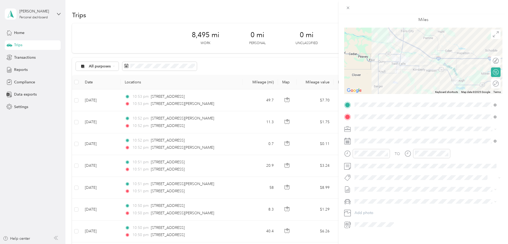
click at [399, 138] on span "[STREET_ADDRESS][PERSON_NAME][US_STATE]" at bounding box center [405, 136] width 83 height 5
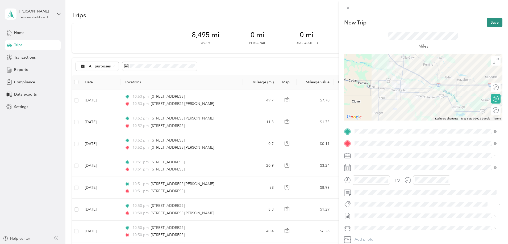
click at [491, 23] on button "Save" at bounding box center [494, 22] width 15 height 9
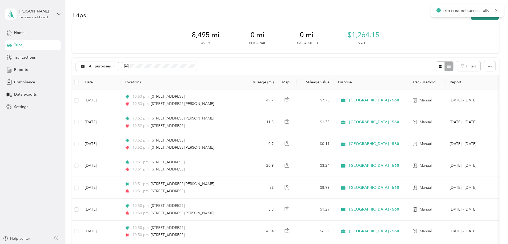
click at [470, 18] on button "New trip" at bounding box center [484, 14] width 28 height 9
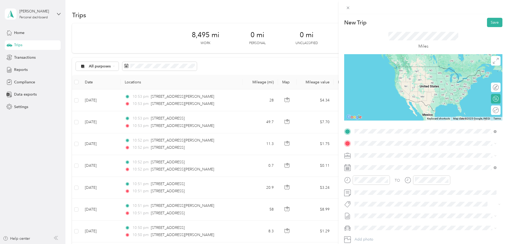
click at [403, 152] on span "[STREET_ADDRESS][PERSON_NAME][US_STATE]" at bounding box center [405, 150] width 83 height 5
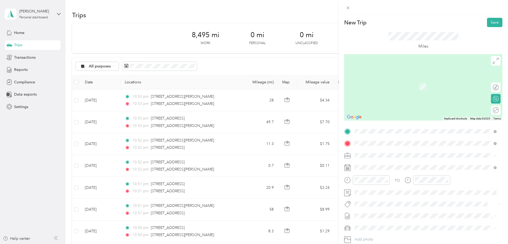
click at [392, 179] on li "[STREET_ADDRESS][PERSON_NAME][US_STATE]" at bounding box center [425, 174] width 146 height 11
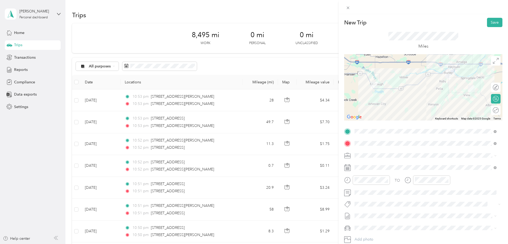
click at [365, 151] on div "TO Add photo" at bounding box center [423, 191] width 158 height 128
click at [371, 196] on span "[GEOGRAPHIC_DATA] - 560" at bounding box center [380, 197] width 48 height 5
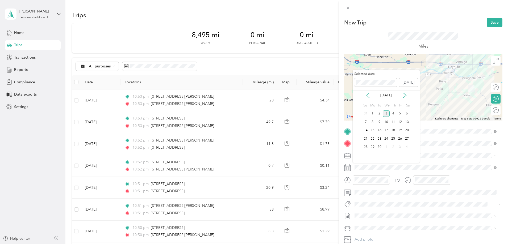
click at [367, 96] on icon at bounding box center [367, 95] width 5 height 5
click at [379, 147] on div "26" at bounding box center [379, 147] width 7 height 7
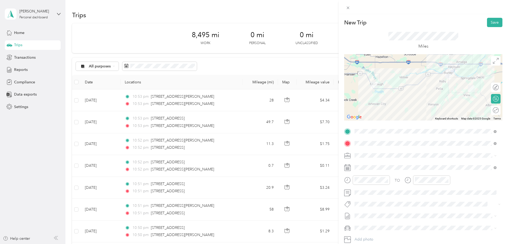
click at [377, 211] on li "Kia Forte" at bounding box center [425, 208] width 146 height 9
click at [387, 165] on span "[STREET_ADDRESS][US_STATE]" at bounding box center [390, 162] width 53 height 5
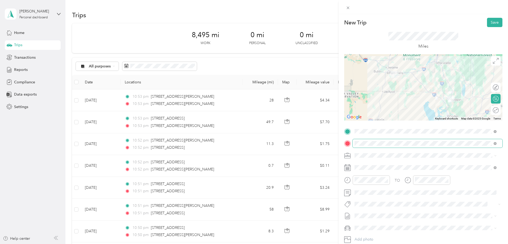
click at [399, 148] on span at bounding box center [427, 143] width 150 height 9
click at [396, 176] on span "[STREET_ADDRESS][PERSON_NAME][US_STATE]" at bounding box center [405, 173] width 83 height 5
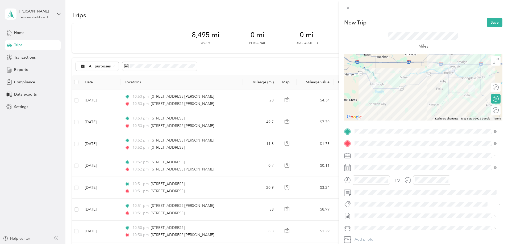
click at [393, 176] on span "[STREET_ADDRESS][PERSON_NAME][US_STATE]" at bounding box center [405, 173] width 83 height 5
click at [490, 26] on button "Save" at bounding box center [494, 22] width 15 height 9
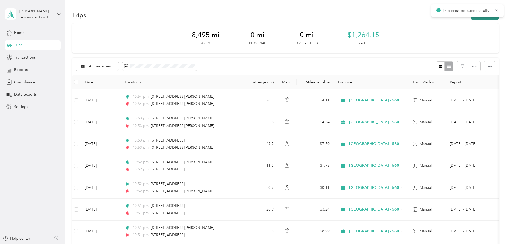
click at [470, 18] on button "New trip" at bounding box center [484, 14] width 28 height 9
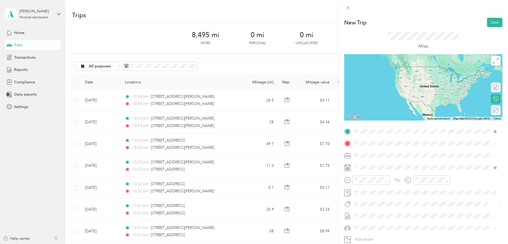
click at [395, 153] on span "[STREET_ADDRESS][PERSON_NAME][US_STATE]" at bounding box center [405, 150] width 83 height 5
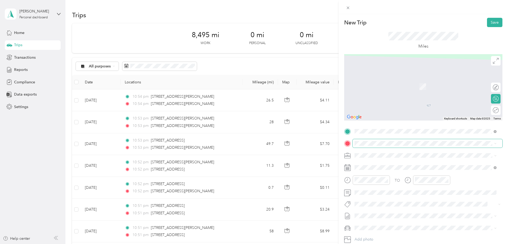
click at [380, 146] on span at bounding box center [427, 143] width 150 height 9
click at [383, 159] on div "[STREET_ADDRESS][PERSON_NAME][US_STATE]" at bounding box center [425, 162] width 138 height 7
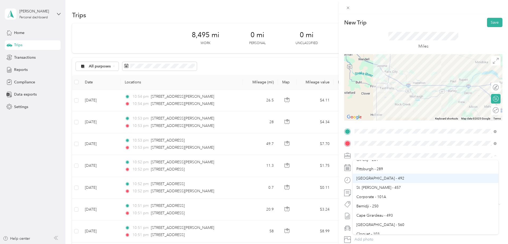
scroll to position [80, 0]
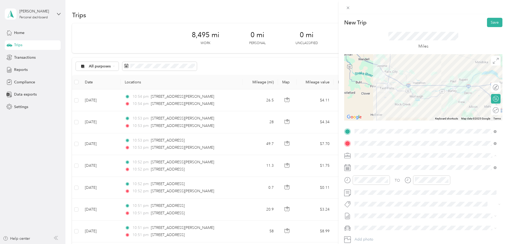
click at [394, 222] on div "[GEOGRAPHIC_DATA] - 560" at bounding box center [425, 225] width 138 height 6
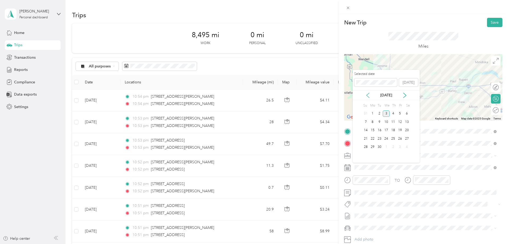
click at [366, 94] on icon at bounding box center [367, 95] width 5 height 5
click at [381, 146] on div "26" at bounding box center [379, 147] width 7 height 7
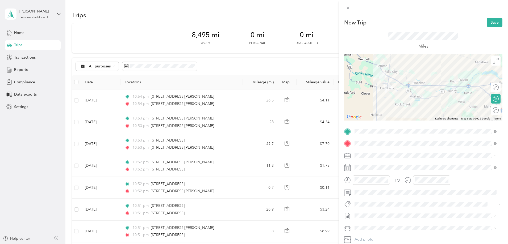
click at [371, 232] on span "[DATE] - [DATE]" at bounding box center [367, 234] width 27 height 6
click at [370, 220] on li "kia forte" at bounding box center [425, 218] width 146 height 9
click at [492, 23] on button "Save" at bounding box center [494, 22] width 15 height 9
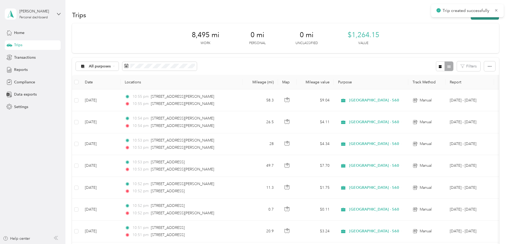
click at [470, 18] on button "New trip" at bounding box center [484, 14] width 28 height 9
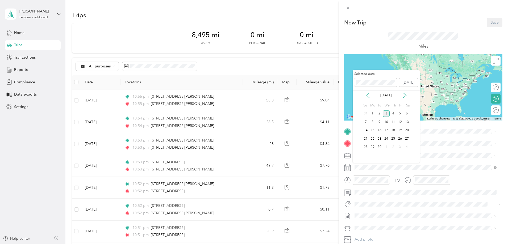
click at [369, 94] on icon at bounding box center [367, 95] width 5 height 5
click at [388, 149] on div "27" at bounding box center [386, 147] width 7 height 7
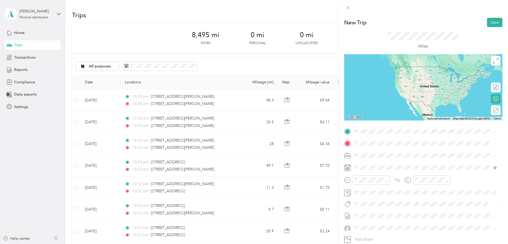
click at [368, 208] on span "Kia Forte" at bounding box center [363, 209] width 15 height 5
click at [385, 153] on span "[STREET_ADDRESS][PERSON_NAME][US_STATE]" at bounding box center [405, 150] width 83 height 5
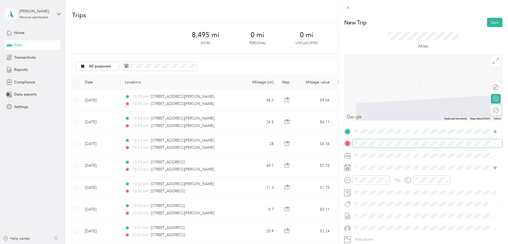
click at [366, 141] on span at bounding box center [427, 143] width 150 height 9
click at [381, 164] on span "[STREET_ADDRESS][PERSON_NAME][US_STATE]" at bounding box center [405, 162] width 83 height 5
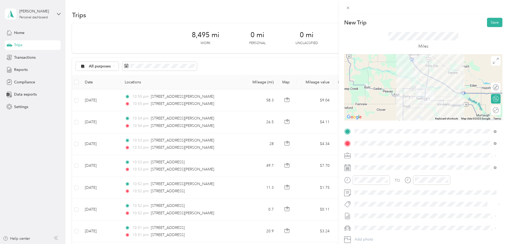
click at [381, 161] on span "[STREET_ADDRESS][PERSON_NAME][US_STATE]" at bounding box center [405, 162] width 83 height 5
click at [372, 199] on li "[GEOGRAPHIC_DATA] - 560" at bounding box center [425, 198] width 146 height 9
drag, startPoint x: 489, startPoint y: 24, endPoint x: 488, endPoint y: 26, distance: 2.7
click at [488, 26] on button "Save" at bounding box center [494, 22] width 15 height 9
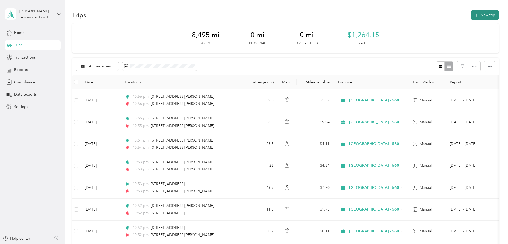
click at [473, 16] on icon "button" at bounding box center [476, 15] width 6 height 6
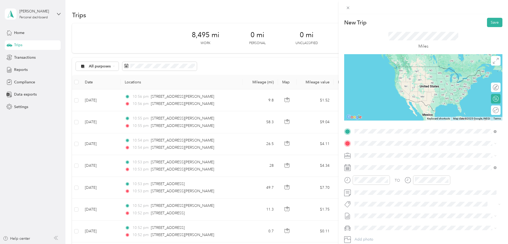
click at [375, 151] on span "[STREET_ADDRESS][PERSON_NAME][US_STATE]" at bounding box center [405, 150] width 83 height 5
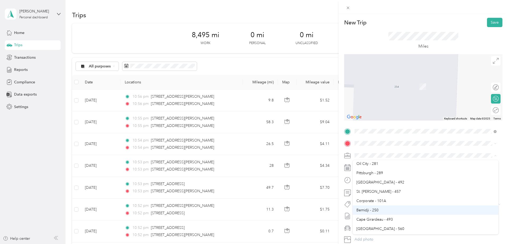
scroll to position [80, 0]
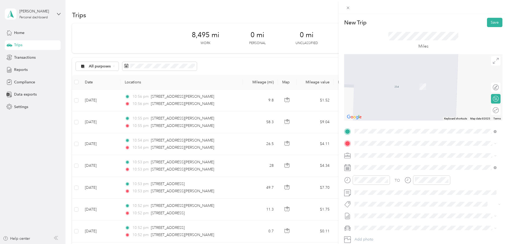
click at [376, 225] on span "[GEOGRAPHIC_DATA] - 560" at bounding box center [380, 224] width 48 height 5
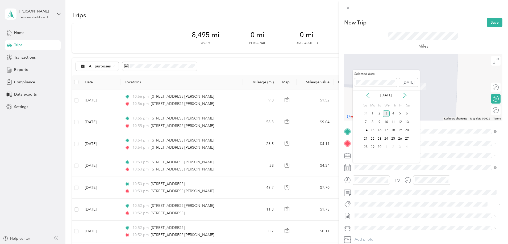
click at [366, 93] on icon at bounding box center [367, 95] width 5 height 5
click at [388, 149] on div "27" at bounding box center [386, 147] width 7 height 7
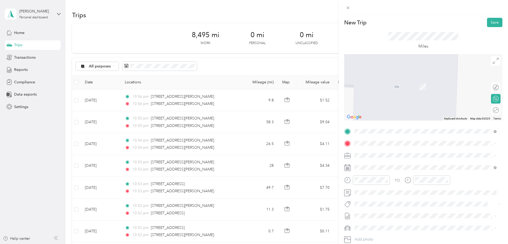
click at [375, 210] on li "Kia Forte" at bounding box center [425, 209] width 146 height 9
click at [367, 141] on span at bounding box center [427, 143] width 150 height 9
click at [390, 175] on span "[STREET_ADDRESS][PERSON_NAME][US_STATE]" at bounding box center [405, 173] width 83 height 5
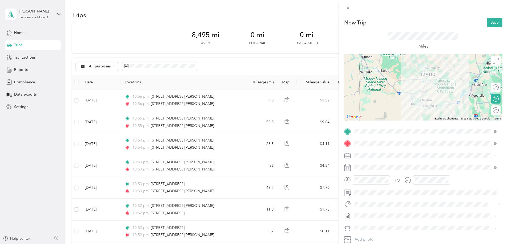
click at [380, 176] on span "[STREET_ADDRESS][PERSON_NAME][US_STATE]" at bounding box center [405, 173] width 83 height 5
click at [492, 22] on button "Save" at bounding box center [494, 22] width 15 height 9
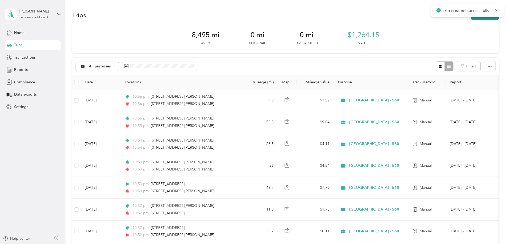
click at [470, 19] on button "New trip" at bounding box center [484, 14] width 28 height 9
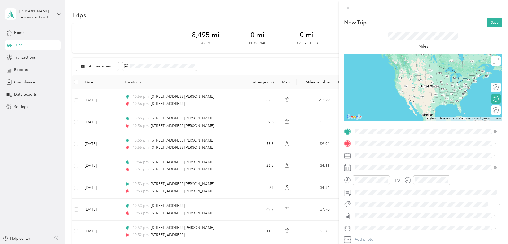
click at [380, 153] on span "[STREET_ADDRESS][PERSON_NAME][US_STATE]" at bounding box center [405, 150] width 83 height 5
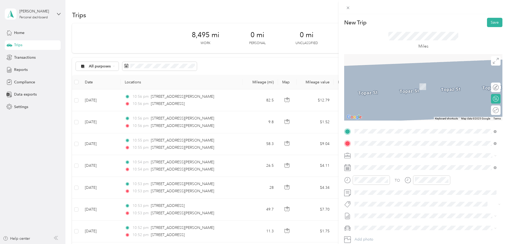
click at [375, 161] on span "[STREET_ADDRESS][PERSON_NAME][US_STATE]" at bounding box center [405, 162] width 83 height 5
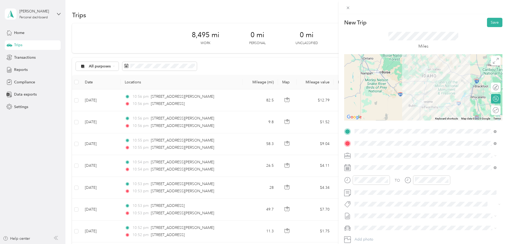
click at [375, 225] on span "[GEOGRAPHIC_DATA] - 560" at bounding box center [380, 223] width 48 height 5
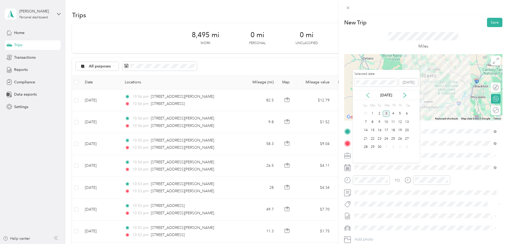
click at [367, 94] on icon at bounding box center [367, 95] width 5 height 5
click at [386, 146] on div "27" at bounding box center [386, 147] width 7 height 7
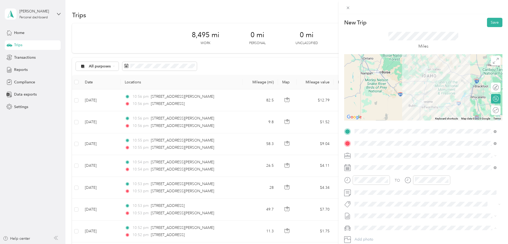
click at [373, 208] on div "Kia Forte" at bounding box center [425, 210] width 138 height 6
click at [491, 24] on button "Save" at bounding box center [494, 22] width 15 height 9
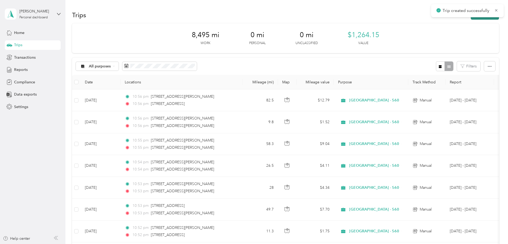
click at [470, 19] on button "New trip" at bounding box center [484, 14] width 28 height 9
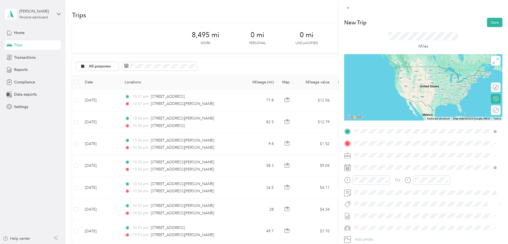
click at [386, 153] on span "[STREET_ADDRESS][PERSON_NAME][US_STATE]" at bounding box center [405, 150] width 83 height 5
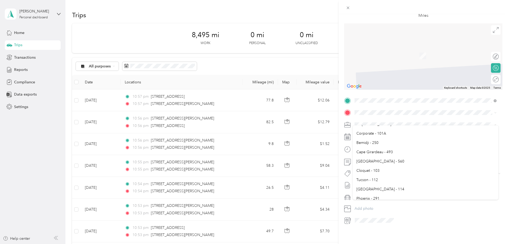
scroll to position [133, 0]
click at [369, 137] on div "[GEOGRAPHIC_DATA] - 560" at bounding box center [425, 137] width 138 height 6
click at [368, 161] on icon at bounding box center [367, 163] width 3 height 5
click at [395, 214] on div "28" at bounding box center [392, 215] width 7 height 7
click at [374, 201] on div "Kia Forte" at bounding box center [425, 203] width 138 height 6
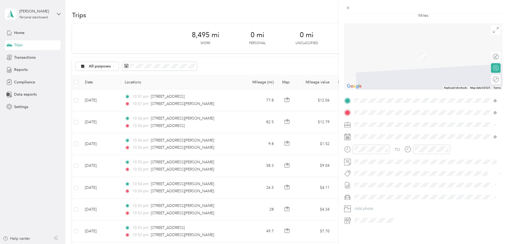
click at [389, 160] on span "[GEOGRAPHIC_DATA][US_STATE], [GEOGRAPHIC_DATA]" at bounding box center [413, 157] width 98 height 5
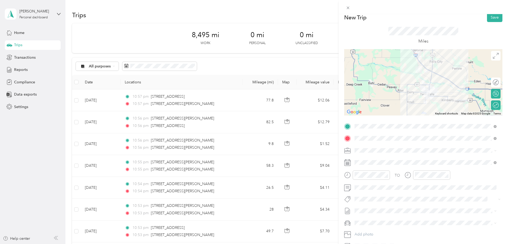
scroll to position [0, 0]
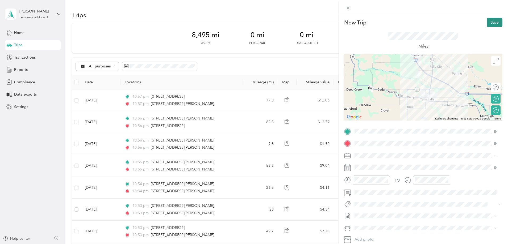
click at [488, 23] on button "Save" at bounding box center [494, 22] width 15 height 9
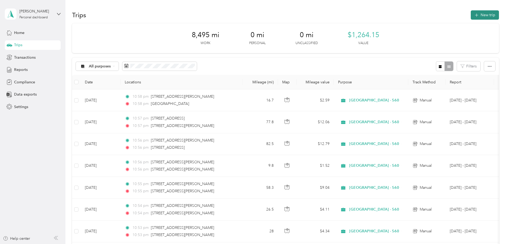
click at [470, 15] on button "New trip" at bounding box center [484, 14] width 28 height 9
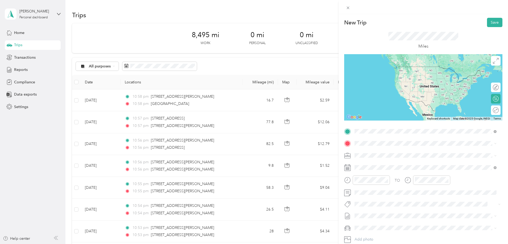
click at [407, 147] on div "[STREET_ADDRESS][PERSON_NAME][US_STATE]" at bounding box center [425, 150] width 138 height 7
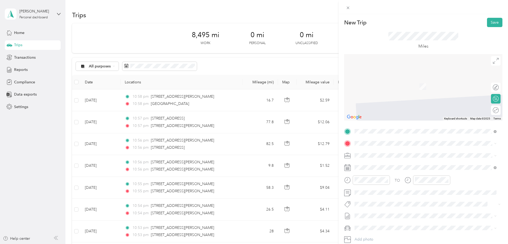
drag, startPoint x: 120, startPoint y: 142, endPoint x: 128, endPoint y: 144, distance: 8.2
click at [128, 144] on div "New Trip Save This trip cannot be edited because it is either under review, app…" at bounding box center [254, 122] width 508 height 244
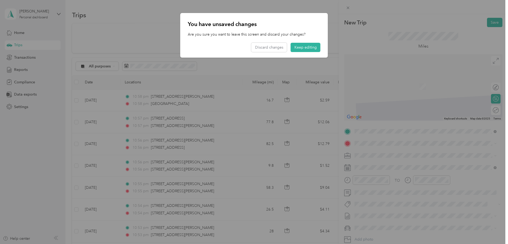
click at [338, 44] on div "You have unsaved changes Are you sure you want to leave this screen and discard…" at bounding box center [328, 36] width 148 height 46
click at [279, 49] on button "Discard changes" at bounding box center [269, 47] width 36 height 9
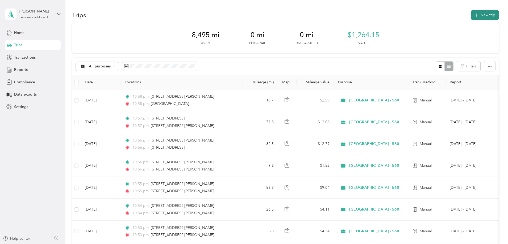
click at [470, 15] on button "New trip" at bounding box center [484, 14] width 28 height 9
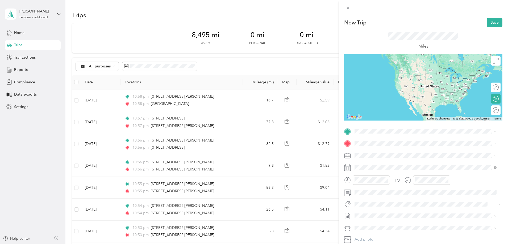
click at [407, 153] on span "[STREET_ADDRESS][PERSON_NAME][US_STATE]" at bounding box center [405, 150] width 83 height 5
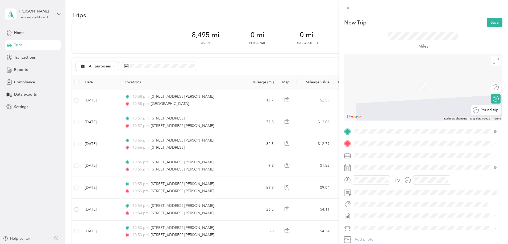
click at [490, 111] on div "Round trip" at bounding box center [486, 111] width 30 height 10
click at [486, 112] on div "Round trip" at bounding box center [477, 111] width 41 height 6
click at [486, 110] on div "Round trip" at bounding box center [477, 111] width 41 height 6
click at [380, 165] on span "[GEOGRAPHIC_DATA][US_STATE], [GEOGRAPHIC_DATA]" at bounding box center [413, 162] width 98 height 5
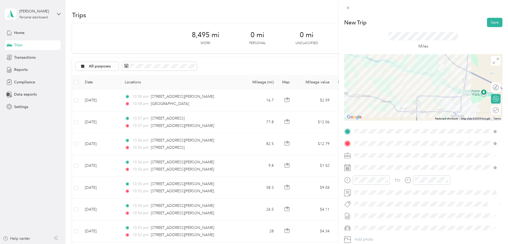
click at [498, 112] on div "Round trip" at bounding box center [498, 111] width 0 height 6
click at [488, 111] on div at bounding box center [490, 110] width 5 height 5
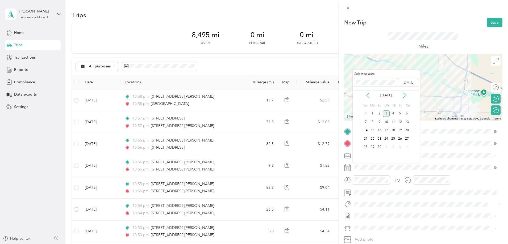
click at [368, 95] on icon at bounding box center [367, 95] width 5 height 5
click at [386, 146] on div "27" at bounding box center [386, 147] width 7 height 7
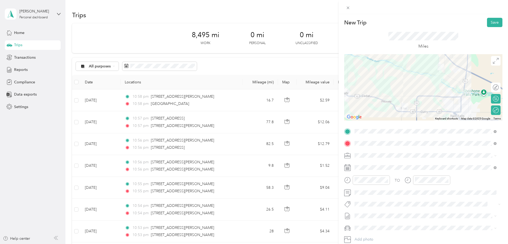
click at [375, 212] on li "Kia Forte" at bounding box center [425, 209] width 146 height 9
click at [492, 24] on button "Save" at bounding box center [494, 22] width 15 height 9
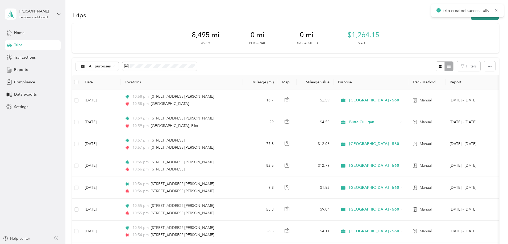
click at [470, 19] on button "New trip" at bounding box center [484, 14] width 28 height 9
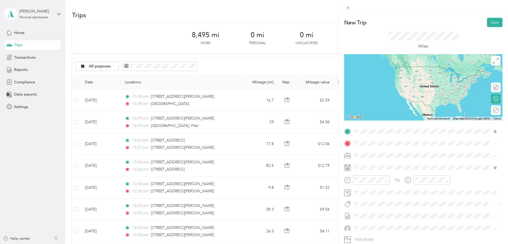
click at [392, 150] on span "[STREET_ADDRESS][PERSON_NAME][US_STATE]" at bounding box center [405, 150] width 83 height 5
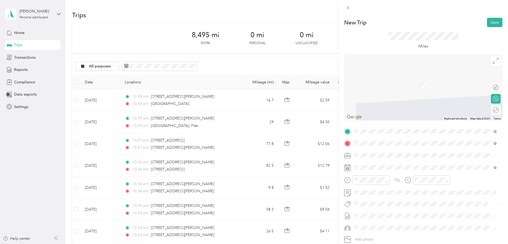
click at [401, 164] on span "[GEOGRAPHIC_DATA][US_STATE], [GEOGRAPHIC_DATA]" at bounding box center [413, 162] width 98 height 5
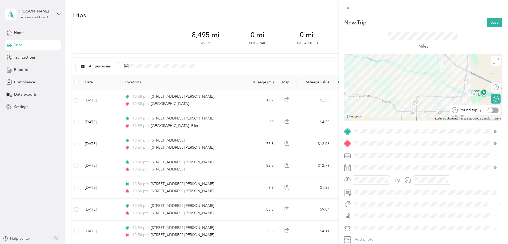
click at [489, 109] on div at bounding box center [492, 111] width 11 height 6
click at [374, 225] on ol "Butte Culligan Bozeman [PERSON_NAME][GEOGRAPHIC_DATA] - 394 [GEOGRAPHIC_DATA] -…" at bounding box center [425, 197] width 146 height 74
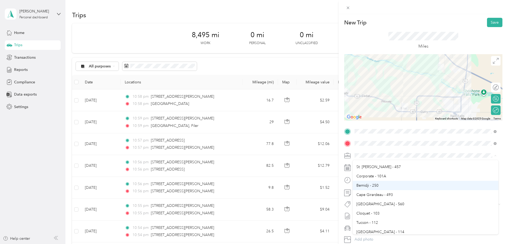
scroll to position [106, 0]
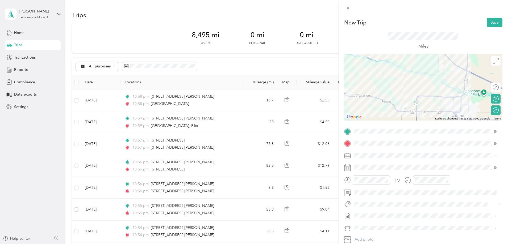
click at [376, 198] on span "[GEOGRAPHIC_DATA] - 560" at bounding box center [380, 197] width 48 height 5
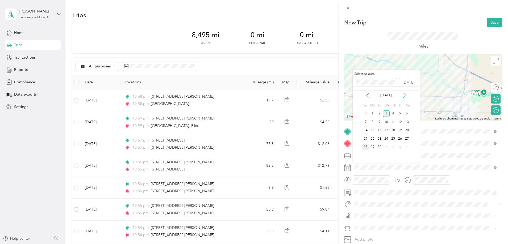
click at [367, 149] on div "28" at bounding box center [365, 147] width 7 height 7
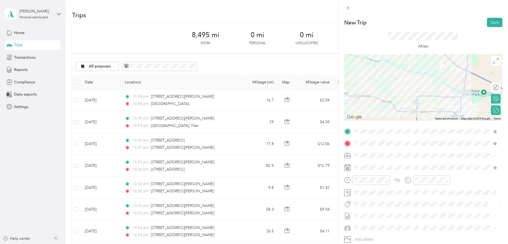
click at [372, 210] on div "Kia Forte" at bounding box center [425, 210] width 138 height 6
click at [488, 26] on button "Save" at bounding box center [494, 22] width 15 height 9
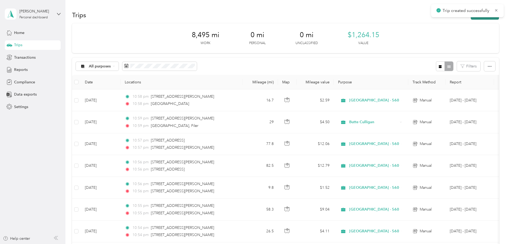
click at [470, 19] on button "New trip" at bounding box center [484, 14] width 28 height 9
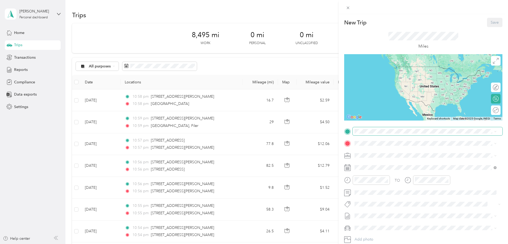
click at [381, 129] on span at bounding box center [427, 131] width 150 height 9
click at [412, 149] on span "[STREET_ADDRESS][PERSON_NAME][US_STATE]" at bounding box center [405, 150] width 83 height 5
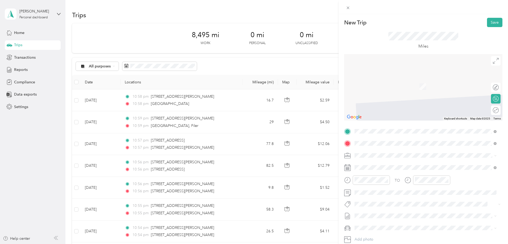
click at [384, 167] on div "[GEOGRAPHIC_DATA][US_STATE], [GEOGRAPHIC_DATA]" at bounding box center [425, 162] width 138 height 7
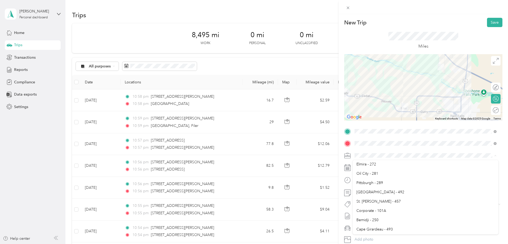
scroll to position [80, 0]
click at [372, 225] on span "[GEOGRAPHIC_DATA] - 560" at bounding box center [380, 224] width 48 height 5
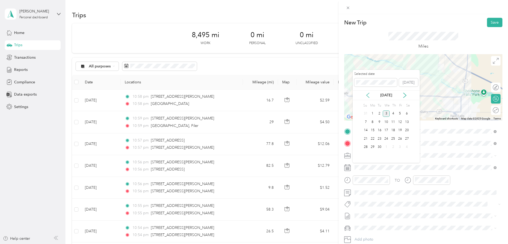
click at [366, 96] on icon at bounding box center [367, 95] width 5 height 5
click at [400, 146] on div "29" at bounding box center [399, 147] width 7 height 7
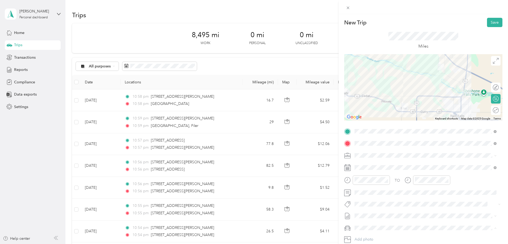
click at [378, 212] on ol "Kia Forte kia forte" at bounding box center [425, 214] width 146 height 19
click at [379, 209] on div "Kia Forte" at bounding box center [425, 209] width 138 height 6
click at [492, 24] on button "Save" at bounding box center [494, 22] width 15 height 9
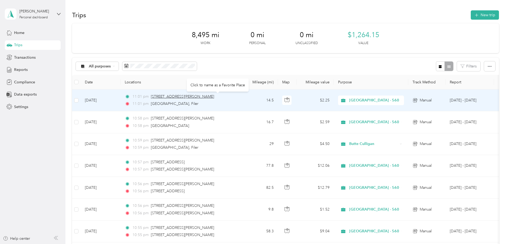
click at [214, 98] on span "[STREET_ADDRESS][PERSON_NAME]" at bounding box center [182, 96] width 63 height 5
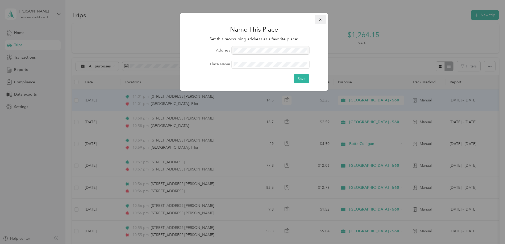
click at [320, 20] on icon "button" at bounding box center [320, 20] width 2 height 2
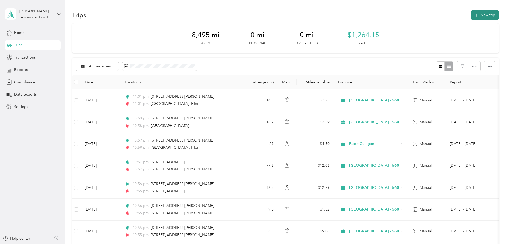
click at [470, 17] on button "New trip" at bounding box center [484, 14] width 28 height 9
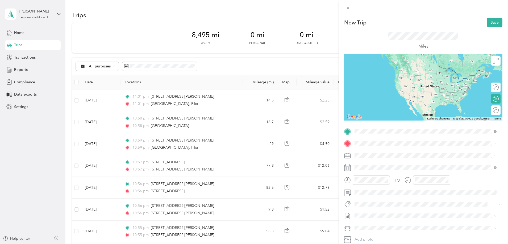
click at [394, 152] on span "[GEOGRAPHIC_DATA][US_STATE], [GEOGRAPHIC_DATA]" at bounding box center [413, 150] width 98 height 5
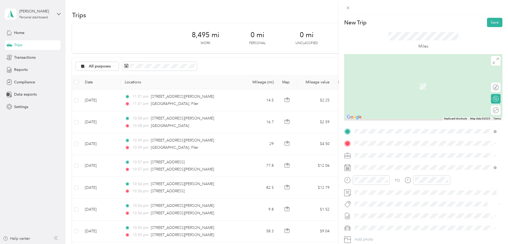
click at [373, 138] on div "TO Add photo" at bounding box center [423, 191] width 158 height 128
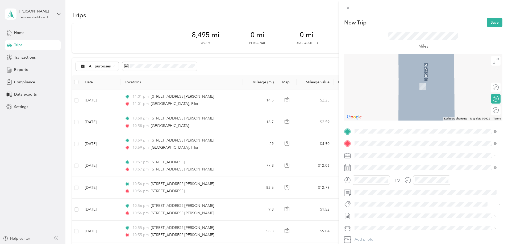
click at [379, 164] on span "[STREET_ADDRESS][PERSON_NAME][US_STATE]" at bounding box center [405, 162] width 83 height 5
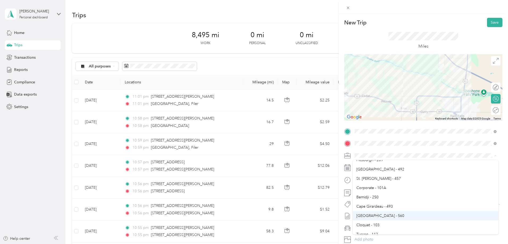
scroll to position [106, 0]
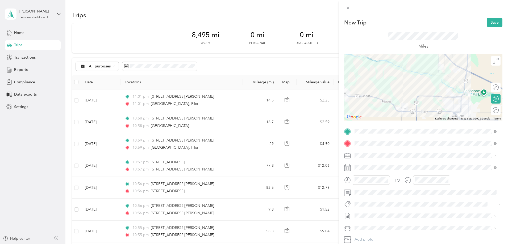
click at [378, 199] on span "[GEOGRAPHIC_DATA] - 560" at bounding box center [380, 198] width 48 height 5
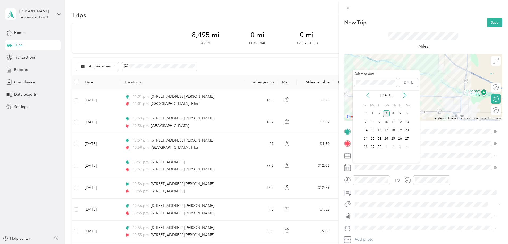
click at [368, 95] on icon at bounding box center [367, 95] width 5 height 5
click at [398, 147] on div "29" at bounding box center [399, 147] width 7 height 7
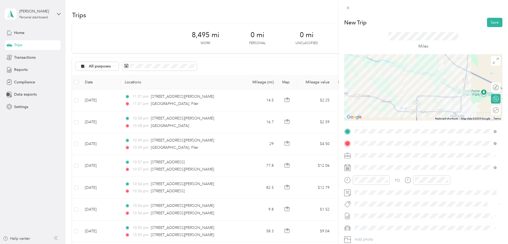
click at [380, 207] on div "Kia Forte" at bounding box center [425, 210] width 138 height 6
click at [492, 24] on button "Save" at bounding box center [494, 22] width 15 height 9
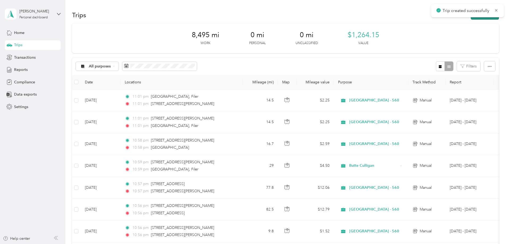
click at [470, 18] on button "New trip" at bounding box center [484, 14] width 28 height 9
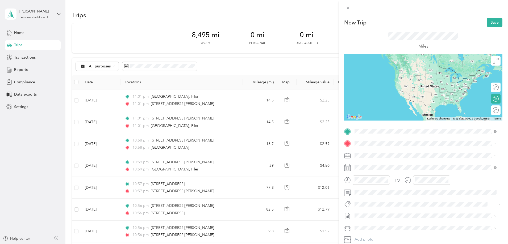
click at [389, 150] on span "[STREET_ADDRESS][PERSON_NAME][US_STATE]" at bounding box center [405, 150] width 83 height 5
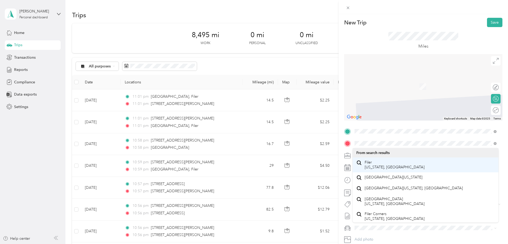
click at [379, 164] on span "Filer [US_STATE], [GEOGRAPHIC_DATA]" at bounding box center [394, 164] width 60 height 9
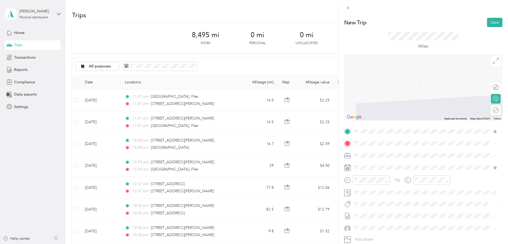
click at [399, 165] on span "[GEOGRAPHIC_DATA][US_STATE], [GEOGRAPHIC_DATA]" at bounding box center [413, 162] width 98 height 5
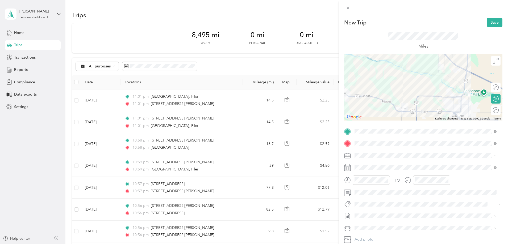
click at [491, 111] on div "Round trip" at bounding box center [496, 111] width 10 height 10
click at [483, 110] on div "Round trip" at bounding box center [477, 111] width 41 height 6
click at [488, 110] on div at bounding box center [490, 110] width 5 height 5
click at [374, 198] on span "[GEOGRAPHIC_DATA] - 560" at bounding box center [380, 197] width 48 height 5
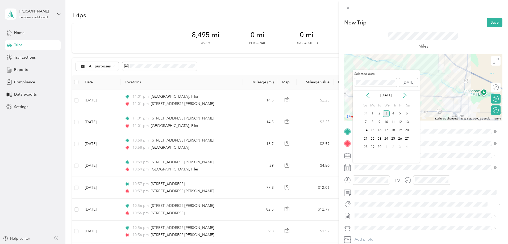
click at [369, 99] on div "[DATE]" at bounding box center [385, 95] width 67 height 10
click at [367, 96] on icon at bounding box center [367, 95] width 5 height 5
click at [407, 148] on div "30" at bounding box center [406, 147] width 7 height 7
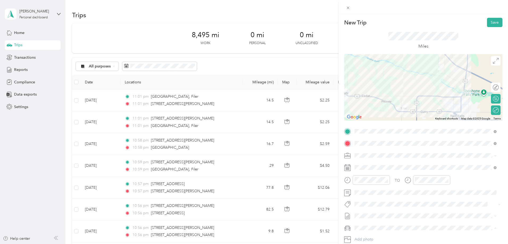
click at [377, 209] on div "Kia Forte" at bounding box center [425, 210] width 138 height 6
click at [489, 22] on button "Save" at bounding box center [494, 22] width 15 height 9
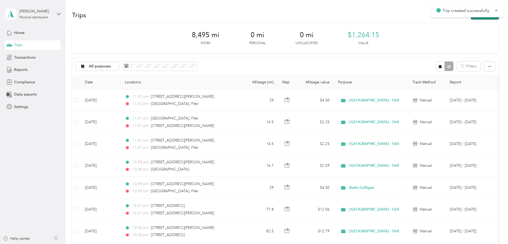
click at [470, 17] on button "New trip" at bounding box center [484, 14] width 28 height 9
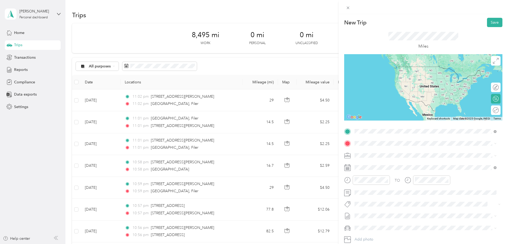
click at [386, 148] on span "[STREET_ADDRESS][PERSON_NAME][US_STATE]" at bounding box center [405, 150] width 83 height 5
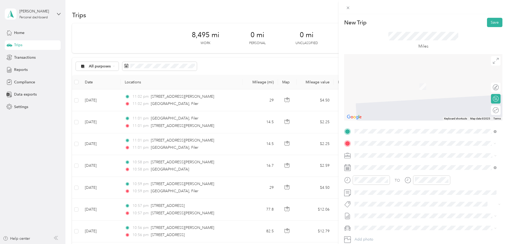
click at [393, 165] on span "[GEOGRAPHIC_DATA][US_STATE], [GEOGRAPHIC_DATA]" at bounding box center [413, 162] width 98 height 5
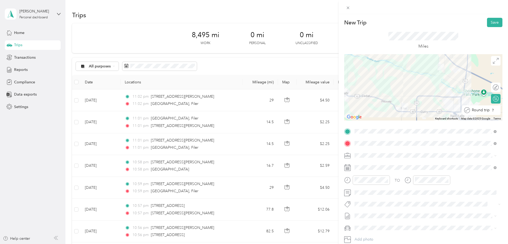
click at [491, 113] on div "Round trip" at bounding box center [484, 111] width 29 height 6
click at [488, 111] on div at bounding box center [490, 110] width 5 height 5
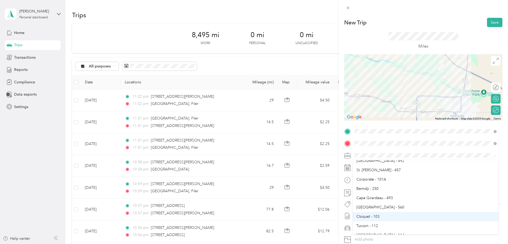
scroll to position [106, 0]
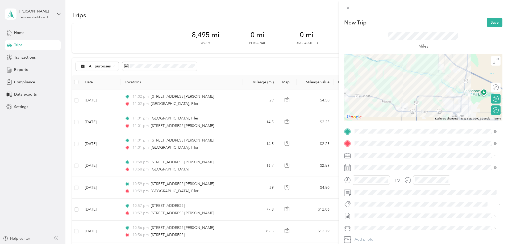
click at [362, 198] on span "[GEOGRAPHIC_DATA] - 560" at bounding box center [380, 197] width 48 height 5
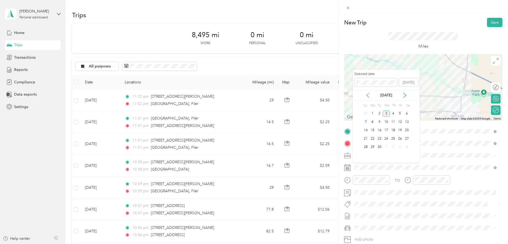
click at [368, 94] on icon at bounding box center [367, 95] width 3 height 5
click at [366, 156] on div "31" at bounding box center [365, 155] width 7 height 7
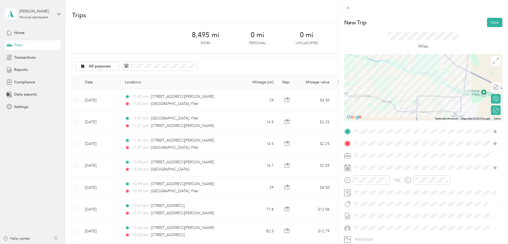
click at [377, 209] on div "Kia Forte" at bounding box center [425, 210] width 138 height 6
click at [490, 24] on button "Save" at bounding box center [494, 22] width 15 height 9
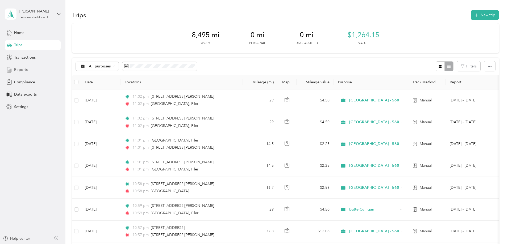
click at [19, 70] on span "Reports" at bounding box center [21, 70] width 14 height 6
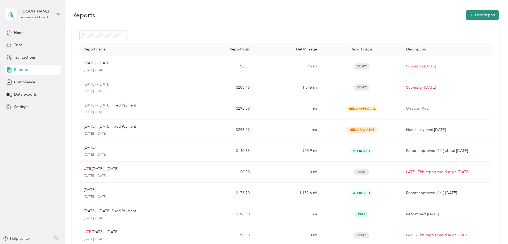
click at [465, 17] on button "New Report" at bounding box center [481, 14] width 33 height 9
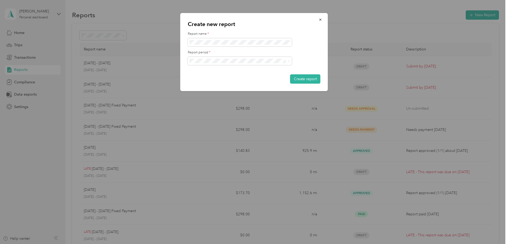
click at [238, 77] on div "[DATE] - [DATE]" at bounding box center [239, 80] width 97 height 6
click at [300, 79] on button "Create report" at bounding box center [305, 78] width 30 height 9
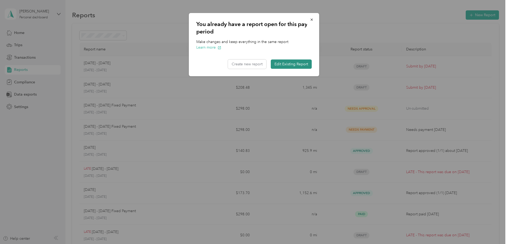
click at [291, 64] on button "Edit Existing Report" at bounding box center [291, 64] width 41 height 9
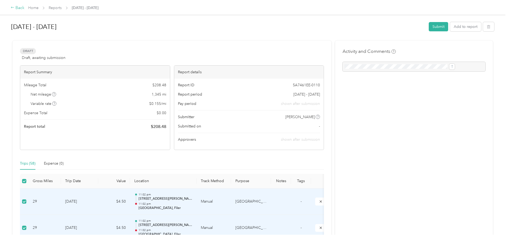
click at [24, 8] on div "Back" at bounding box center [18, 8] width 14 height 6
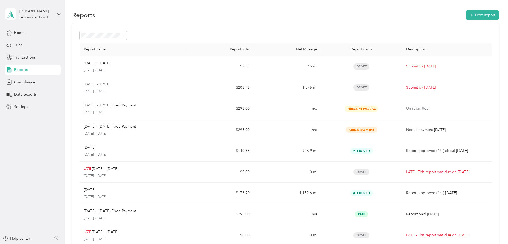
click at [23, 69] on span "Reports" at bounding box center [21, 70] width 14 height 6
click at [465, 13] on button "New Report" at bounding box center [481, 14] width 33 height 9
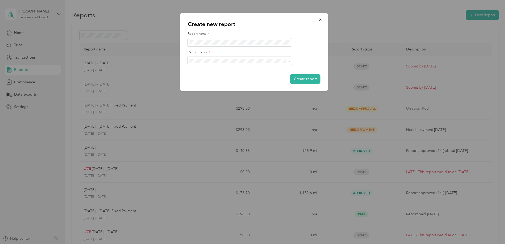
click at [232, 77] on div "[DATE] - [DATE]" at bounding box center [239, 80] width 97 height 6
click at [296, 79] on button "Create report" at bounding box center [305, 78] width 30 height 9
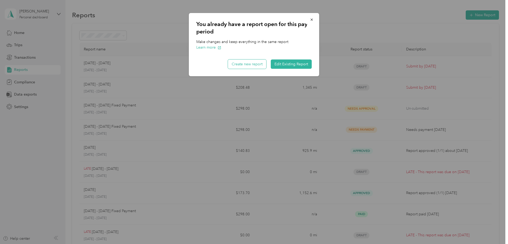
click at [257, 64] on button "Create new report" at bounding box center [247, 64] width 38 height 9
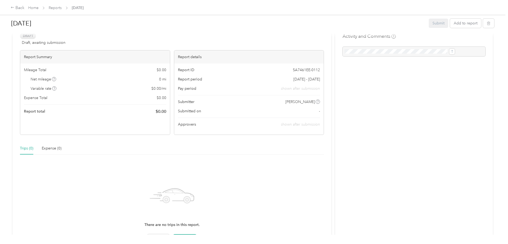
scroll to position [27, 0]
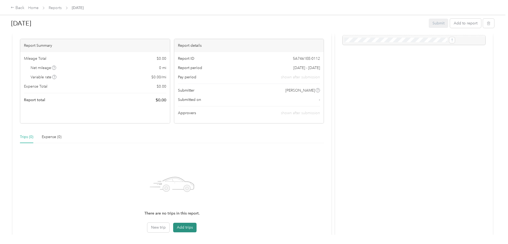
click at [195, 228] on button "Add trips" at bounding box center [184, 228] width 23 height 10
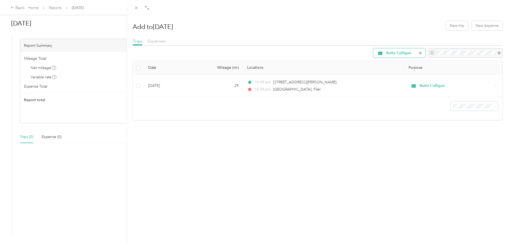
click at [400, 55] on span "Butte Culligan" at bounding box center [401, 53] width 31 height 4
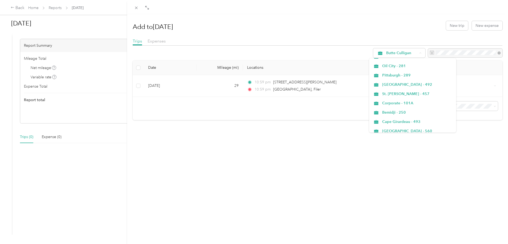
scroll to position [106, 0]
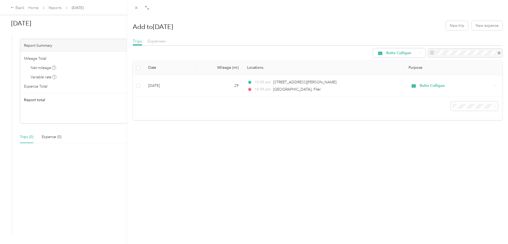
click at [396, 114] on span "[GEOGRAPHIC_DATA] - 560" at bounding box center [417, 115] width 70 height 6
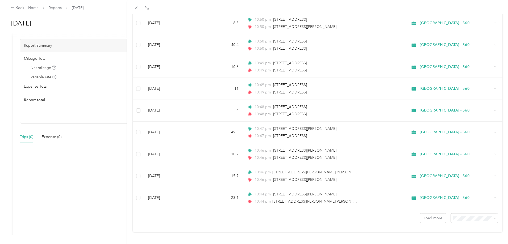
scroll to position [418, 0]
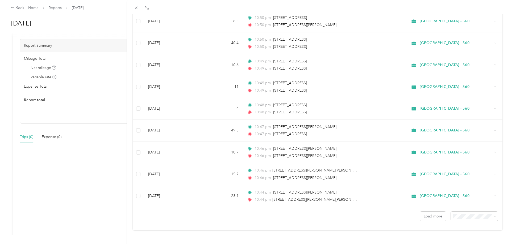
click at [457, 203] on span "100 per load" at bounding box center [461, 201] width 22 height 5
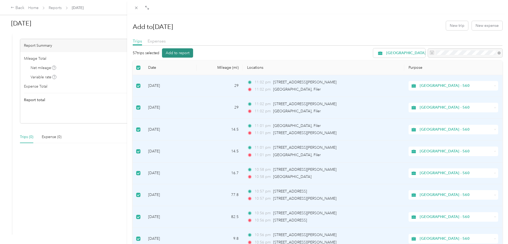
click at [174, 54] on button "Add to report" at bounding box center [177, 52] width 31 height 9
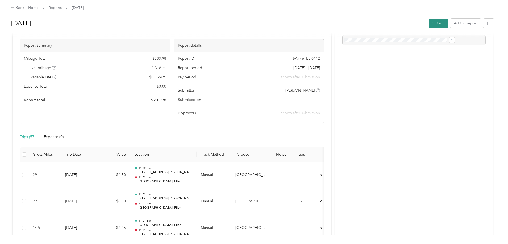
click at [428, 26] on button "Submit" at bounding box center [437, 23] width 19 height 9
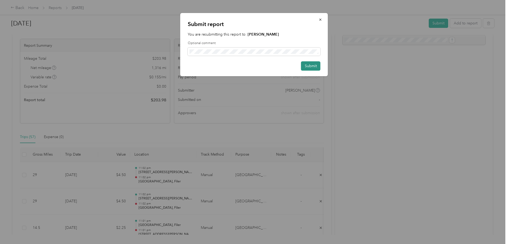
click at [306, 63] on button "Submit" at bounding box center [310, 65] width 19 height 9
